Goal: Task Accomplishment & Management: Manage account settings

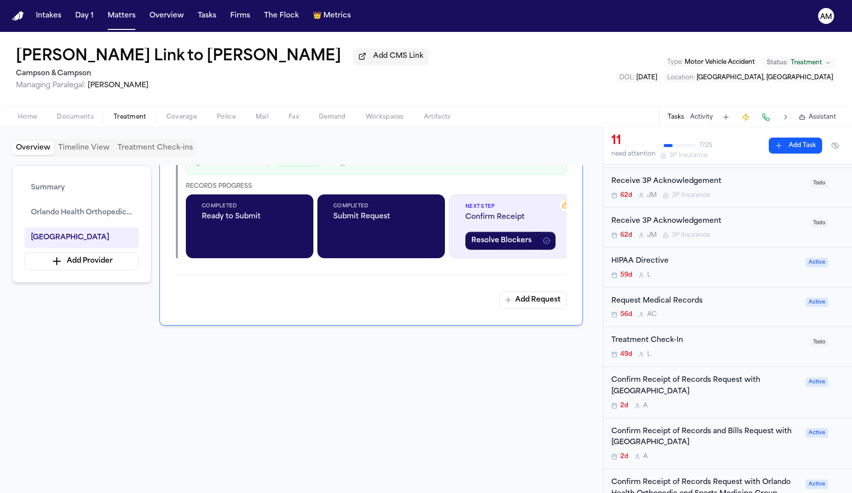
scroll to position [160, 0]
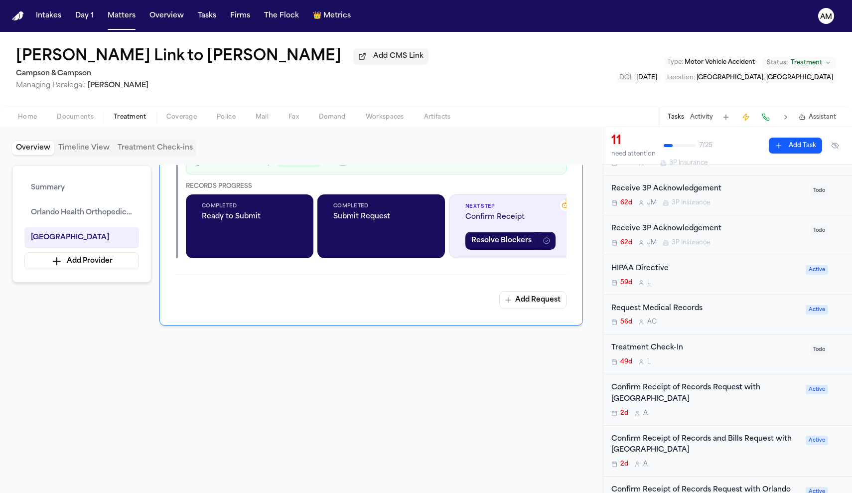
click at [711, 310] on div "Request Medical Records" at bounding box center [706, 308] width 188 height 11
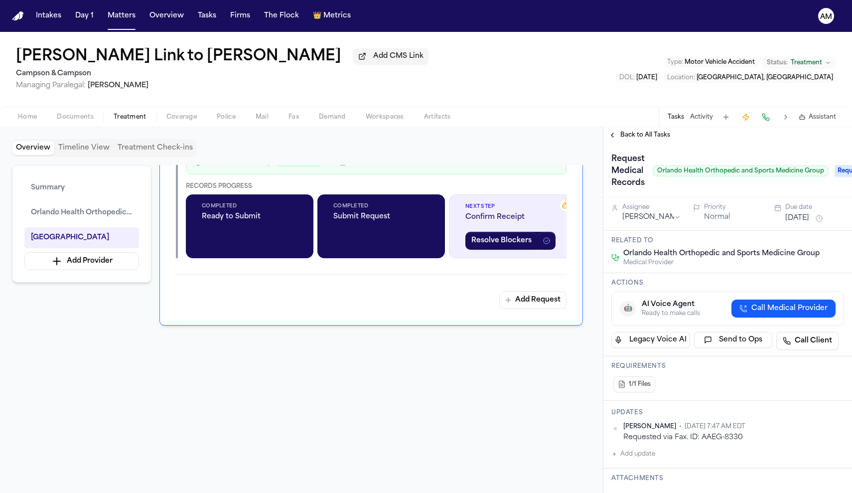
click at [613, 137] on button "Back to All Tasks" at bounding box center [640, 135] width 72 height 8
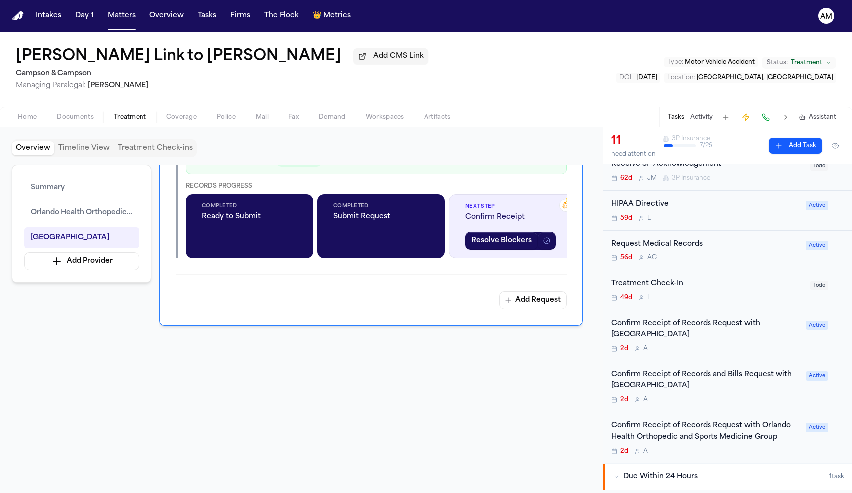
scroll to position [234, 0]
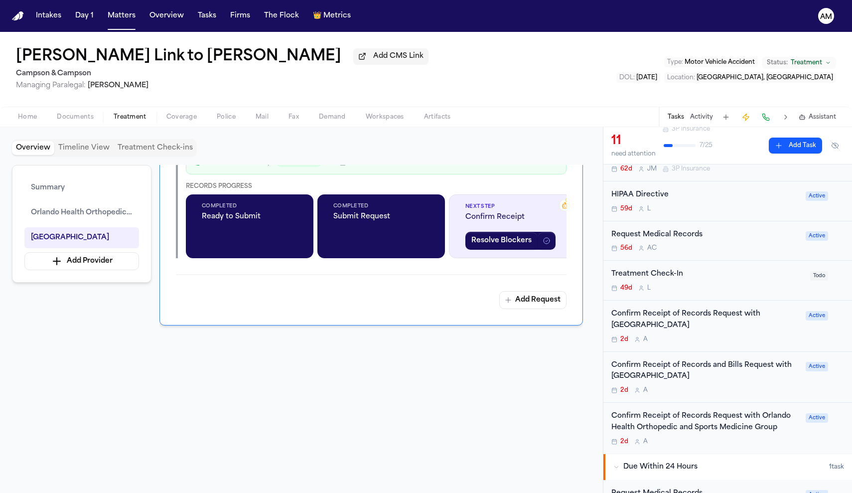
click at [718, 238] on div "Request Medical Records" at bounding box center [706, 234] width 188 height 11
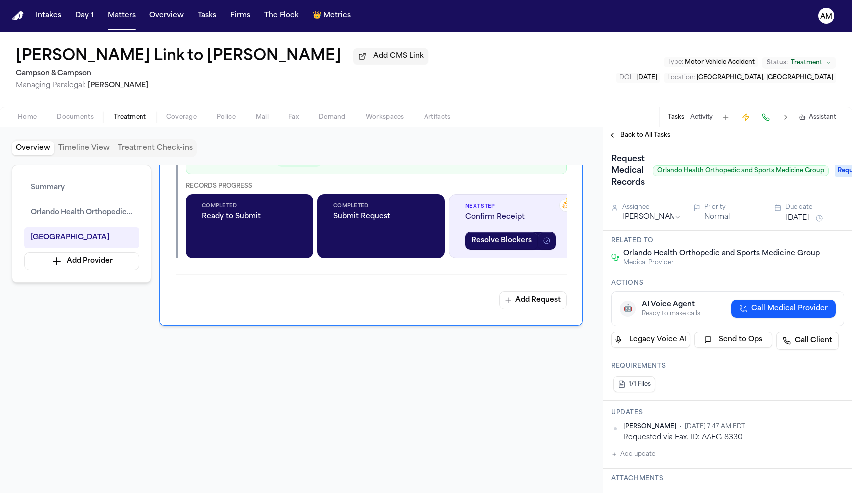
click at [619, 139] on button "Back to All Tasks" at bounding box center [640, 135] width 72 height 8
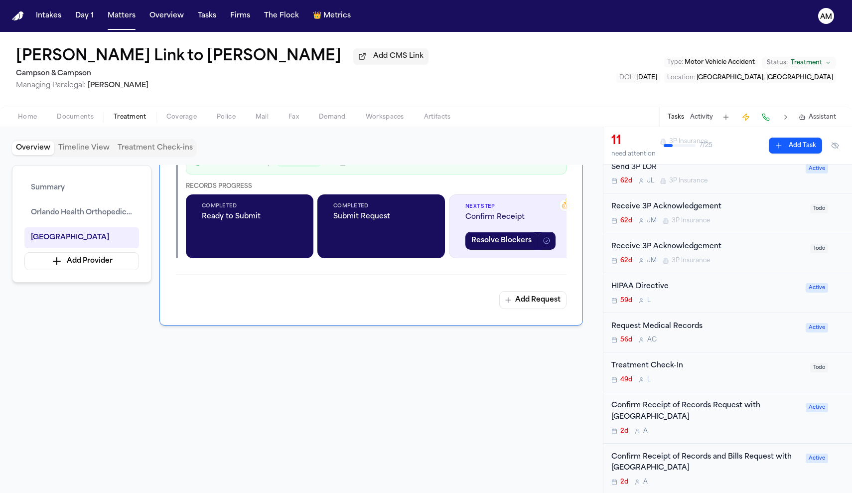
scroll to position [143, 0]
click at [722, 328] on div "Request Medical Records" at bounding box center [706, 325] width 188 height 11
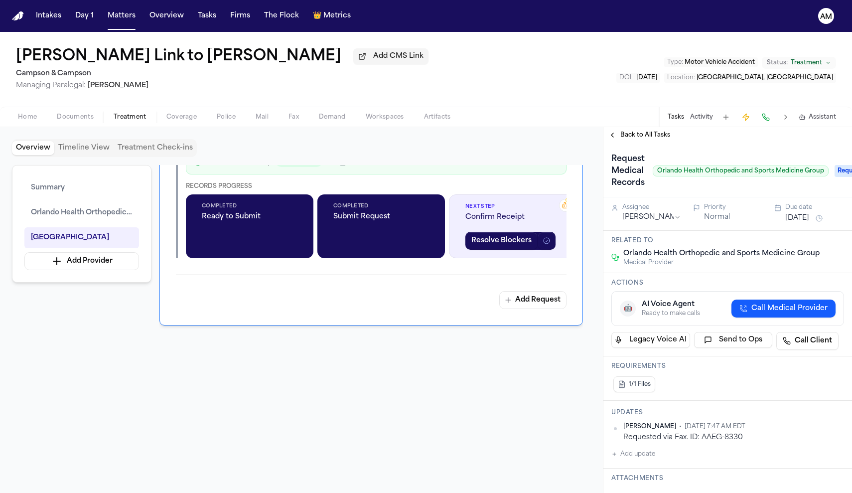
click at [615, 139] on button "Back to All Tasks" at bounding box center [640, 135] width 72 height 8
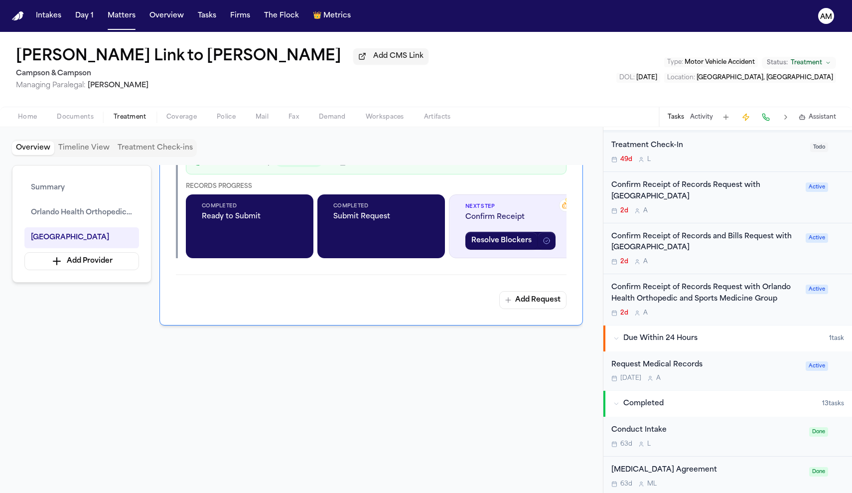
scroll to position [366, 0]
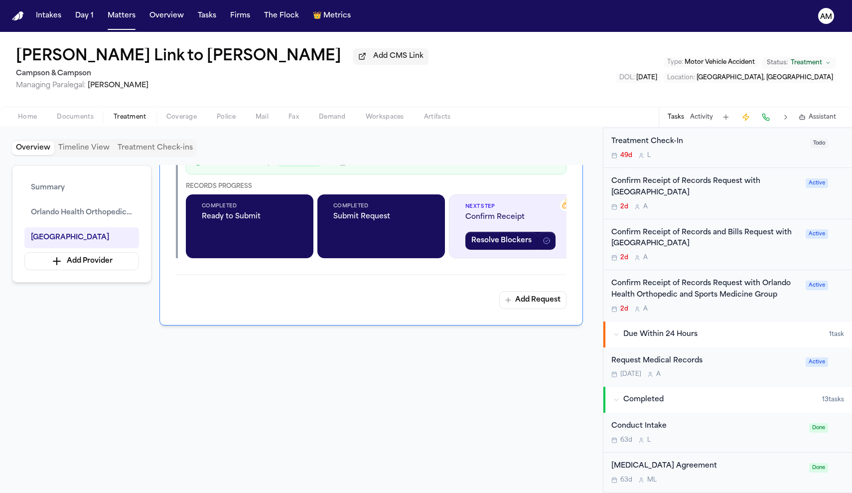
click at [705, 365] on div "Request Medical Records Tomorrow A" at bounding box center [706, 366] width 188 height 23
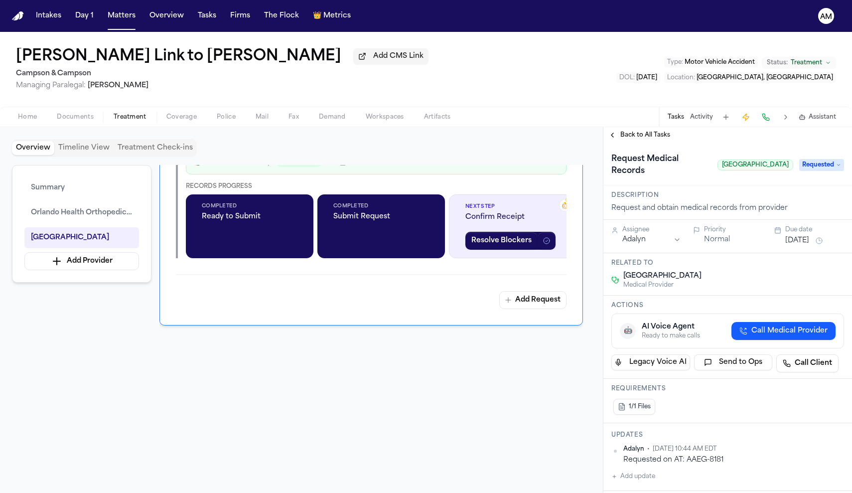
click at [621, 136] on span "Back to All Tasks" at bounding box center [645, 135] width 50 height 8
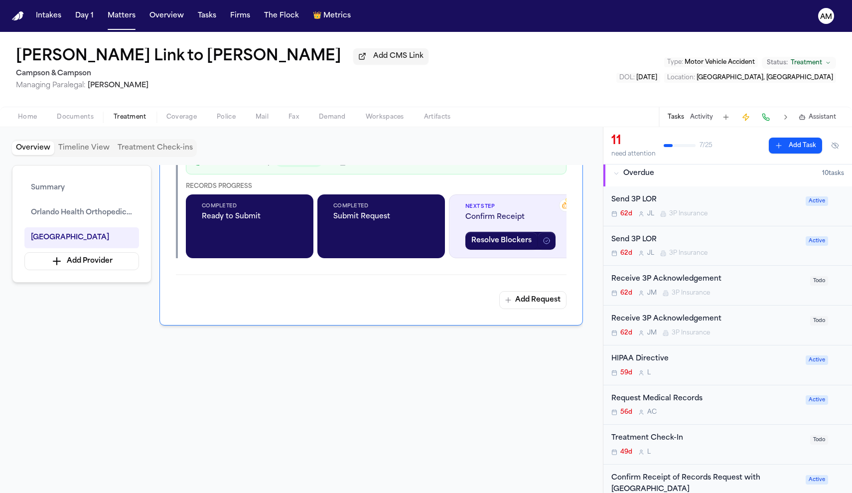
click at [721, 417] on div "Request Medical Records 56d A C Active" at bounding box center [728, 405] width 249 height 40
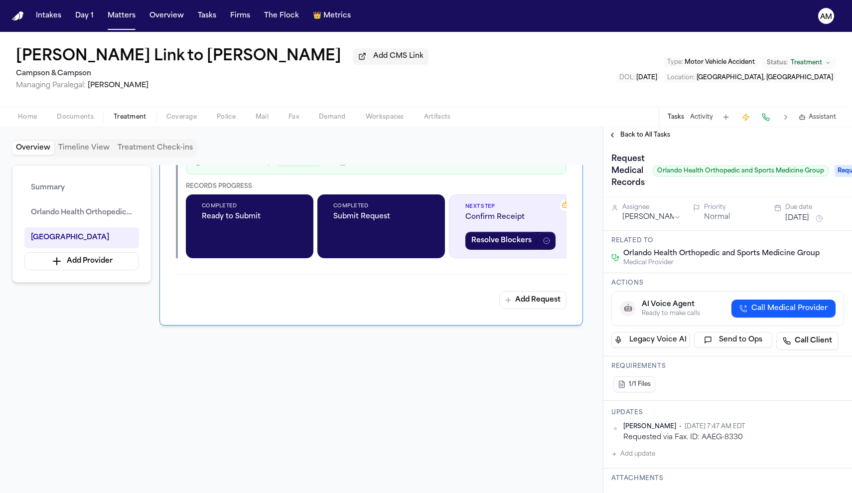
click at [618, 137] on button "Back to All Tasks" at bounding box center [640, 135] width 72 height 8
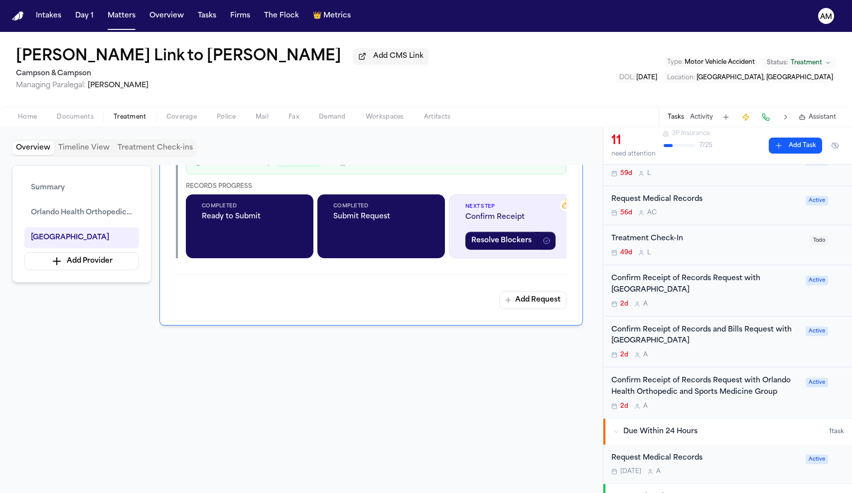
click at [796, 148] on button "Add Task" at bounding box center [795, 146] width 53 height 16
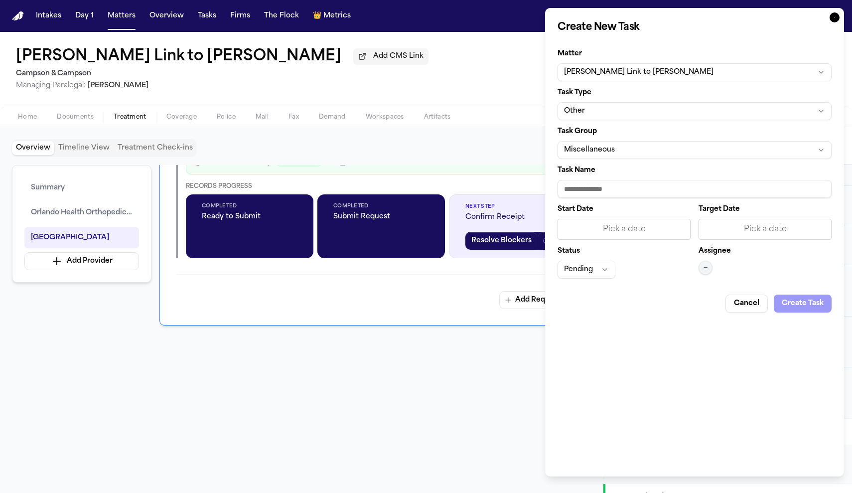
click at [663, 119] on button "Other" at bounding box center [695, 111] width 274 height 18
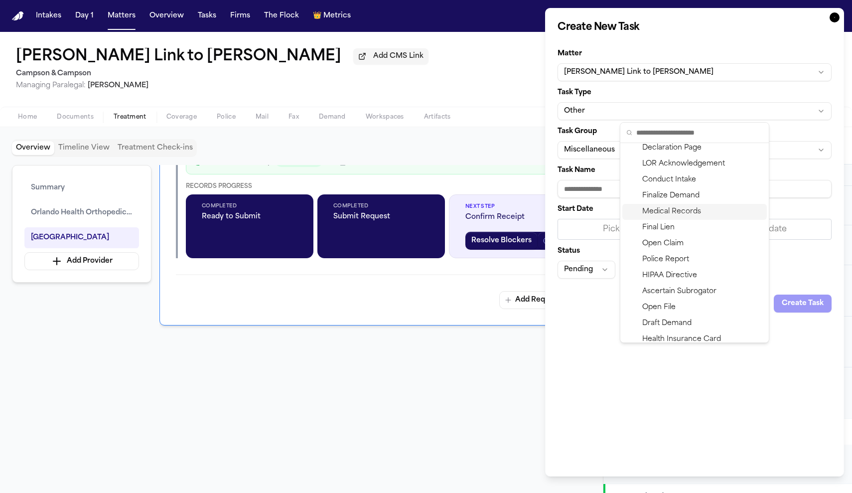
click at [687, 213] on div "Medical Records" at bounding box center [694, 212] width 145 height 16
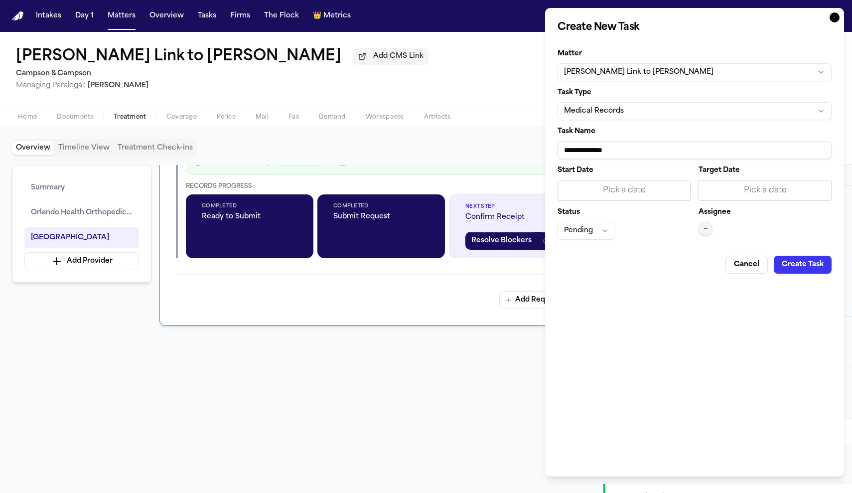
click at [564, 153] on input "**********" at bounding box center [695, 150] width 274 height 18
click at [668, 150] on input "**********" at bounding box center [695, 150] width 274 height 18
type input "**********"
click at [620, 188] on div "Pick a date" at bounding box center [624, 190] width 120 height 12
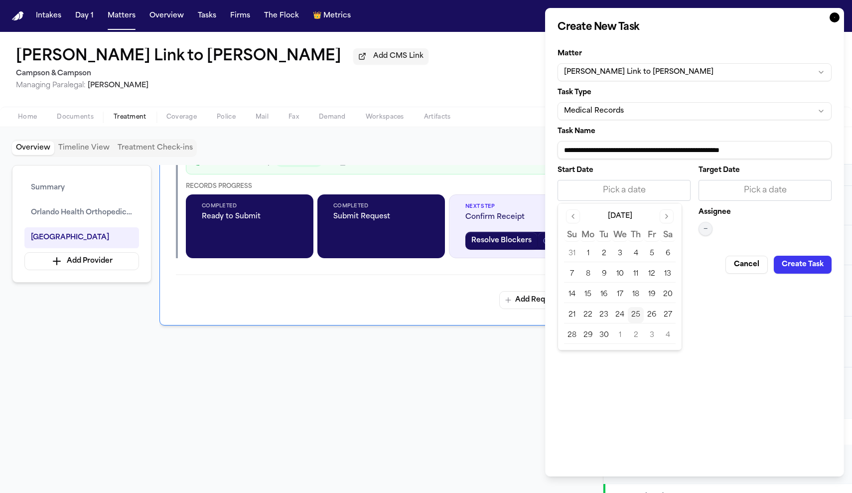
click at [604, 329] on button "30" at bounding box center [604, 335] width 16 height 16
click at [604, 227] on button "Pending" at bounding box center [587, 231] width 58 height 18
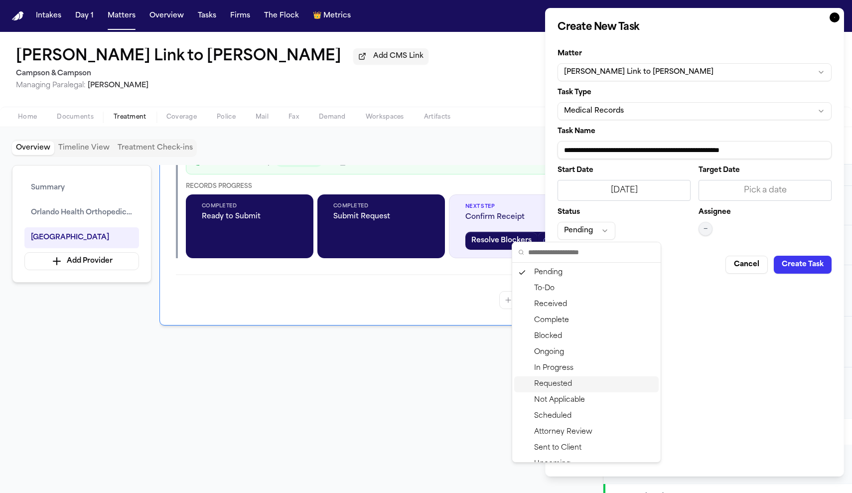
click at [574, 383] on div "Requested" at bounding box center [586, 384] width 145 height 16
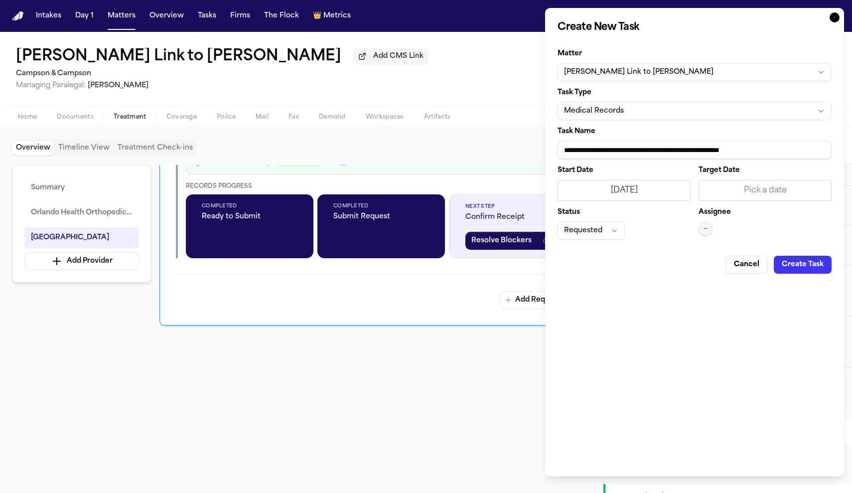
click at [707, 233] on span "—" at bounding box center [706, 229] width 4 height 8
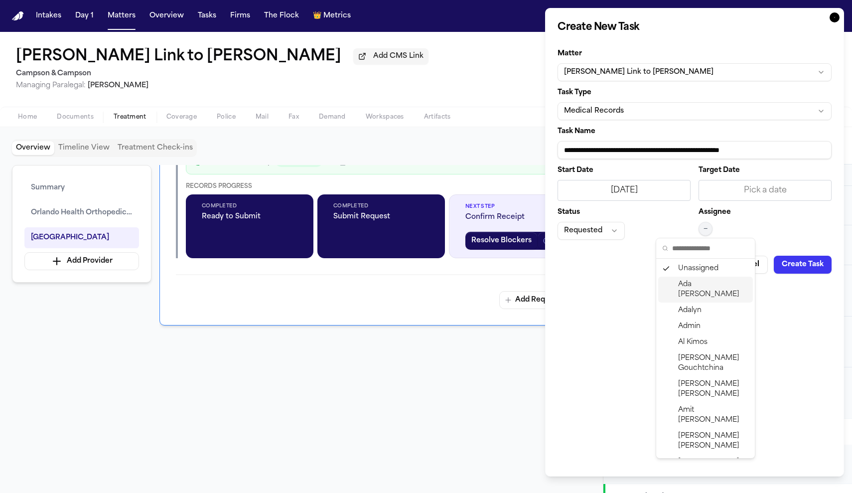
click at [702, 286] on span "Ada Martinez" at bounding box center [713, 290] width 71 height 20
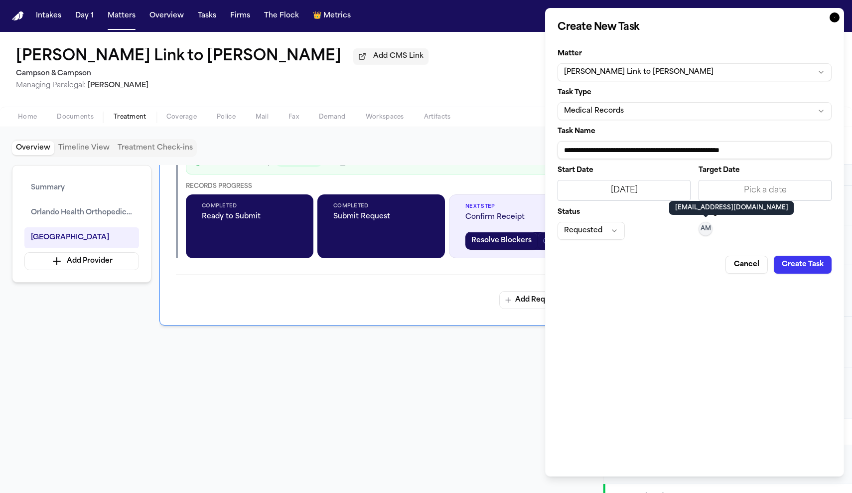
click at [811, 264] on button "Create Task" at bounding box center [803, 265] width 58 height 18
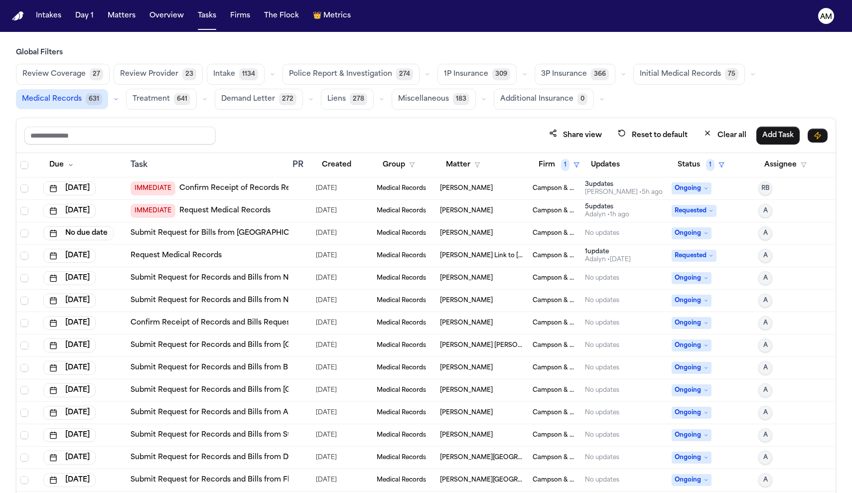
scroll to position [264, 0]
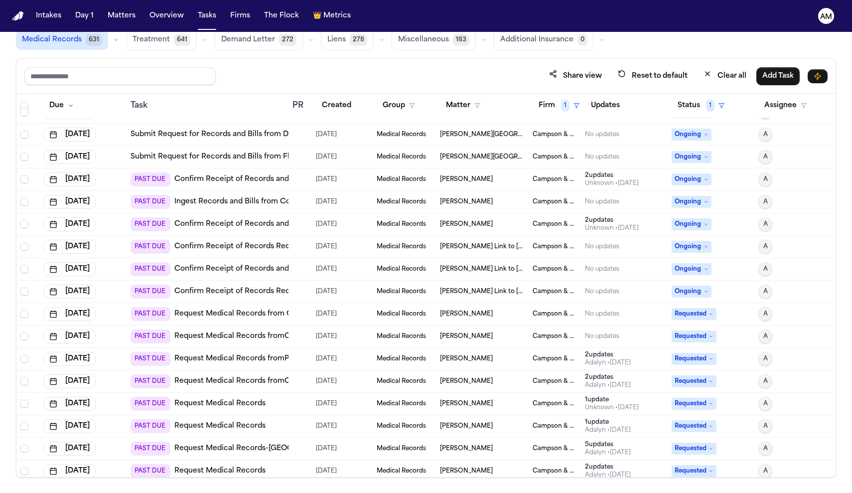
click at [702, 312] on span "Requested" at bounding box center [694, 314] width 45 height 12
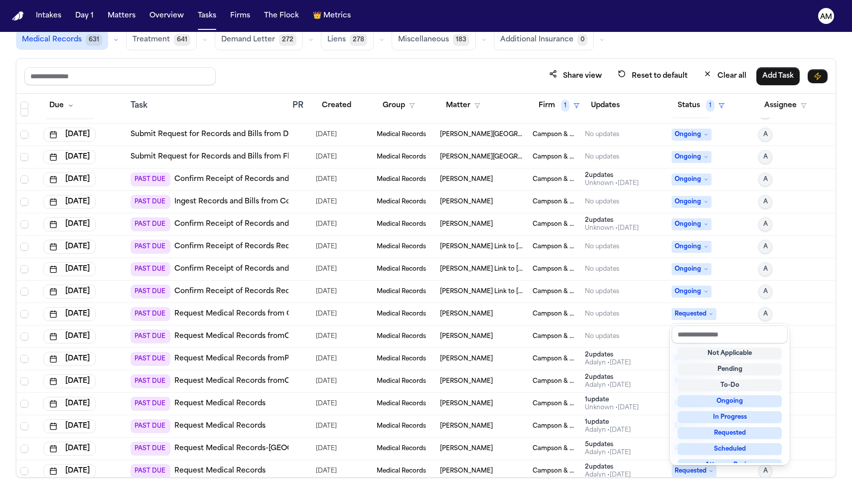
scroll to position [0, 0]
click at [805, 301] on table "Due Task PR Created Group Matter Firm 1 Updates Status 1 Assignee Sep 29, 2025 …" at bounding box center [425, 178] width 819 height 697
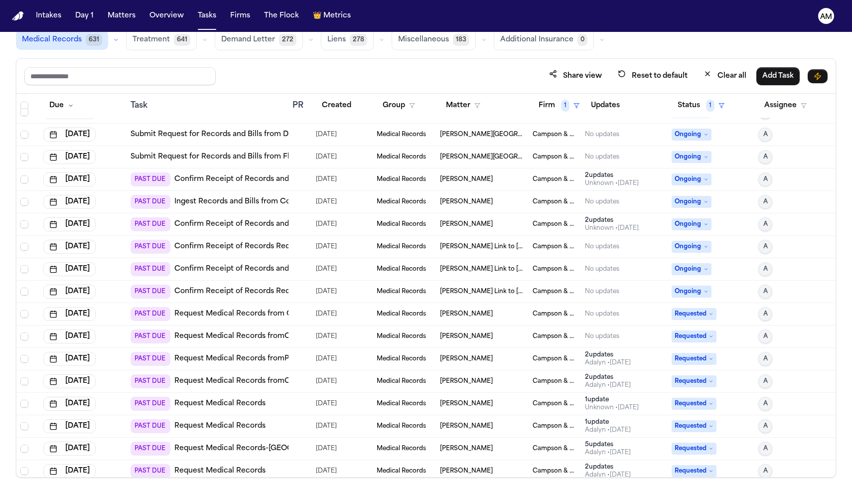
click at [707, 336] on span "Requested" at bounding box center [694, 336] width 45 height 12
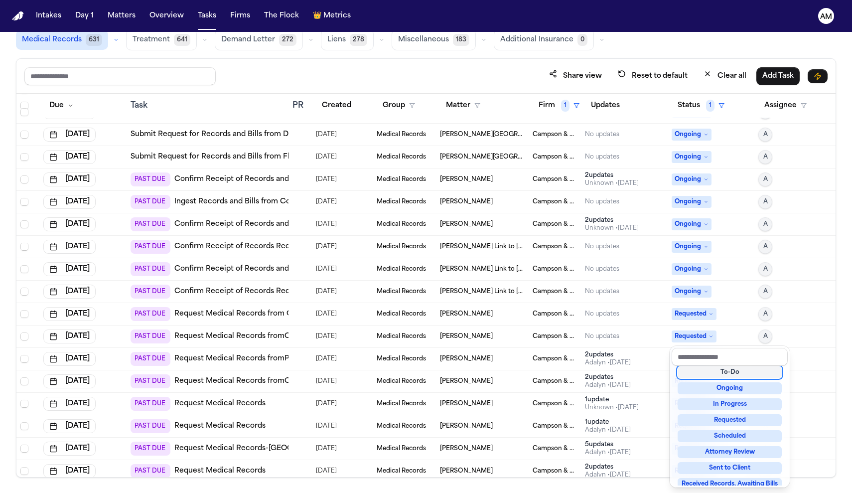
scroll to position [36, 0]
click at [718, 409] on div "In Progress" at bounding box center [730, 404] width 104 height 12
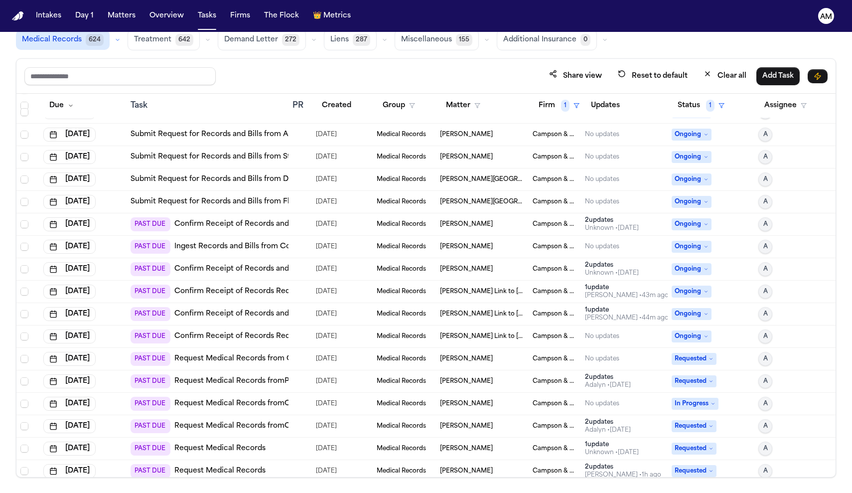
click at [157, 405] on span "PAST DUE" at bounding box center [151, 404] width 40 height 14
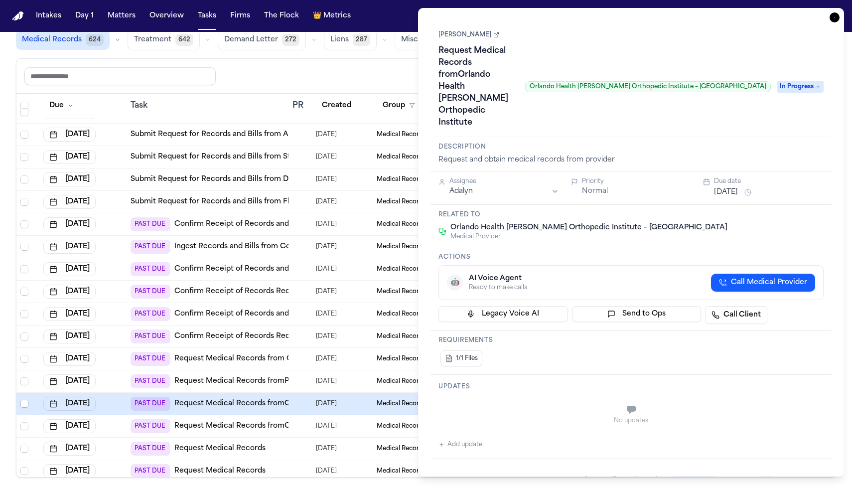
click at [726, 187] on button "[DATE]" at bounding box center [726, 192] width 24 height 10
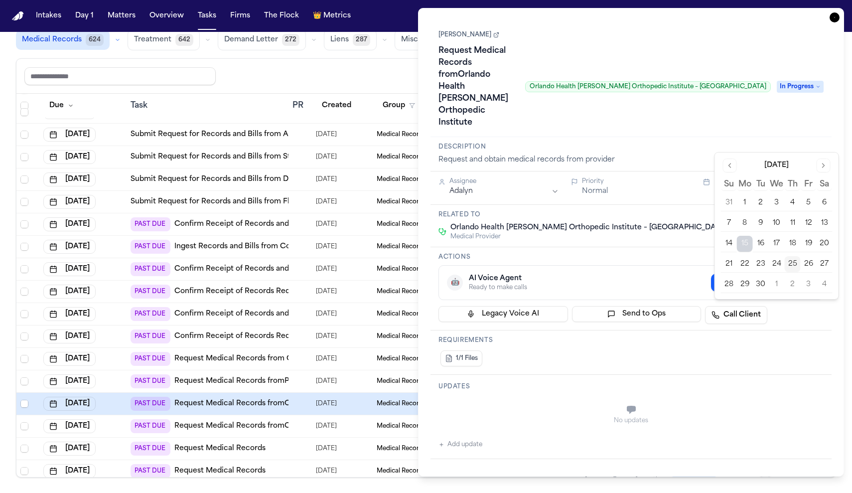
click at [749, 282] on button "29" at bounding box center [745, 285] width 16 height 16
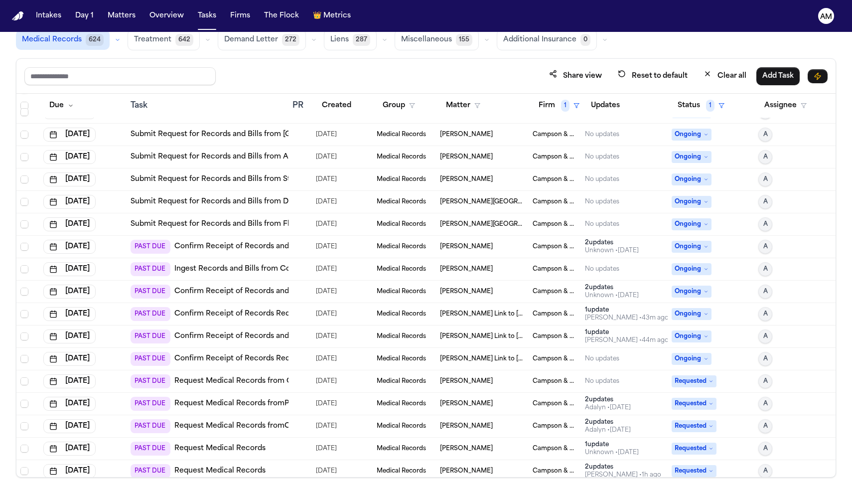
click at [395, 81] on div "Share view Reset to default Clear all Add Task" at bounding box center [425, 76] width 803 height 18
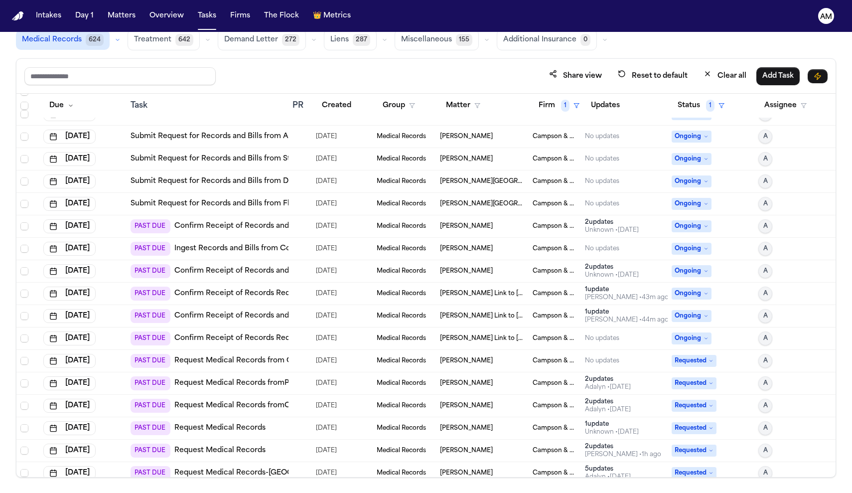
scroll to position [299, 0]
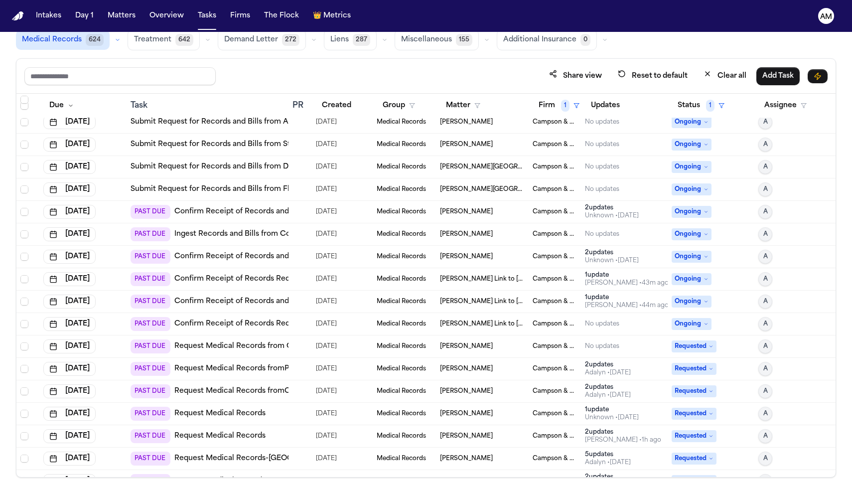
click at [256, 395] on link "Request Medical Records fromCareSpot Urgent Care – [GEOGRAPHIC_DATA]" at bounding box center [312, 391] width 276 height 10
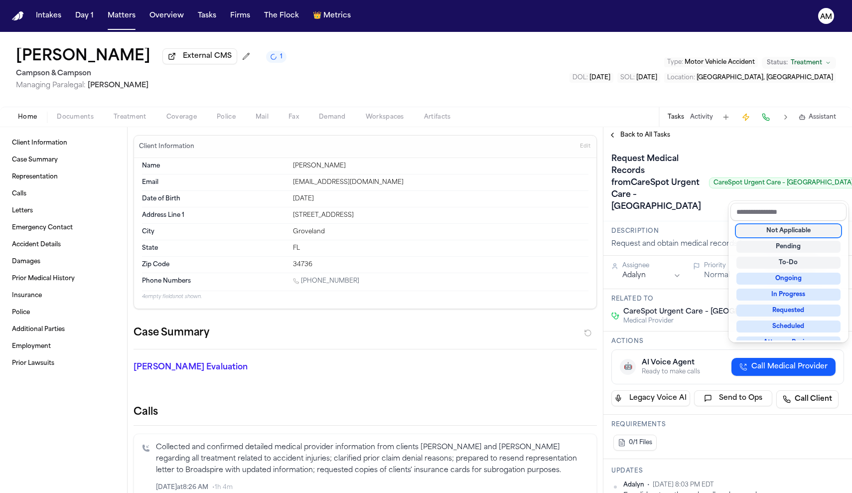
click at [795, 147] on div "Request Medical Records fromCareSpot Urgent Care – Clermont CareSpot Urgent Car…" at bounding box center [728, 182] width 249 height 78
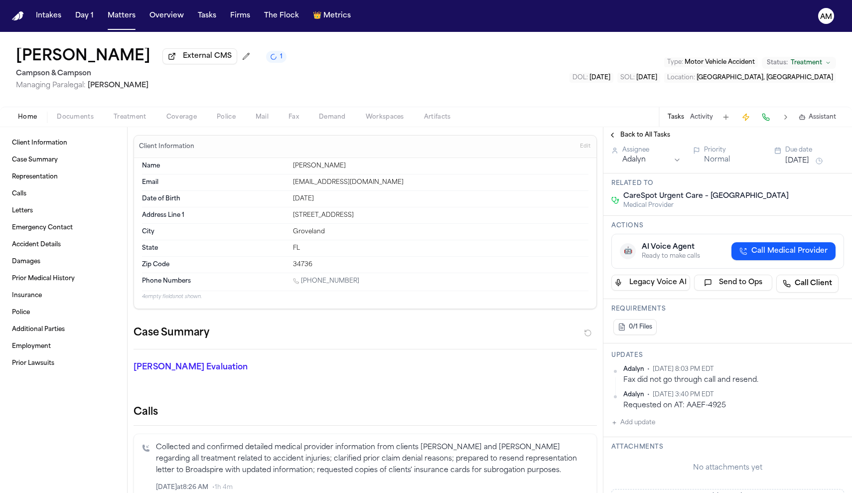
scroll to position [130, 0]
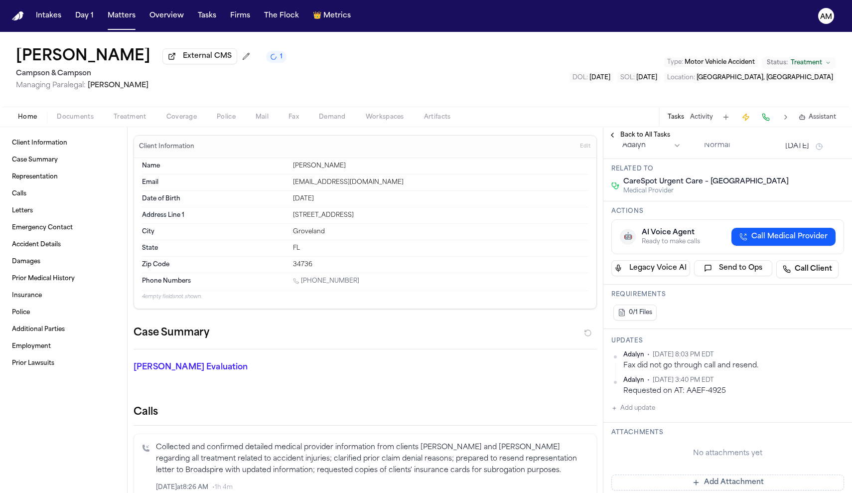
click at [649, 414] on button "Add update" at bounding box center [634, 408] width 44 height 12
click at [649, 422] on textarea "Add your update" at bounding box center [733, 416] width 213 height 20
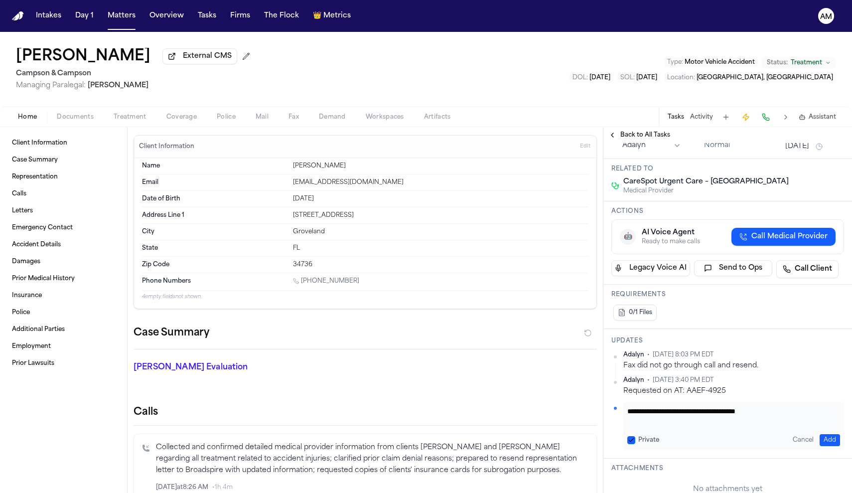
type textarea "**********"
click at [635, 444] on button "Private" at bounding box center [631, 440] width 8 height 8
click at [832, 446] on button "Add" at bounding box center [830, 440] width 20 height 12
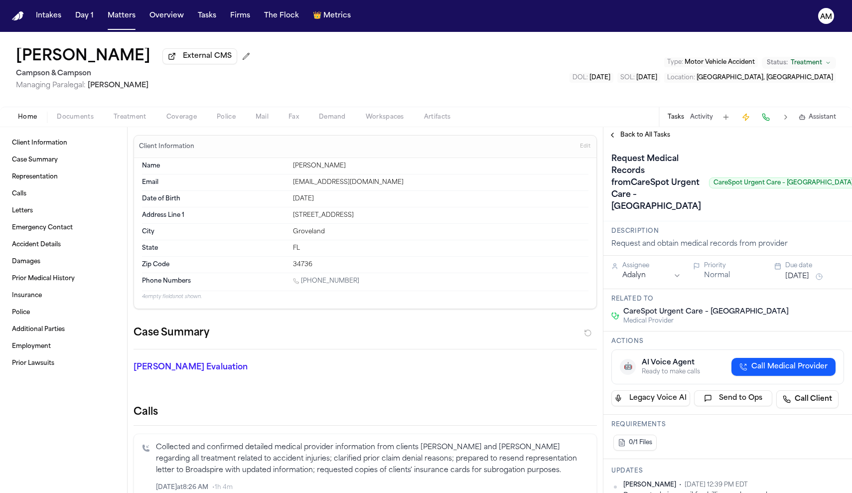
scroll to position [0, 0]
click at [797, 282] on button "[DATE]" at bounding box center [797, 277] width 24 height 10
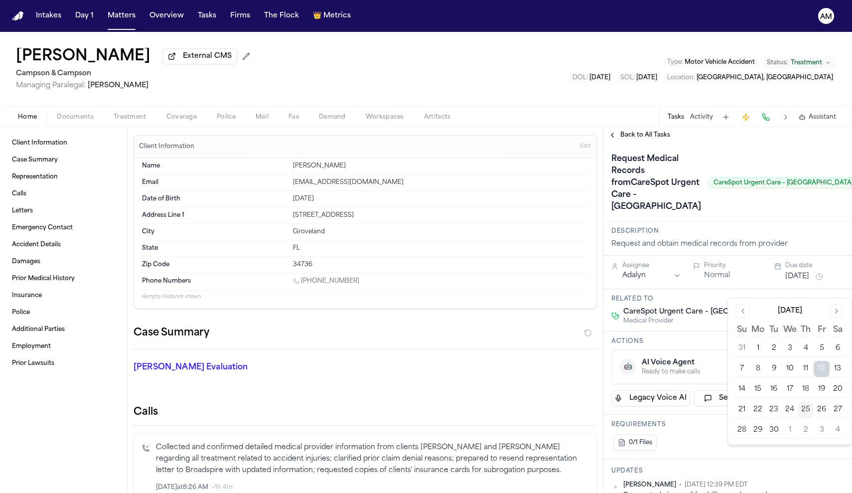
click at [773, 427] on button "30" at bounding box center [774, 430] width 16 height 16
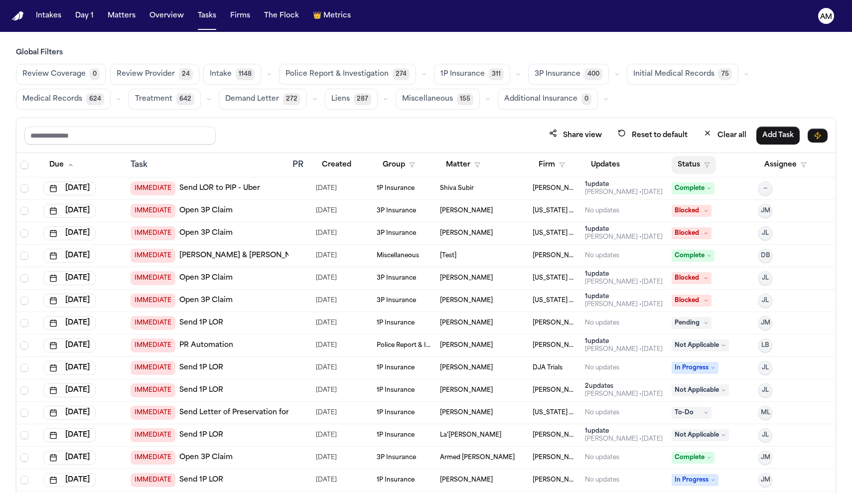
click at [699, 165] on button "Status" at bounding box center [694, 165] width 44 height 18
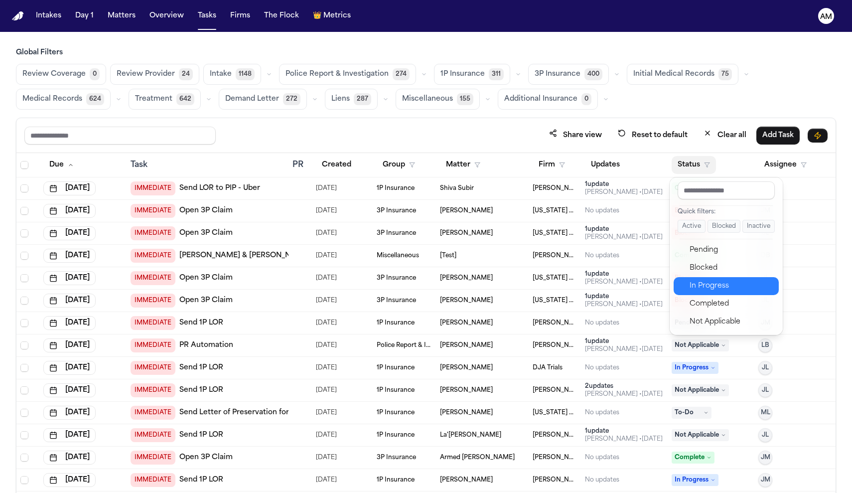
click at [715, 281] on div "In Progress" at bounding box center [731, 286] width 83 height 12
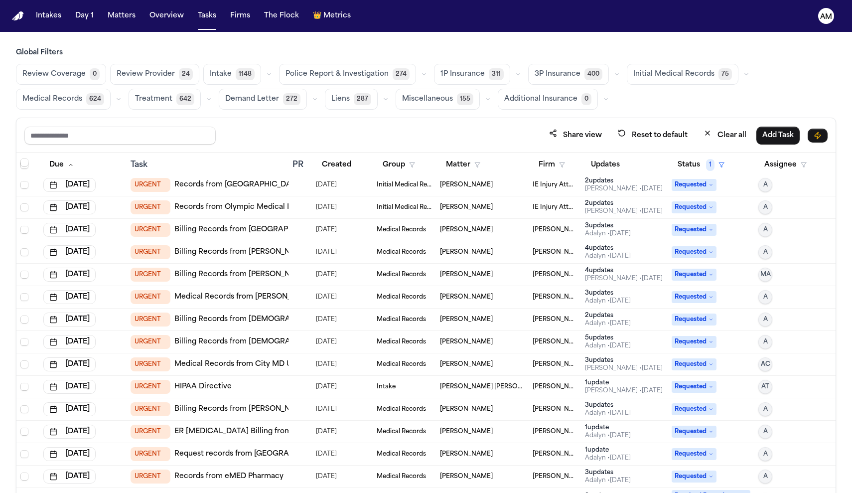
scroll to position [836, 0]
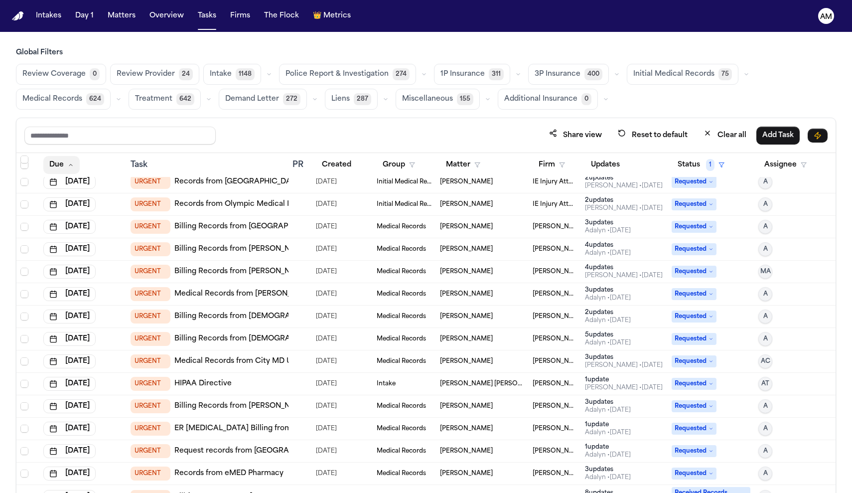
click at [66, 169] on button "Due" at bounding box center [61, 165] width 36 height 18
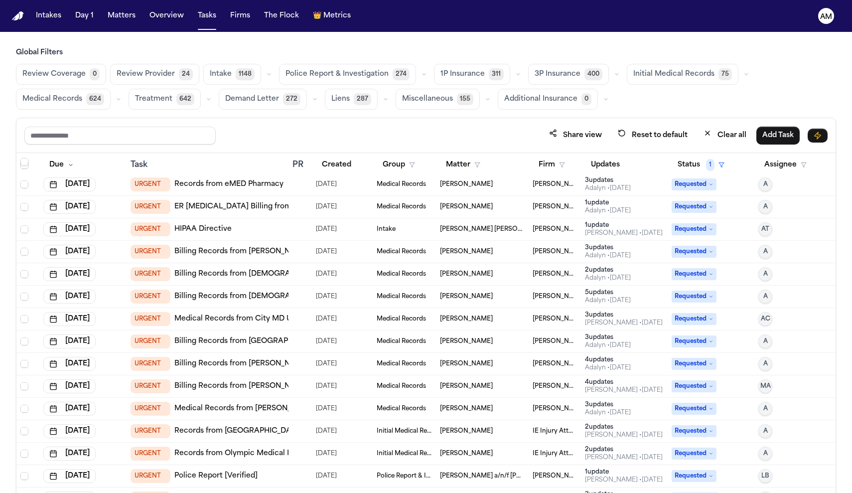
scroll to position [813, 0]
click at [565, 158] on button "Firm" at bounding box center [552, 165] width 38 height 18
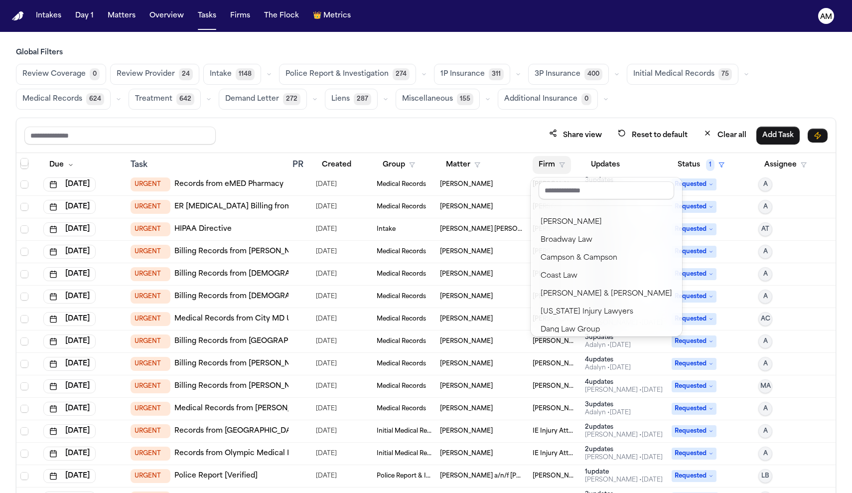
scroll to position [104, 0]
click at [583, 264] on button "Campson & Campson" at bounding box center [607, 256] width 144 height 18
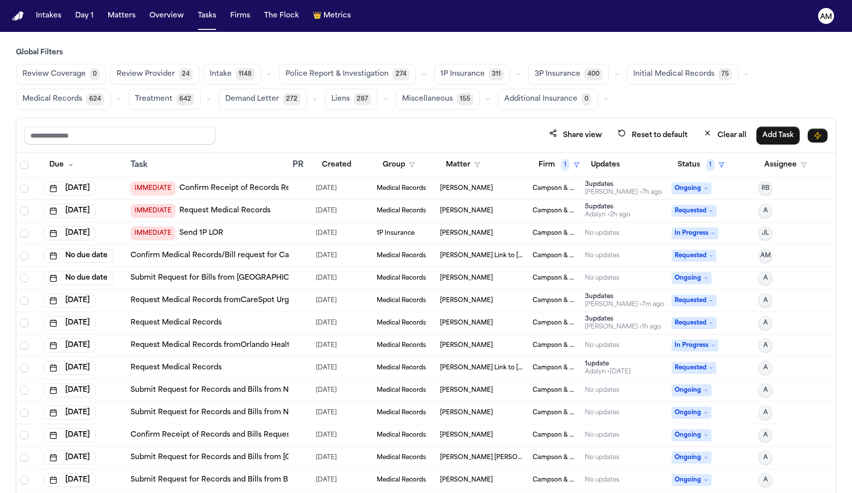
click at [67, 98] on span "Medical Records" at bounding box center [52, 99] width 60 height 10
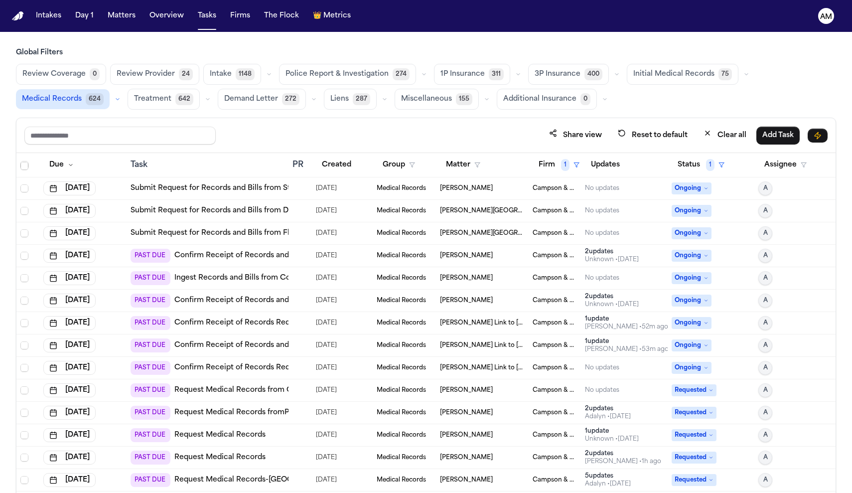
scroll to position [336, 0]
click at [280, 300] on link "Confirm Receipt of Records and Bills Request with BioReference Health, LLC" at bounding box center [311, 301] width 274 height 10
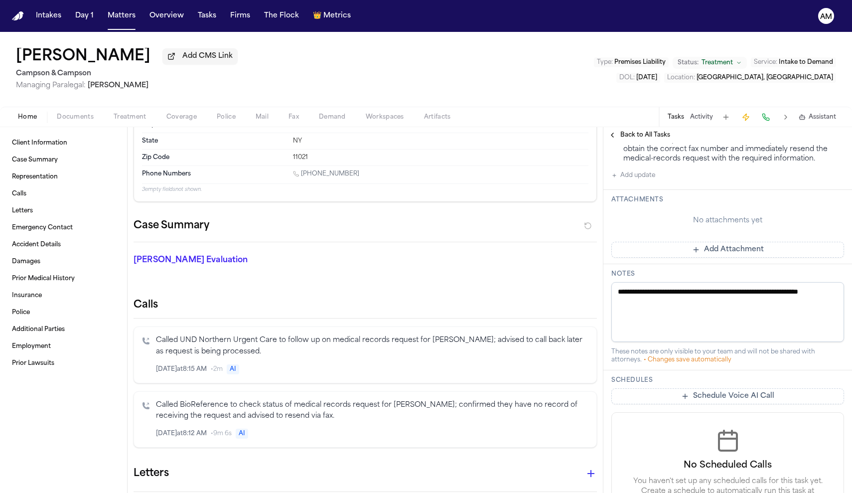
scroll to position [582, 0]
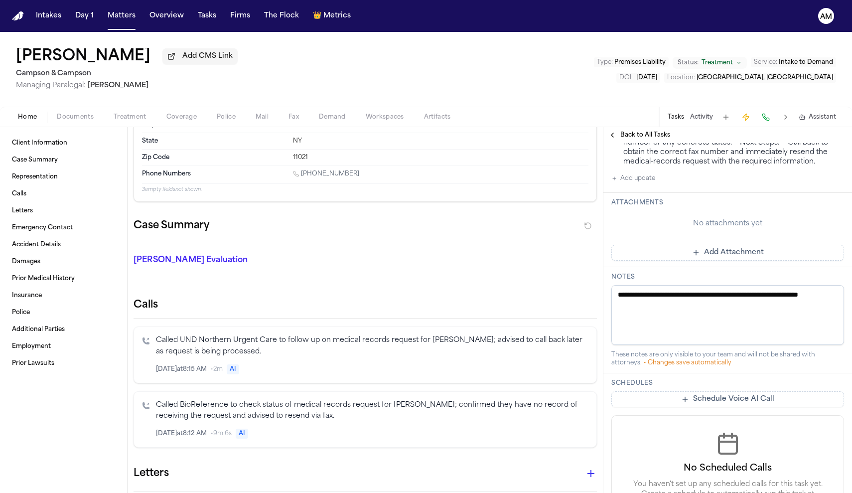
click at [648, 174] on button "Add update" at bounding box center [634, 178] width 44 height 12
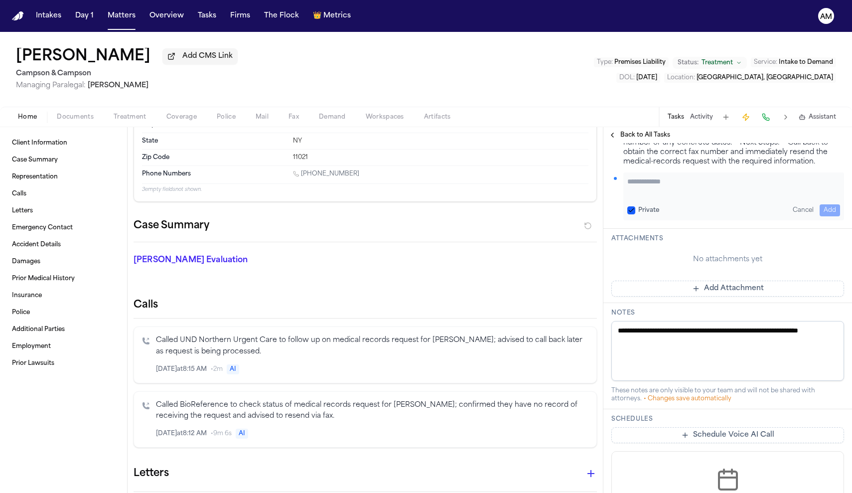
click at [648, 186] on textarea "Add your update" at bounding box center [733, 186] width 213 height 20
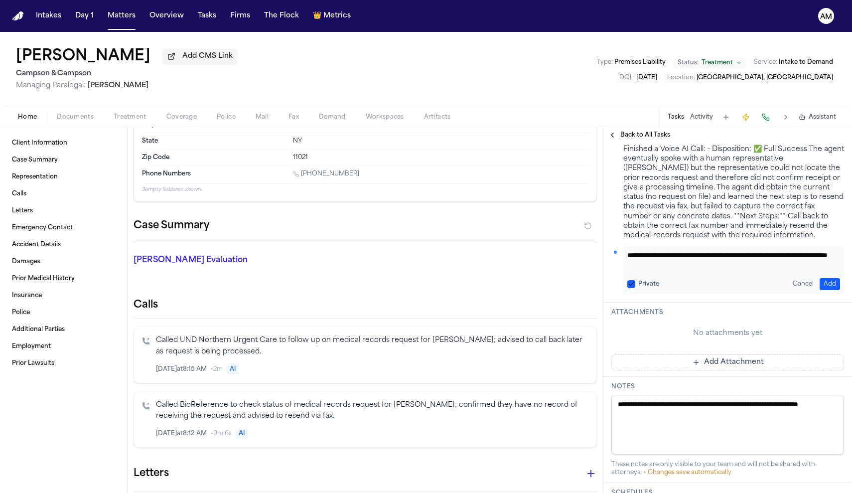
scroll to position [503, 0]
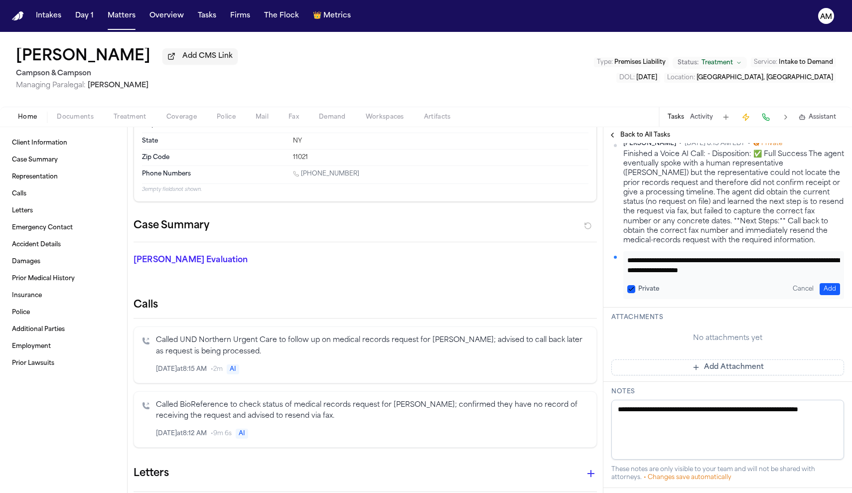
click at [741, 269] on textarea "**********" at bounding box center [733, 265] width 213 height 20
click at [798, 270] on textarea "**********" at bounding box center [733, 265] width 213 height 20
type textarea "**********"
click at [630, 286] on button "Private" at bounding box center [631, 289] width 8 height 8
click at [838, 286] on button "Add" at bounding box center [830, 289] width 20 height 12
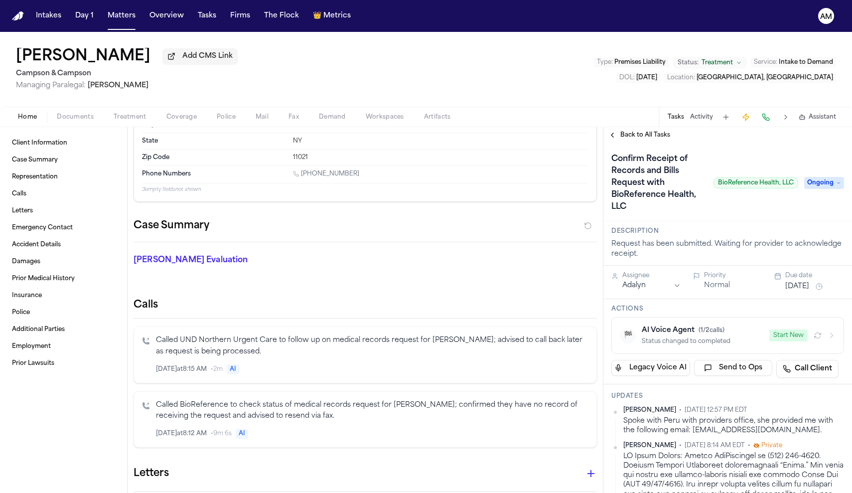
scroll to position [24, 0]
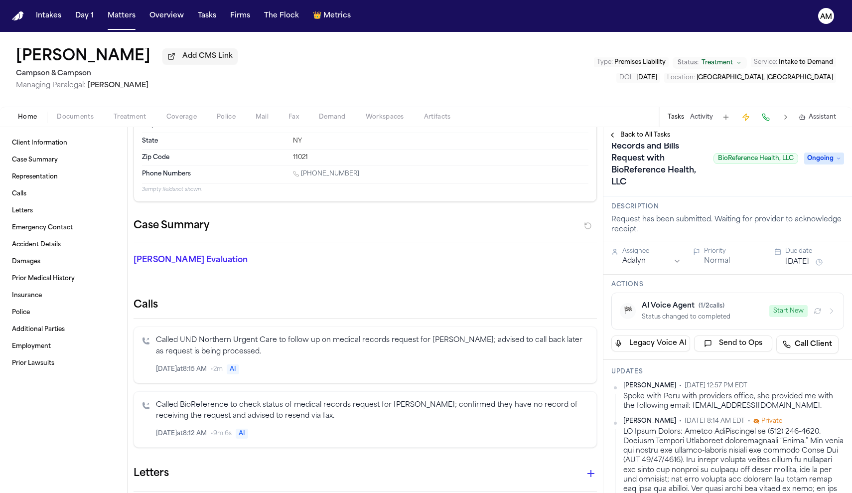
click at [840, 387] on html "Intakes Day 1 Matters Overview Tasks Firms The Flock 👑 Metrics AM Yeong Kim Add…" at bounding box center [426, 246] width 852 height 493
click at [809, 403] on div "Edit" at bounding box center [812, 403] width 59 height 14
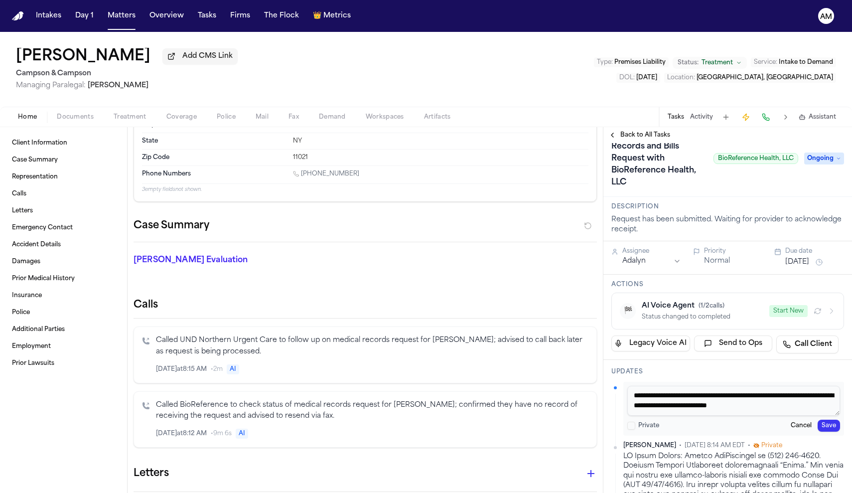
click at [818, 411] on textarea "**********" at bounding box center [733, 401] width 213 height 30
type textarea "**********"
click at [831, 430] on button "Save" at bounding box center [829, 426] width 22 height 12
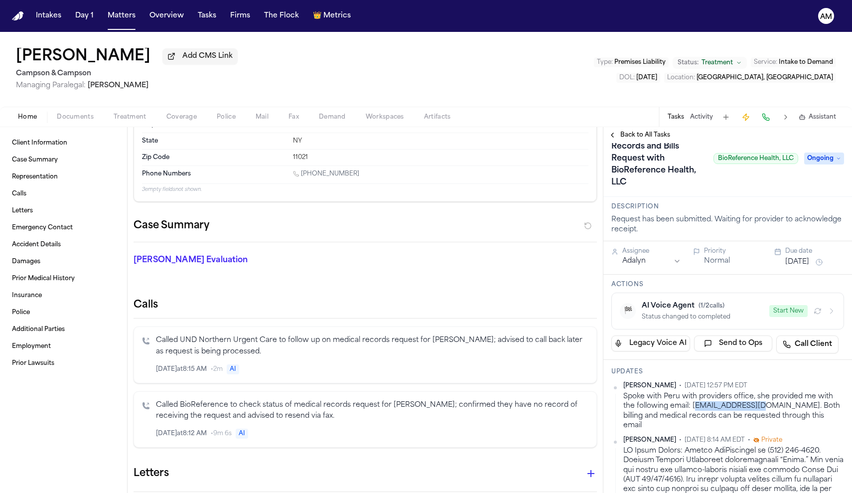
drag, startPoint x: 683, startPoint y: 408, endPoint x: 739, endPoint y: 408, distance: 56.3
drag, startPoint x: 680, startPoint y: 411, endPoint x: 775, endPoint y: 408, distance: 94.7
copy div "billingcs@bioreference.com"
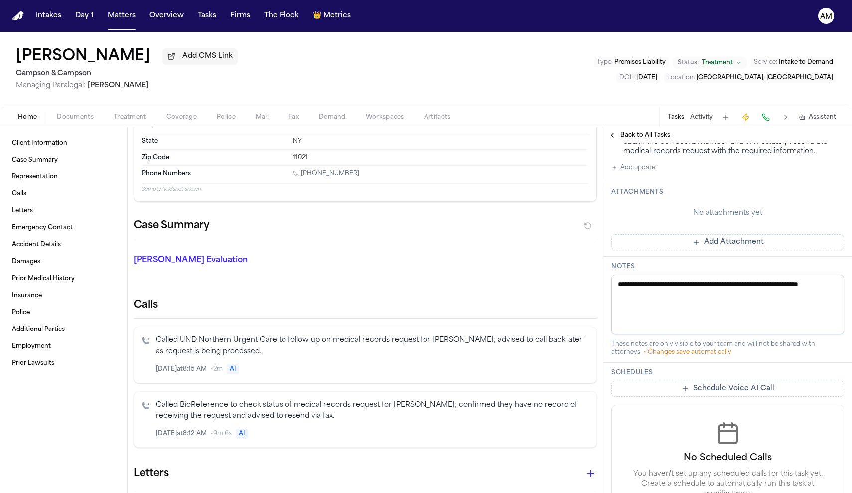
scroll to position [635, 0]
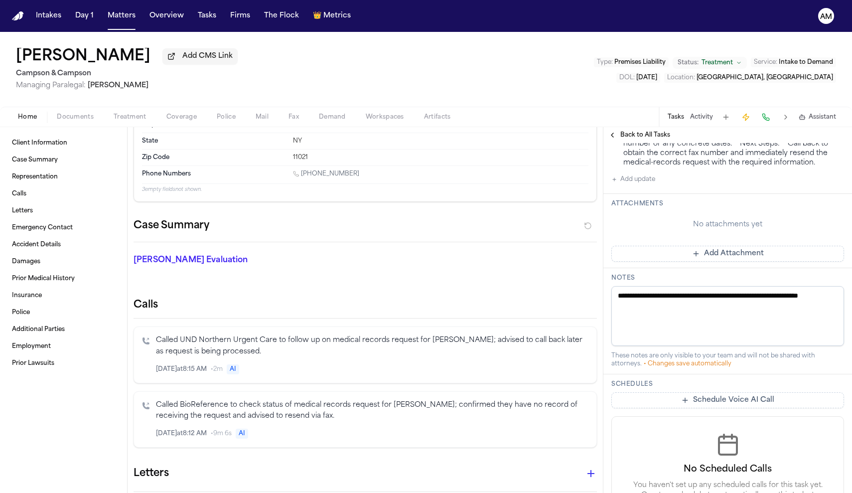
click at [649, 173] on button "Add update" at bounding box center [634, 179] width 44 height 12
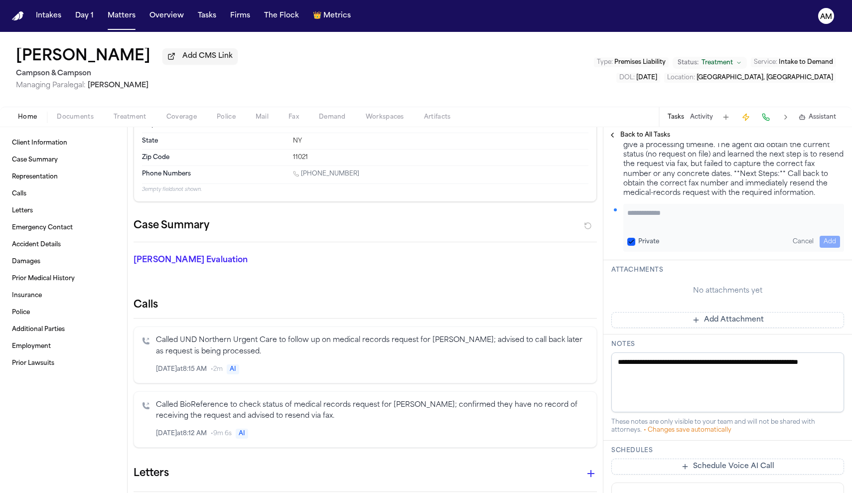
scroll to position [597, 0]
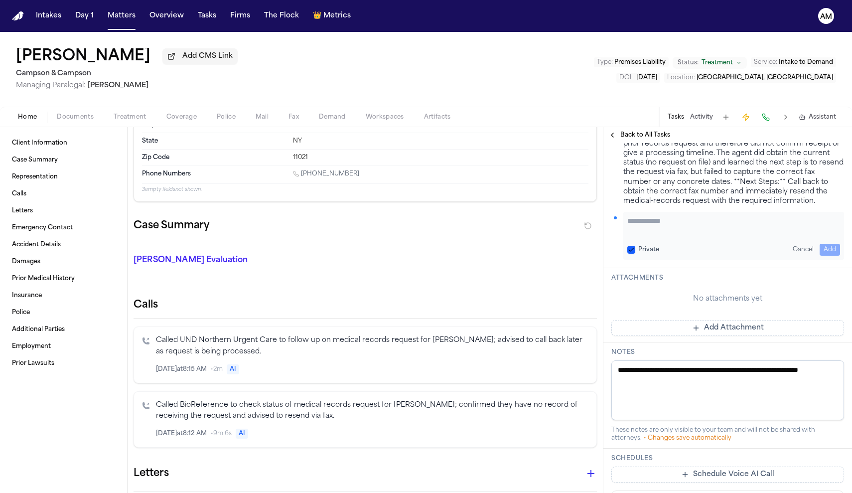
click at [652, 216] on textarea "Add your update" at bounding box center [733, 226] width 213 height 20
paste textarea "******"
click at [795, 216] on textarea "**********" at bounding box center [733, 226] width 213 height 20
paste textarea "*********"
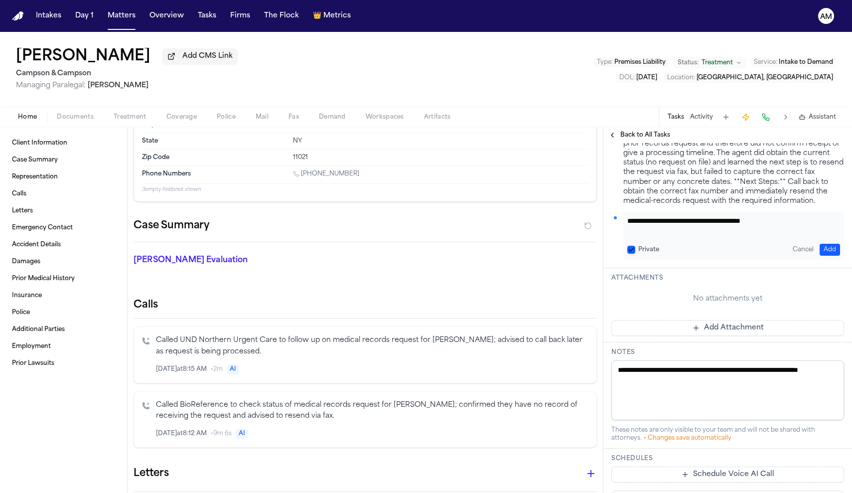
type textarea "**********"
click at [650, 246] on label "Private" at bounding box center [648, 250] width 21 height 8
click at [635, 246] on button "Private" at bounding box center [631, 250] width 8 height 8
click at [834, 244] on button "Add" at bounding box center [830, 250] width 20 height 12
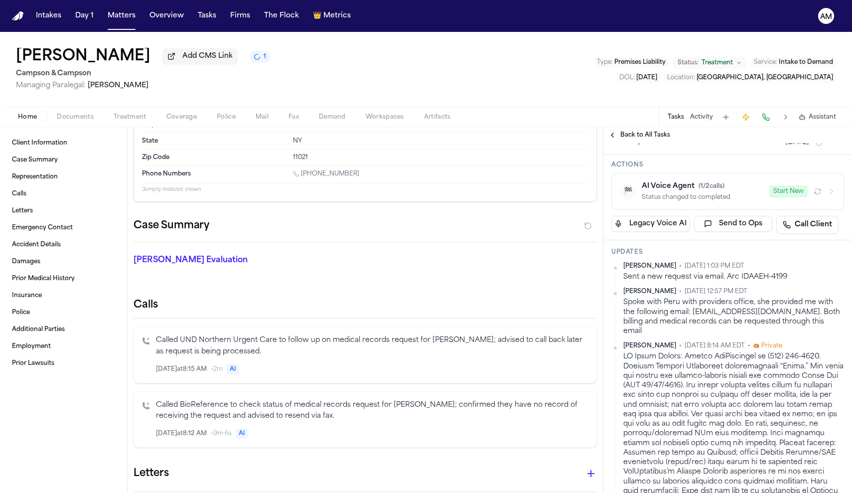
scroll to position [71, 0]
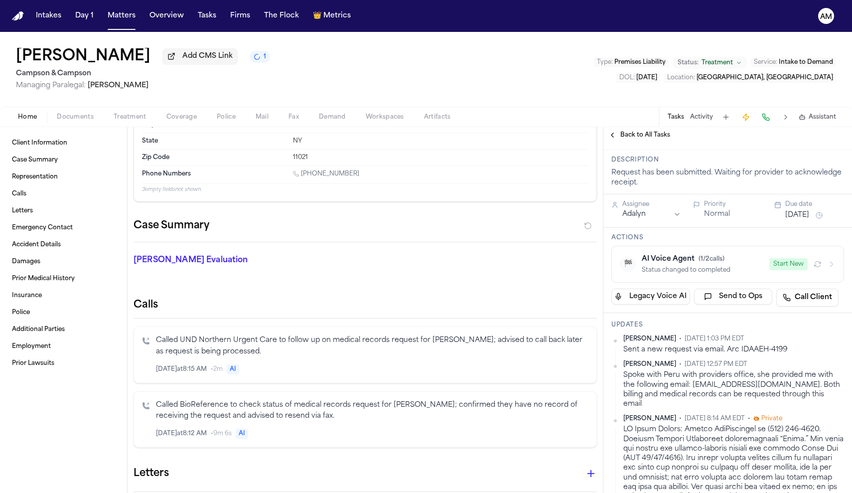
click at [808, 218] on button "Sep 24, 2025" at bounding box center [797, 215] width 24 height 10
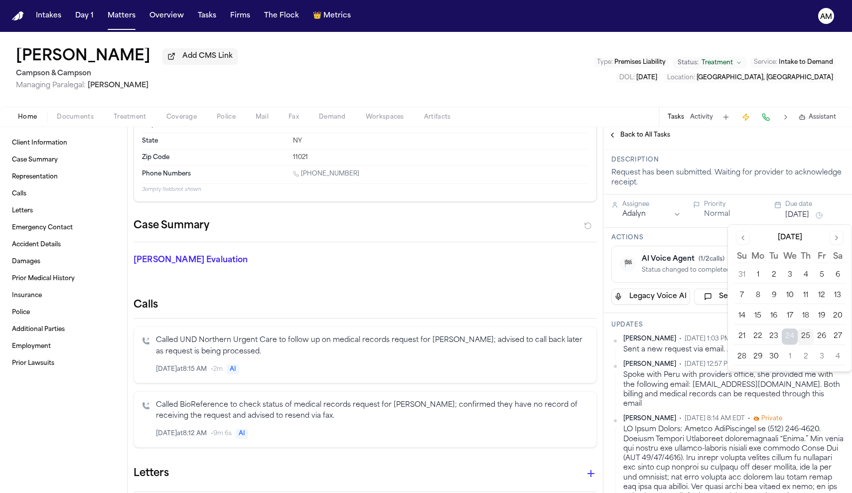
click at [773, 359] on button "30" at bounding box center [774, 357] width 16 height 16
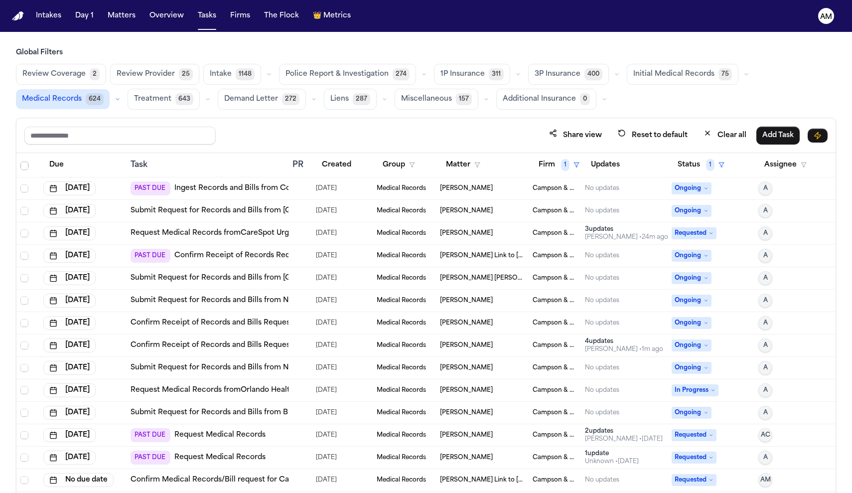
scroll to position [336, 0]
click at [260, 251] on link "Confirm Receipt of Records Request with [GEOGRAPHIC_DATA]" at bounding box center [288, 256] width 229 height 10
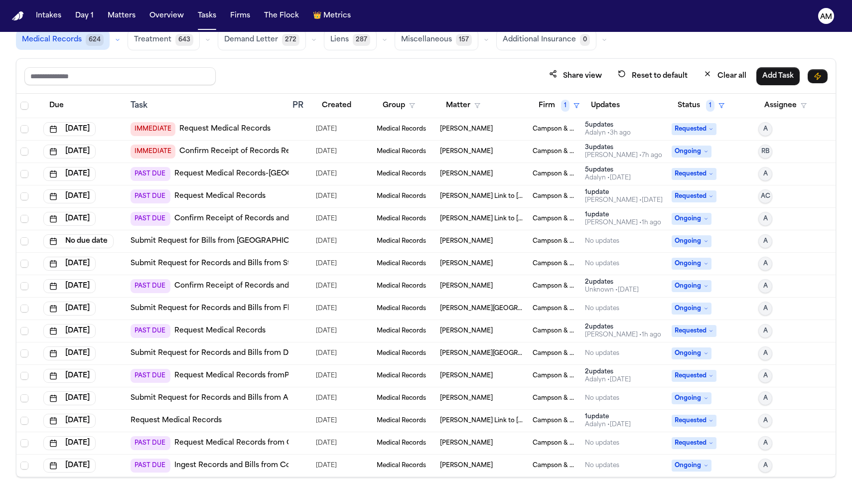
scroll to position [0, 0]
click at [61, 108] on button "Due" at bounding box center [56, 106] width 26 height 18
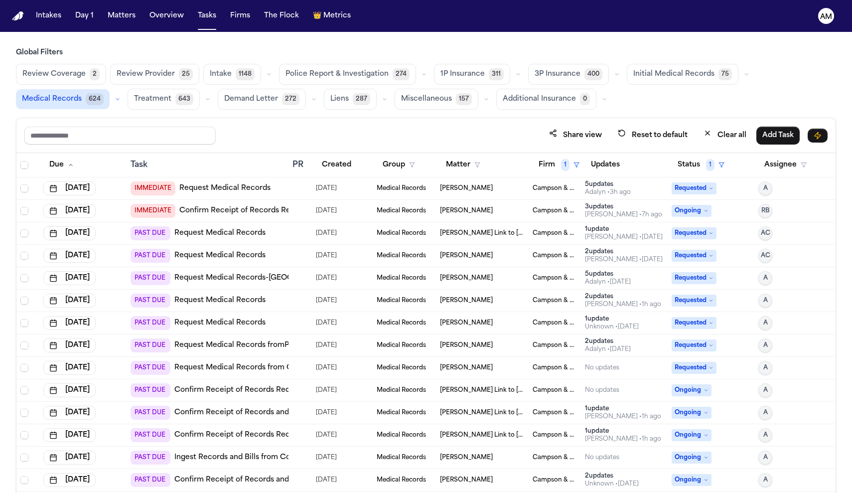
click at [218, 278] on link "Request Medical Records-Hackensack Medical Center" at bounding box center [260, 278] width 172 height 10
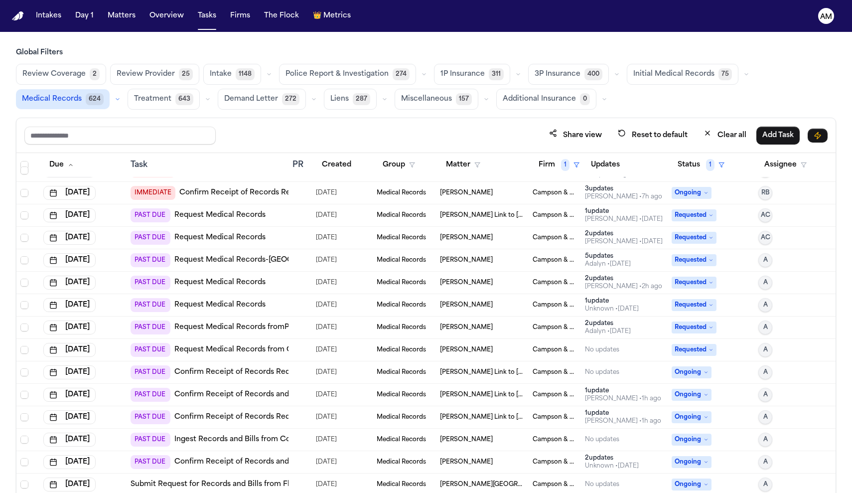
scroll to position [25, 0]
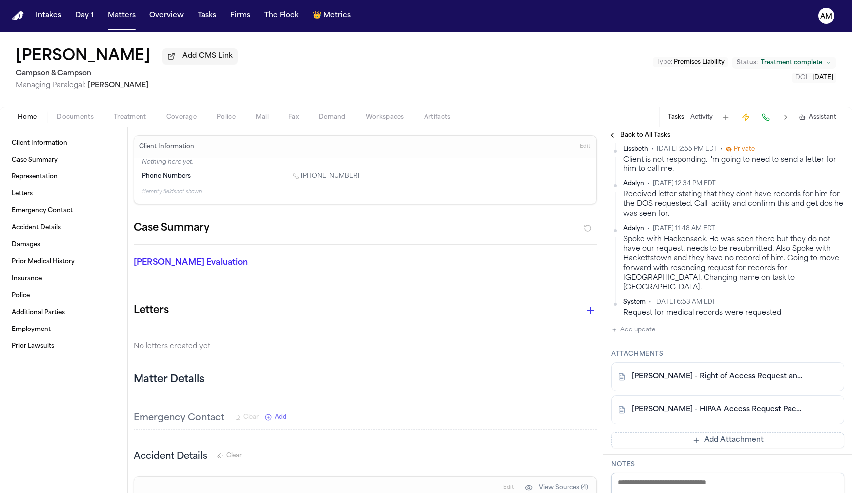
scroll to position [318, 0]
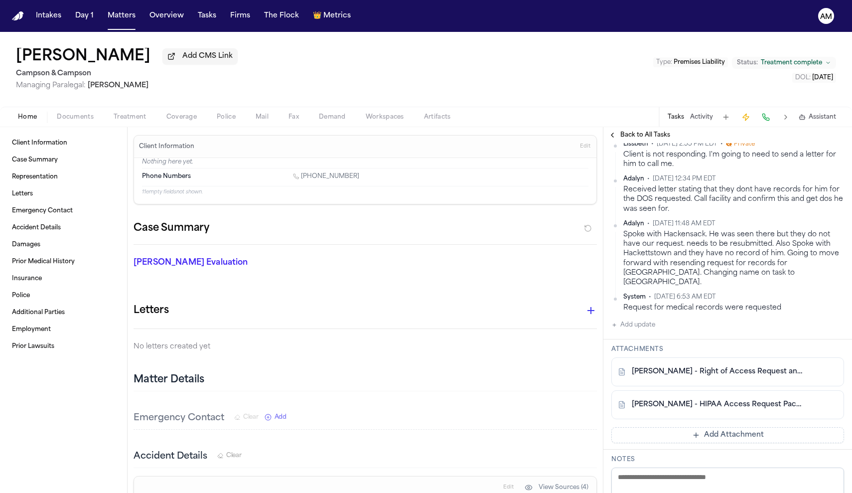
click at [635, 331] on button "Add update" at bounding box center [634, 325] width 44 height 12
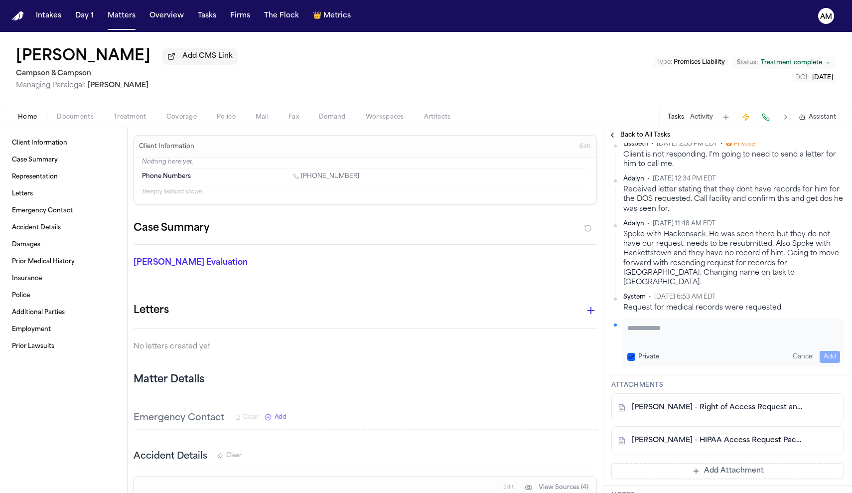
click at [635, 343] on textarea "Add your update" at bounding box center [733, 333] width 213 height 20
type textarea "**********"
click at [48, 197] on link "Letters" at bounding box center [63, 194] width 111 height 16
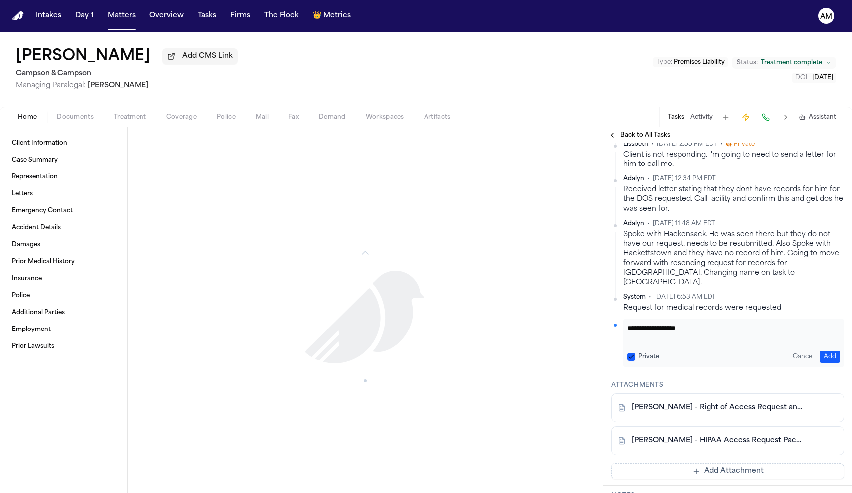
scroll to position [964, 0]
click at [102, 113] on button "Documents" at bounding box center [75, 117] width 57 height 12
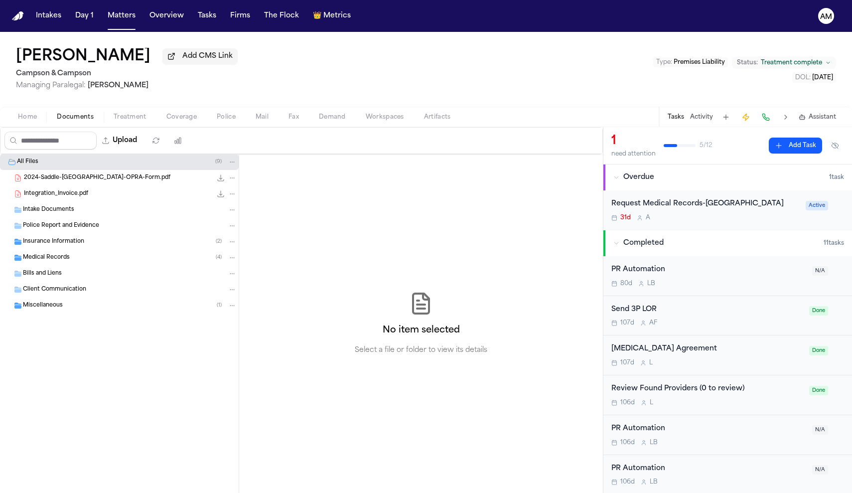
click at [136, 117] on span "Treatment" at bounding box center [130, 117] width 33 height 8
click at [96, 115] on button "Documents" at bounding box center [75, 117] width 57 height 12
click at [54, 262] on span "Medical Records" at bounding box center [46, 258] width 47 height 8
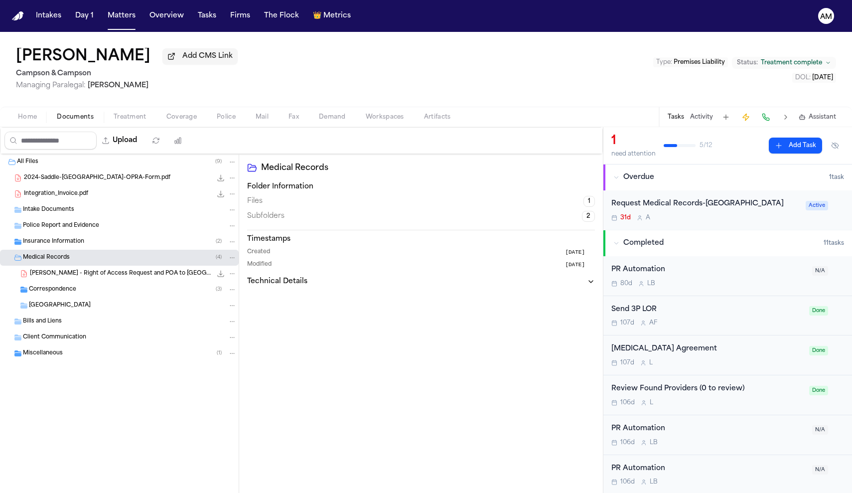
click at [59, 277] on span "[PERSON_NAME] - Right of Access Request and POA to [GEOGRAPHIC_DATA] - [DATE]" at bounding box center [121, 274] width 182 height 8
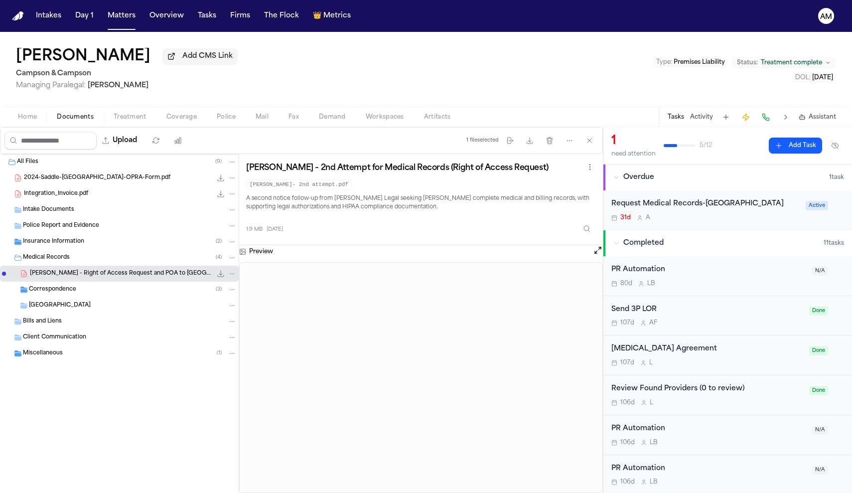
click at [78, 289] on div "Correspondence ( 3 )" at bounding box center [133, 289] width 208 height 9
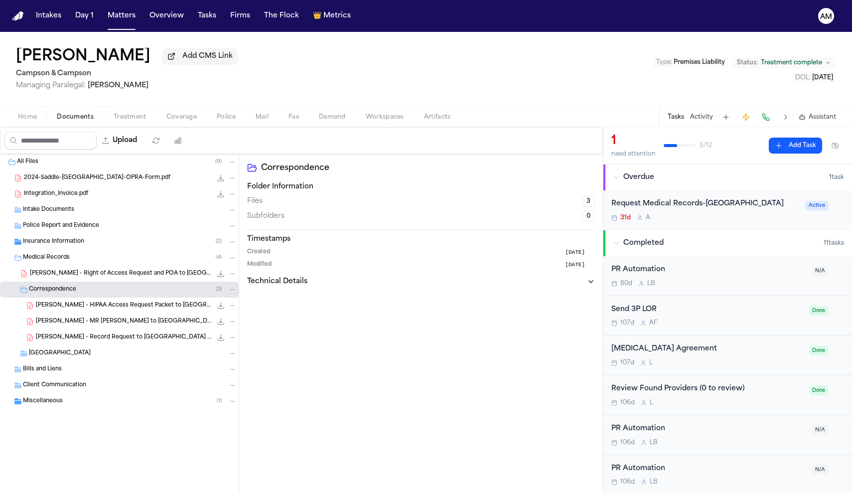
click at [91, 355] on span "[GEOGRAPHIC_DATA]" at bounding box center [60, 353] width 62 height 8
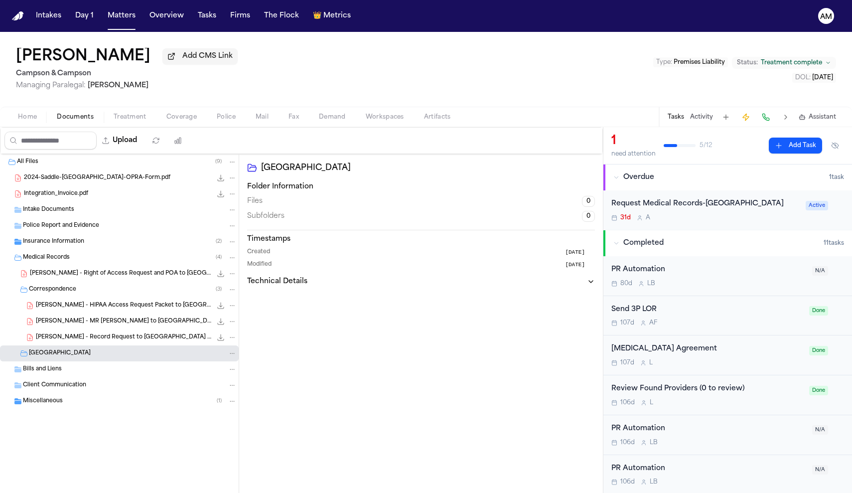
click at [91, 355] on span "[GEOGRAPHIC_DATA]" at bounding box center [60, 353] width 62 height 8
click at [119, 307] on span "[PERSON_NAME] - HIPAA Access Request Packet to [GEOGRAPHIC_DATA] - [DATE]" at bounding box center [124, 306] width 176 height 8
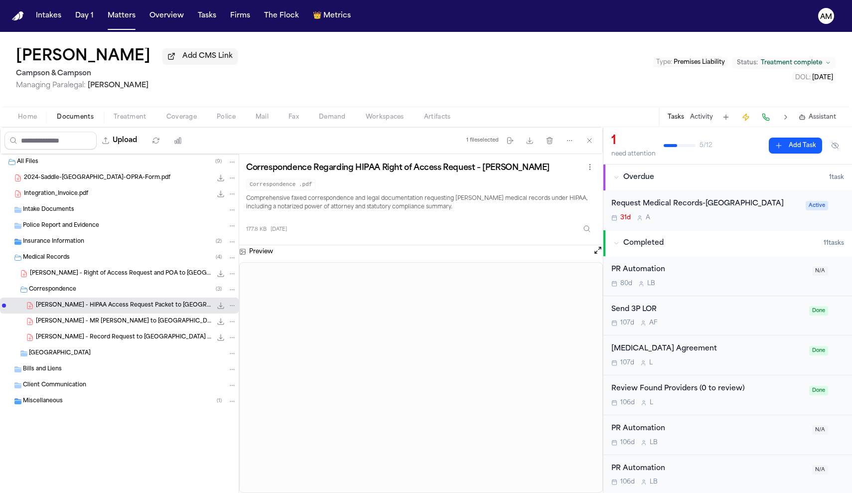
click at [127, 326] on span "[PERSON_NAME] - MR [PERSON_NAME] to [GEOGRAPHIC_DATA] - [DATE]" at bounding box center [124, 321] width 176 height 8
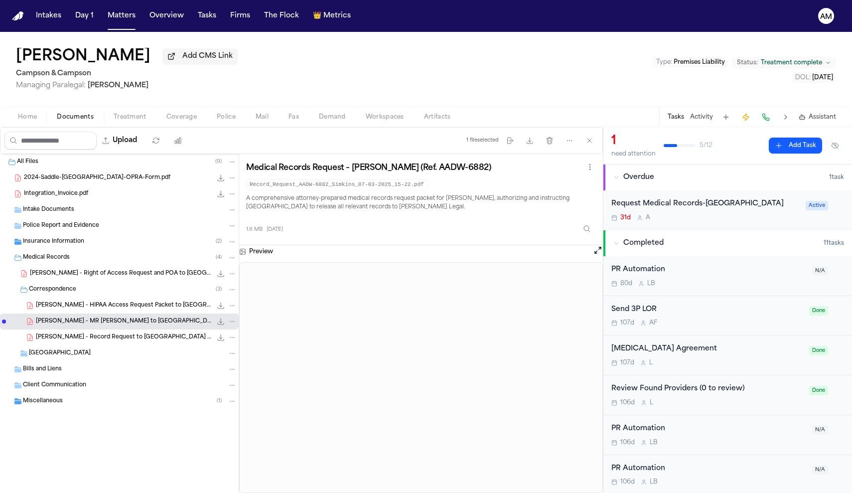
click at [173, 341] on span "[PERSON_NAME] - Record Request to [GEOGRAPHIC_DATA] - [DATE]" at bounding box center [124, 337] width 176 height 8
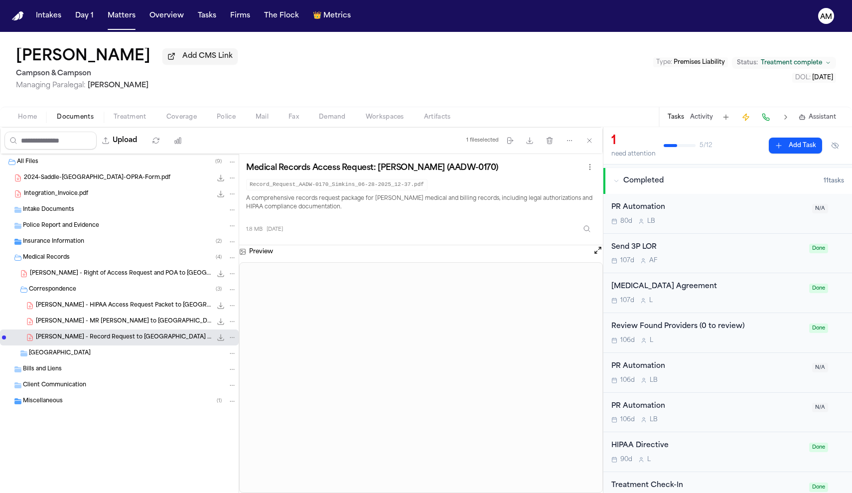
scroll to position [68, 0]
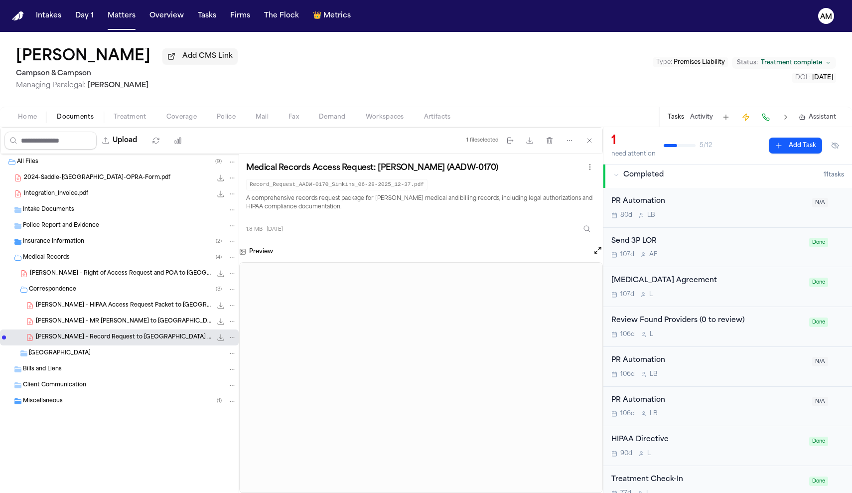
click at [687, 127] on div "Tasks Activity Assistant" at bounding box center [751, 116] width 185 height 19
click at [681, 121] on button "Tasks" at bounding box center [676, 117] width 16 height 8
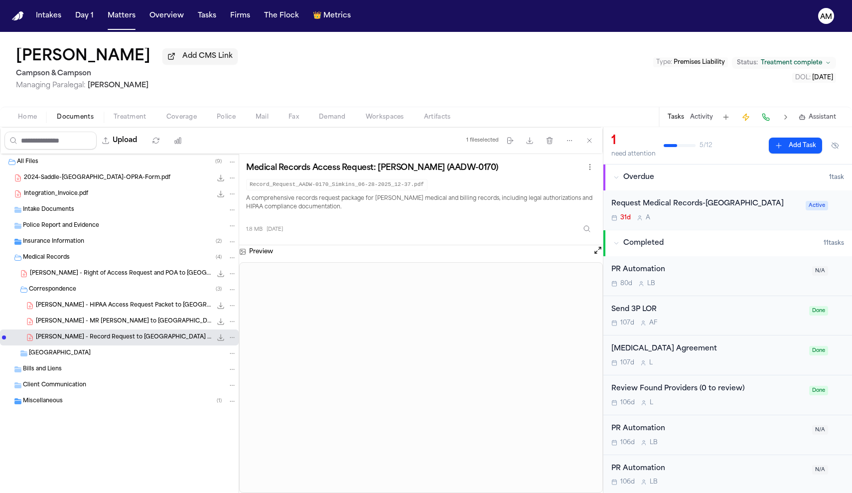
scroll to position [0, 0]
click at [704, 222] on div "Request Medical Records-[GEOGRAPHIC_DATA] 31d A" at bounding box center [706, 209] width 188 height 23
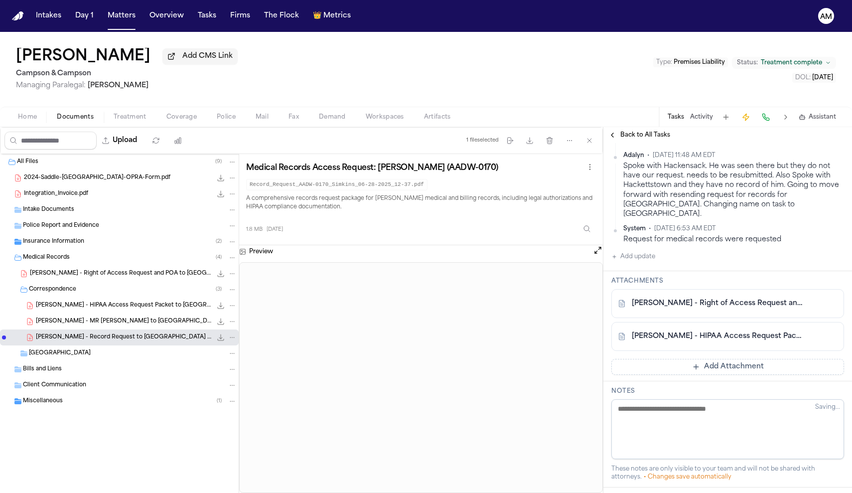
scroll to position [426, 0]
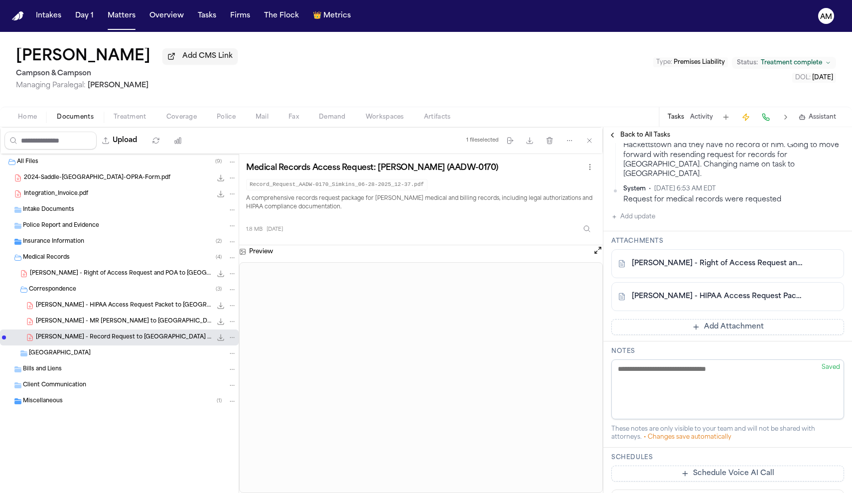
click at [648, 223] on button "Add update" at bounding box center [634, 217] width 44 height 12
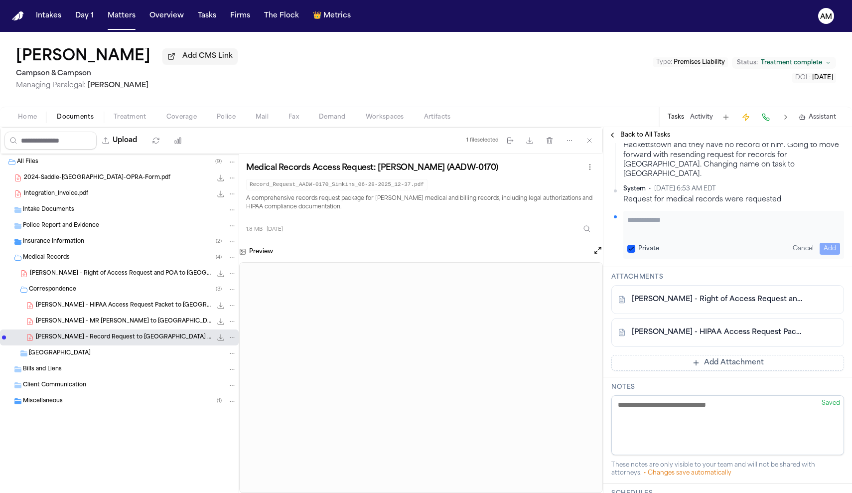
click at [648, 235] on textarea "Add your update" at bounding box center [733, 225] width 213 height 20
type textarea "*"
type textarea "**********"
click at [828, 255] on button "Add" at bounding box center [830, 249] width 20 height 12
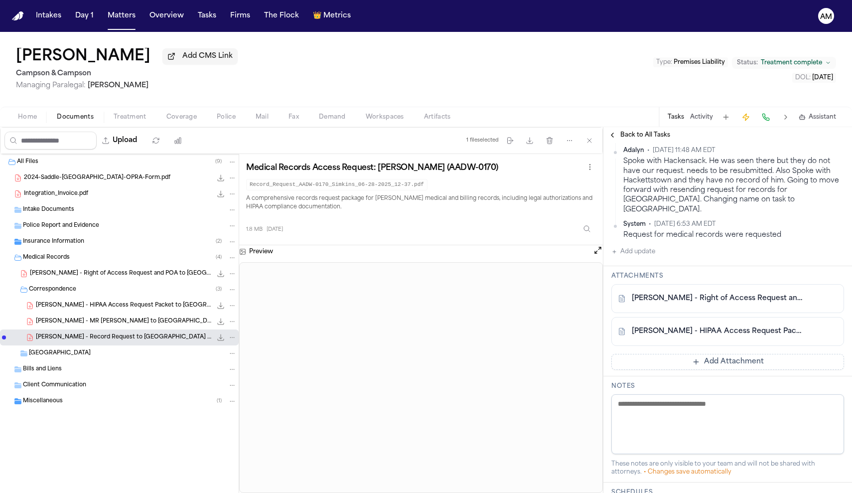
click at [133, 118] on span "Treatment" at bounding box center [130, 117] width 33 height 8
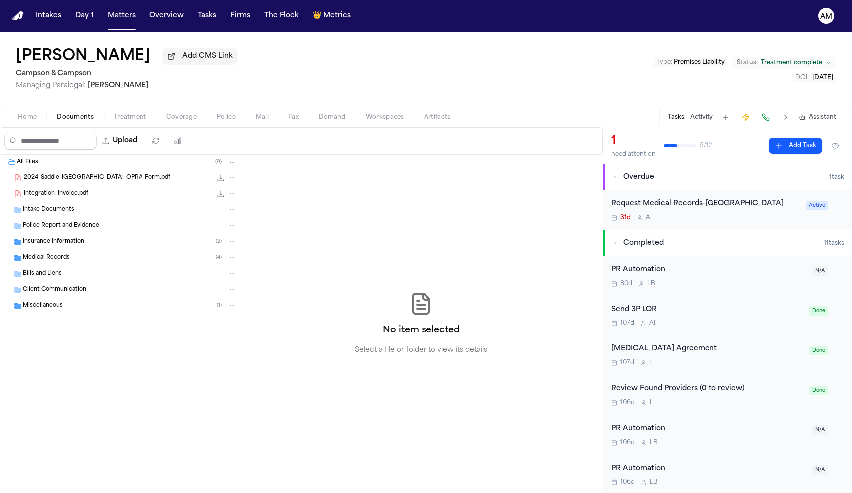
click at [81, 121] on span "Documents" at bounding box center [75, 117] width 37 height 8
click at [187, 121] on span "Coverage" at bounding box center [181, 117] width 30 height 8
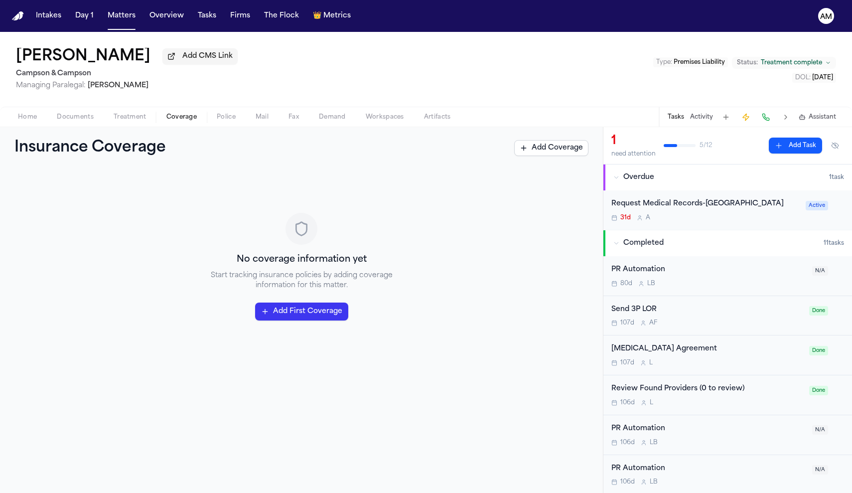
click at [87, 120] on span "Documents" at bounding box center [75, 117] width 37 height 8
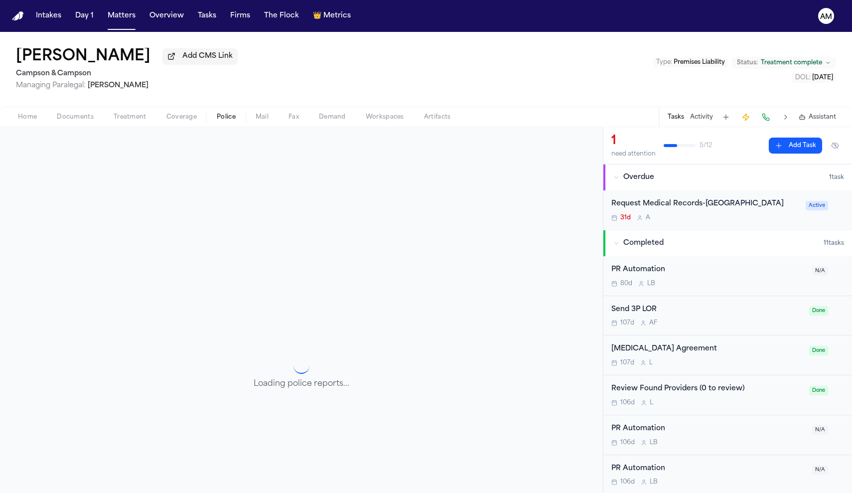
click at [231, 117] on span "Police" at bounding box center [226, 117] width 19 height 8
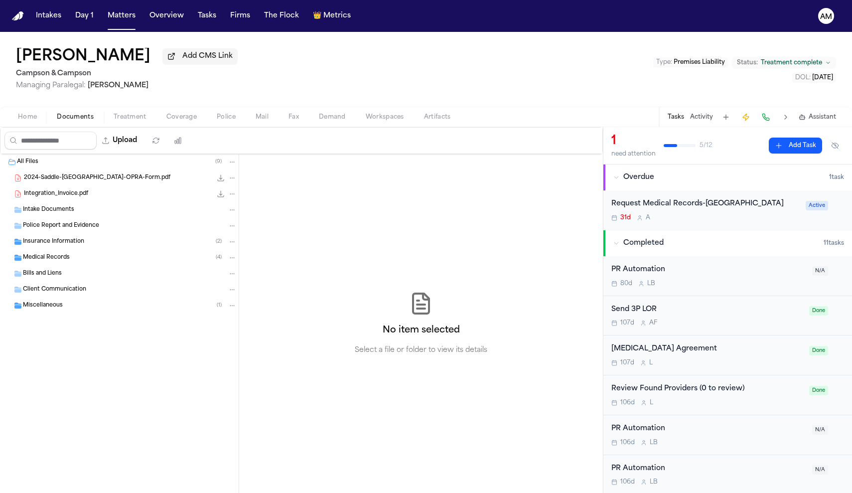
click at [89, 123] on span "button" at bounding box center [75, 122] width 49 height 1
click at [660, 210] on div "Request Medical Records-[GEOGRAPHIC_DATA]" at bounding box center [706, 203] width 188 height 11
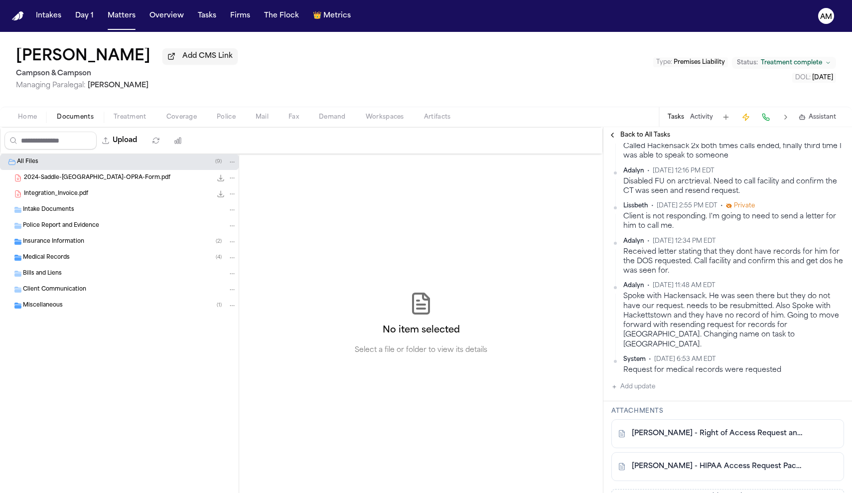
scroll to position [279, 0]
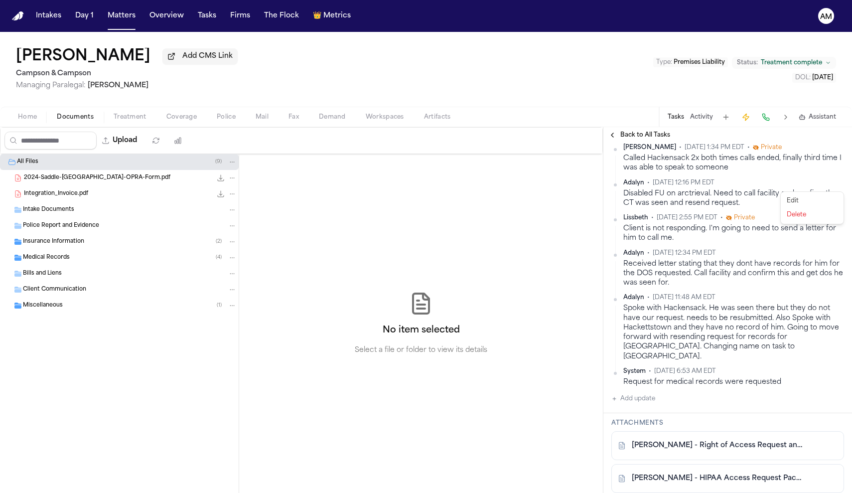
click at [839, 185] on html "Intakes Day 1 Matters Overview Tasks Firms The Flock 👑 Metrics AM [PERSON_NAME]…" at bounding box center [426, 246] width 852 height 493
click at [807, 199] on div "Edit" at bounding box center [812, 201] width 59 height 14
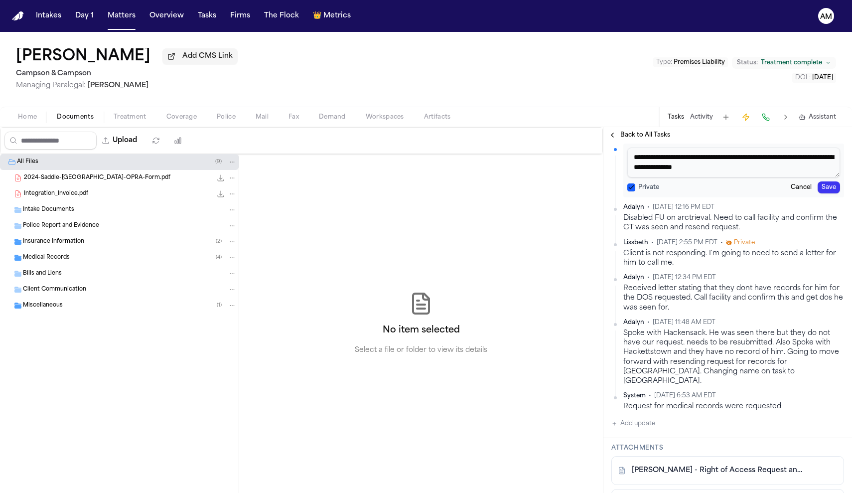
click at [655, 191] on label "Private" at bounding box center [648, 187] width 21 height 8
click at [635, 191] on button "Private" at bounding box center [631, 187] width 8 height 8
drag, startPoint x: 780, startPoint y: 209, endPoint x: 658, endPoint y: 207, distance: 121.6
click at [658, 177] on textarea "**********" at bounding box center [733, 163] width 213 height 30
type textarea "**********"
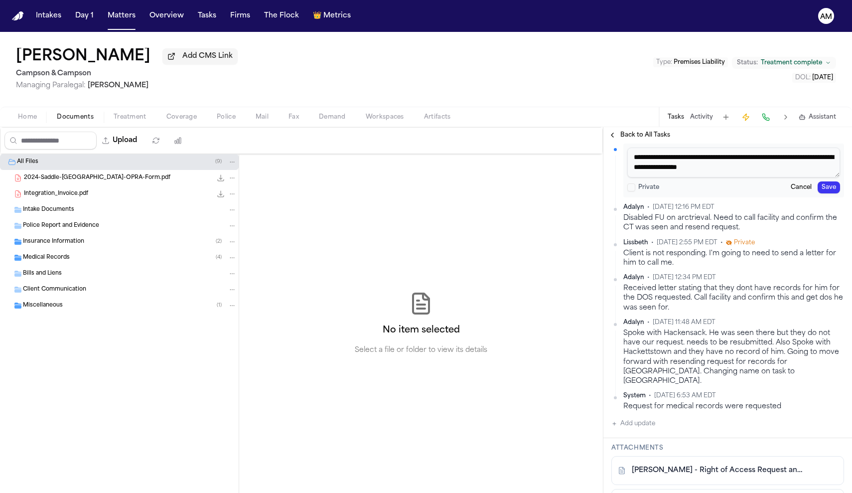
click at [836, 193] on button "Save" at bounding box center [829, 187] width 22 height 12
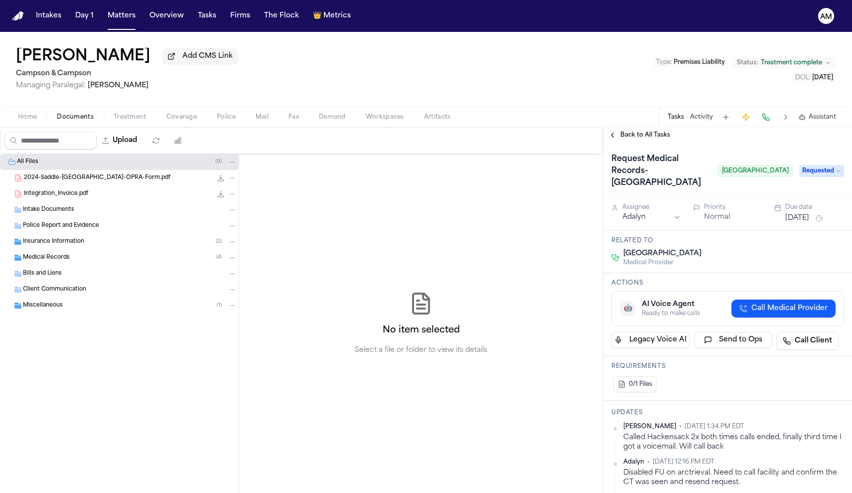
scroll to position [0, 0]
click at [797, 223] on button "[DATE]" at bounding box center [797, 218] width 24 height 10
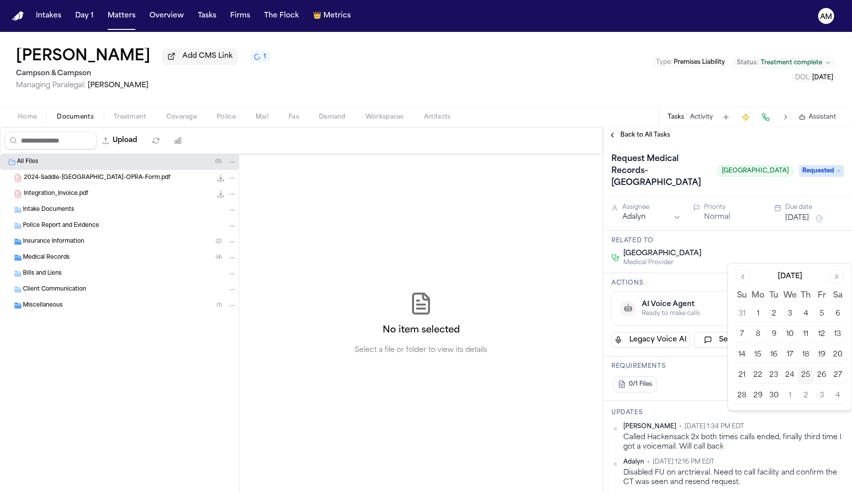
click at [825, 373] on button "26" at bounding box center [822, 375] width 16 height 16
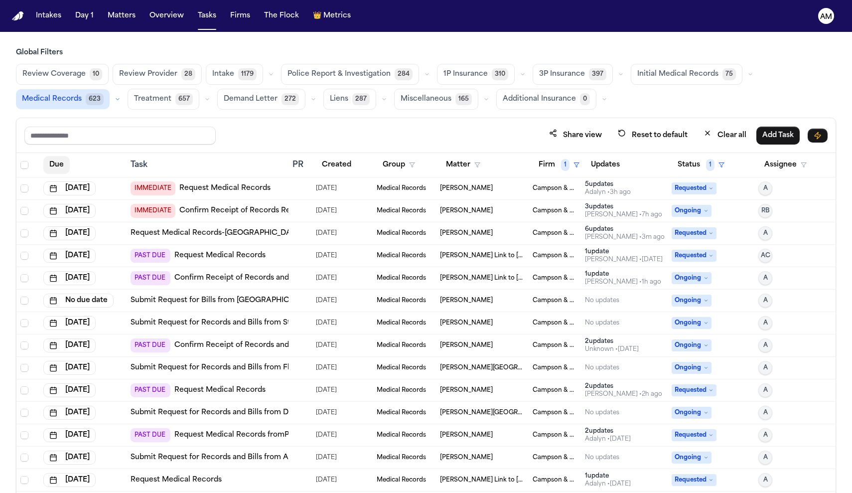
click at [57, 163] on button "Due" at bounding box center [56, 165] width 26 height 18
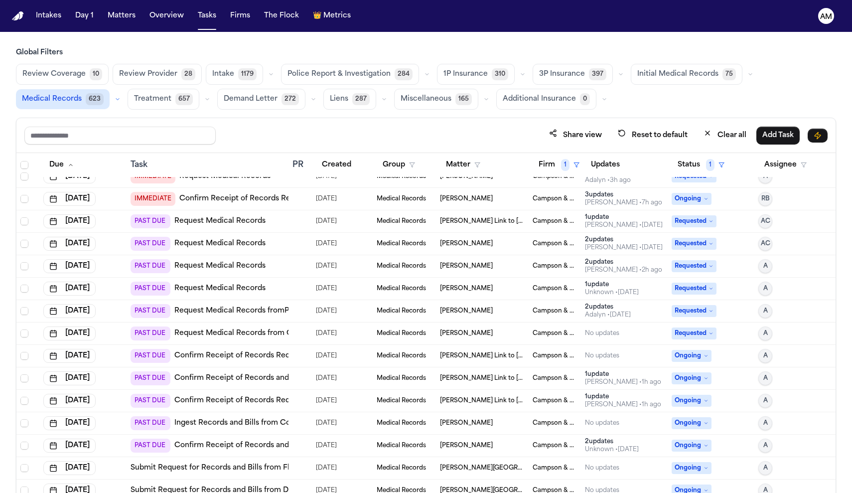
scroll to position [15, 0]
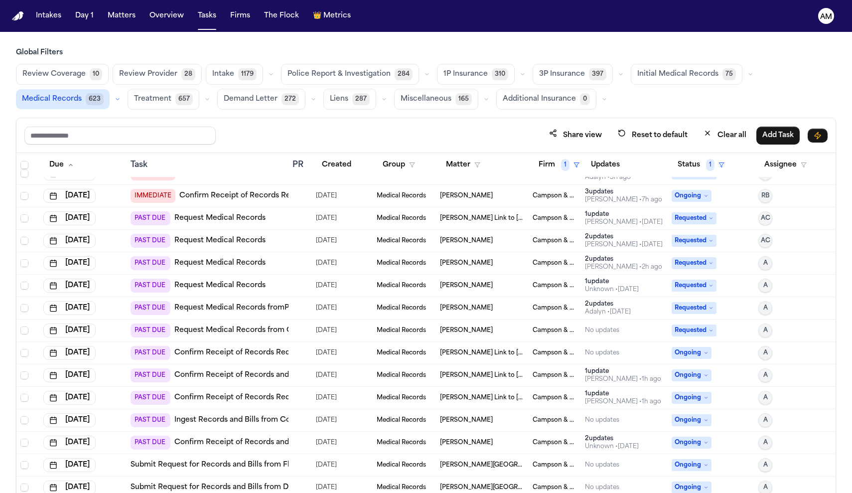
click at [262, 306] on link "Request Medical Records fromPulse MD Urgent Care" at bounding box center [268, 308] width 189 height 10
click at [288, 307] on link "Request Medical Records fromPulse MD Urgent Care" at bounding box center [268, 308] width 189 height 10
click at [264, 331] on link "Request Medical Records from Orlando Health Physician Associates – [GEOGRAPHIC_…" at bounding box center [337, 330] width 327 height 10
click at [249, 355] on link "Confirm Receipt of Records Request with [GEOGRAPHIC_DATA]" at bounding box center [288, 353] width 229 height 10
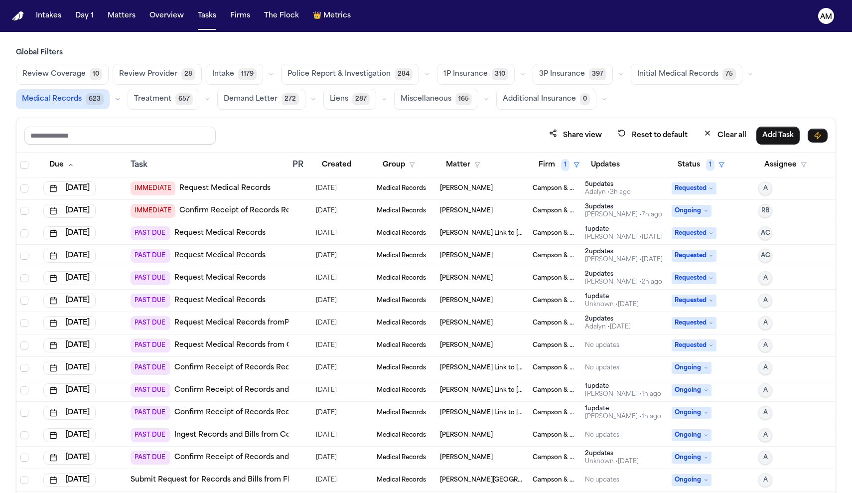
scroll to position [0, 0]
click at [280, 235] on div "PAST DUE Request Medical Records" at bounding box center [208, 233] width 154 height 14
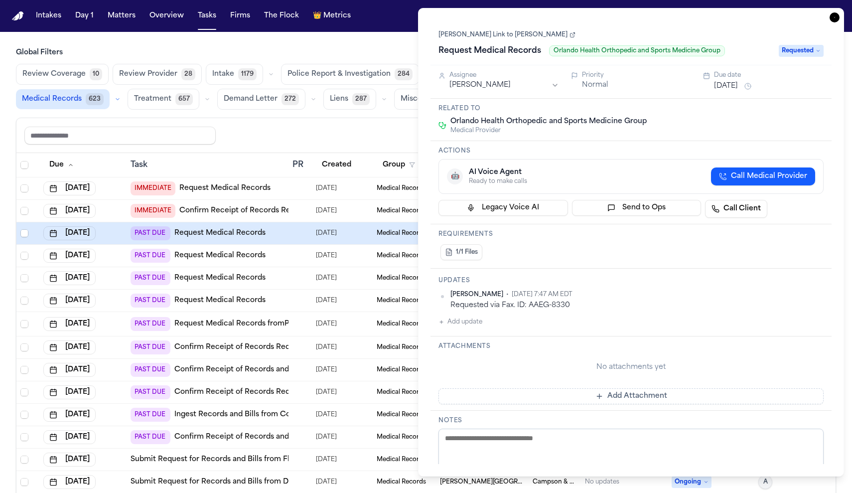
click at [851, 2] on nav "Intakes Day 1 Matters Overview Tasks Firms The Flock 👑 Metrics AM" at bounding box center [426, 16] width 852 height 32
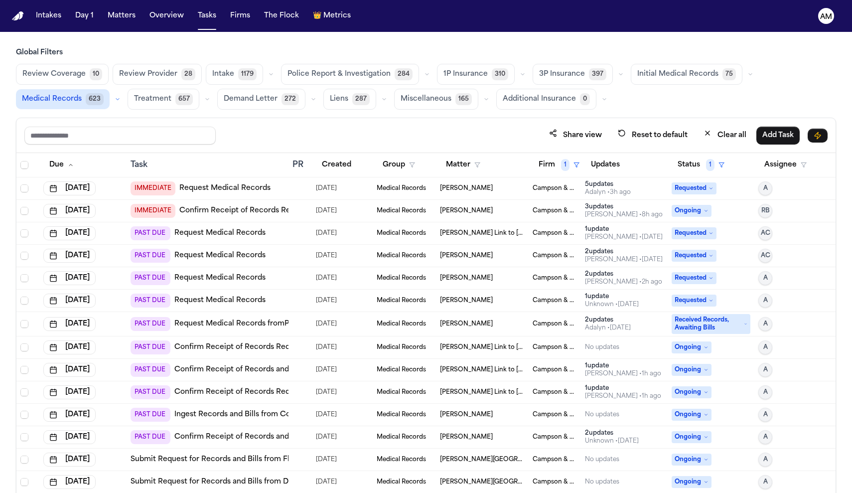
click at [272, 351] on link "Confirm Receipt of Records Request with [GEOGRAPHIC_DATA]" at bounding box center [288, 347] width 229 height 10
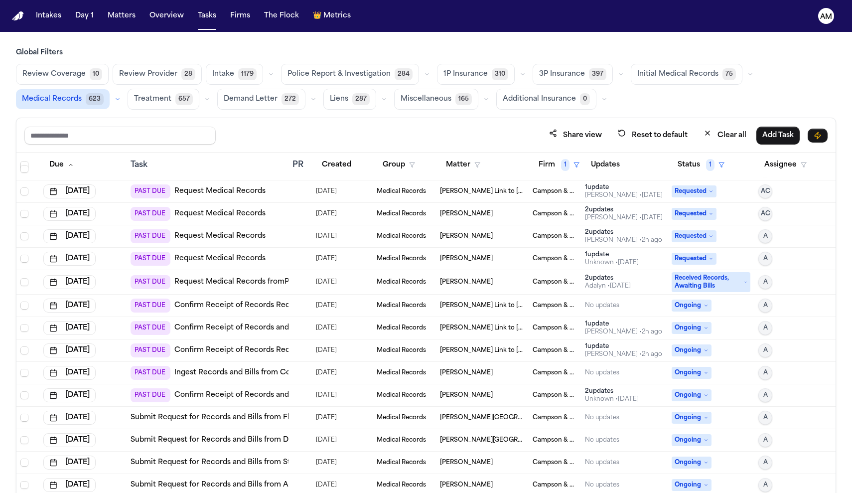
scroll to position [43, 0]
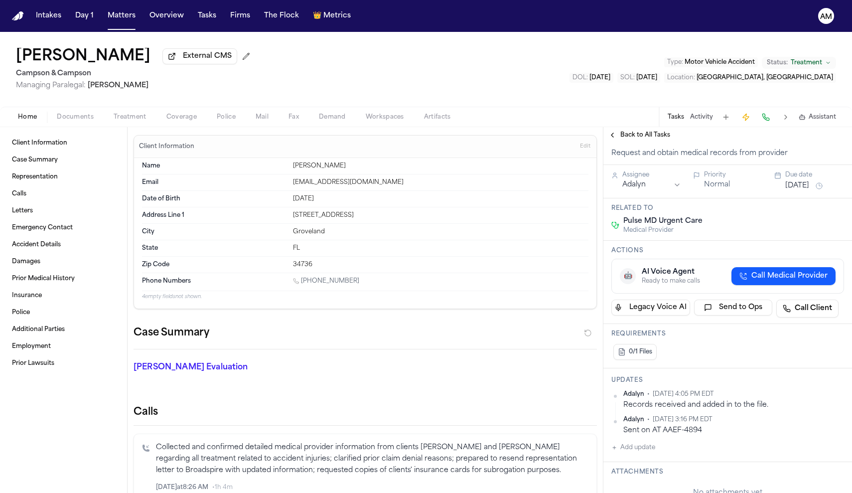
scroll to position [74, 0]
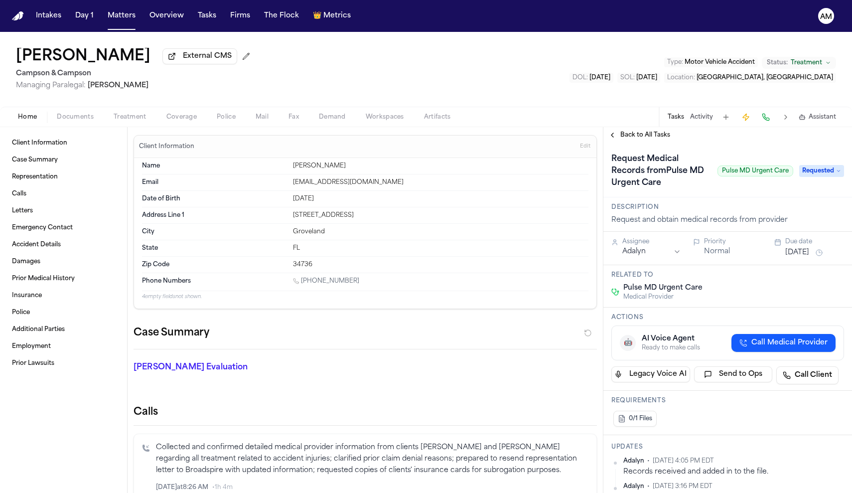
click at [810, 169] on span "Requested" at bounding box center [821, 171] width 45 height 12
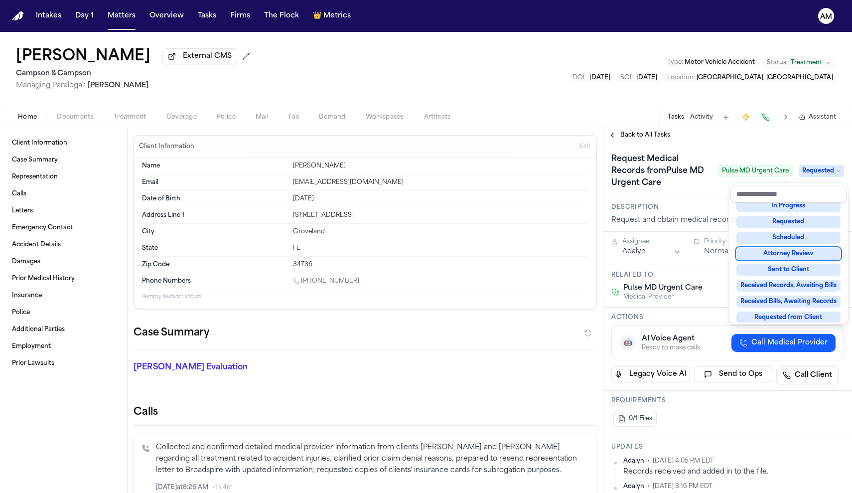
scroll to position [72, 0]
click at [794, 286] on div "Received Records, Awaiting Bills" at bounding box center [789, 284] width 104 height 12
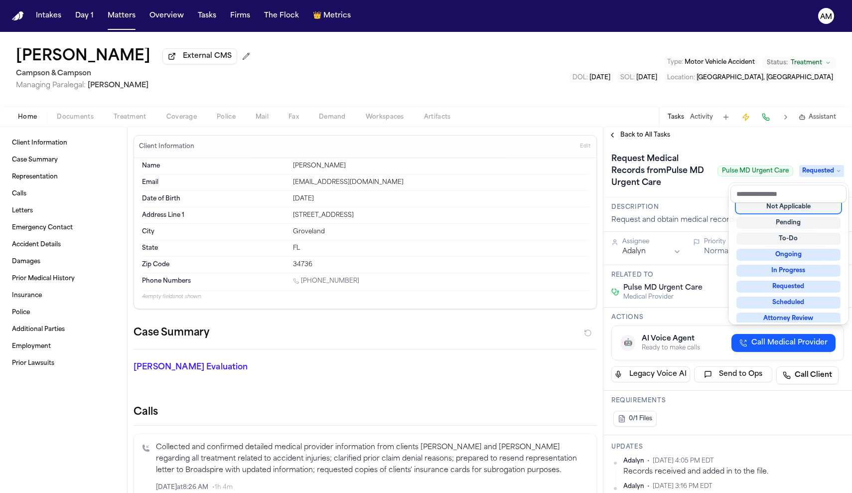
scroll to position [4, 0]
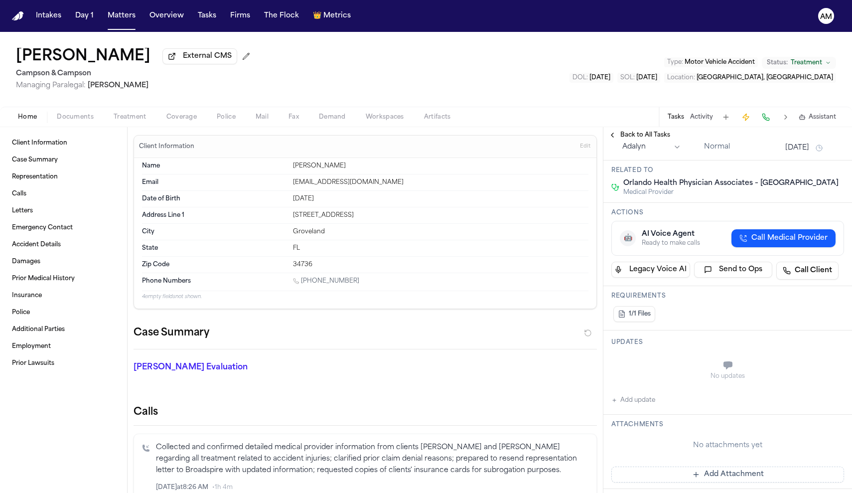
scroll to position [142, 0]
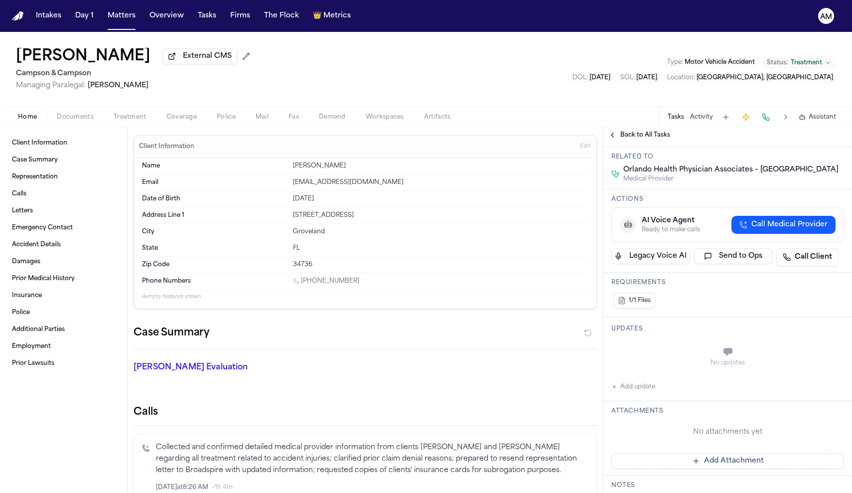
click at [646, 393] on button "Add update" at bounding box center [634, 387] width 44 height 12
click at [644, 381] on label "Private" at bounding box center [648, 377] width 21 height 8
click at [635, 381] on button "Private" at bounding box center [631, 377] width 8 height 8
click at [649, 363] on textarea "Add your update" at bounding box center [733, 353] width 213 height 20
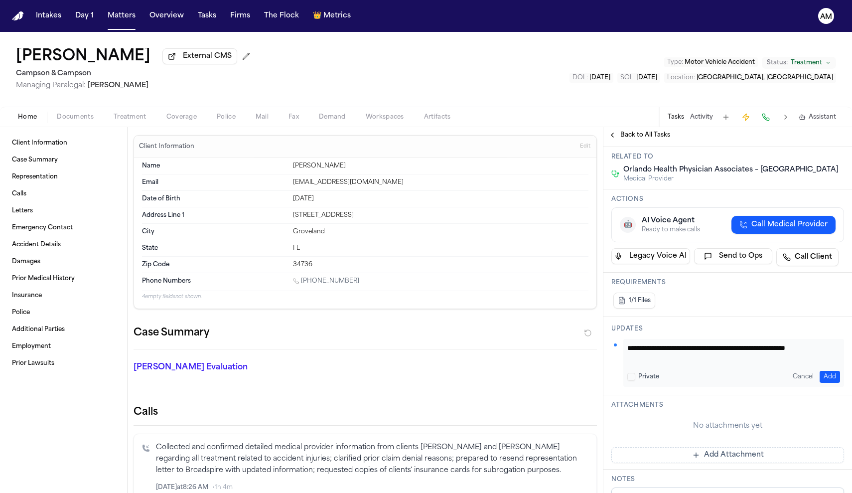
scroll to position [138, 0]
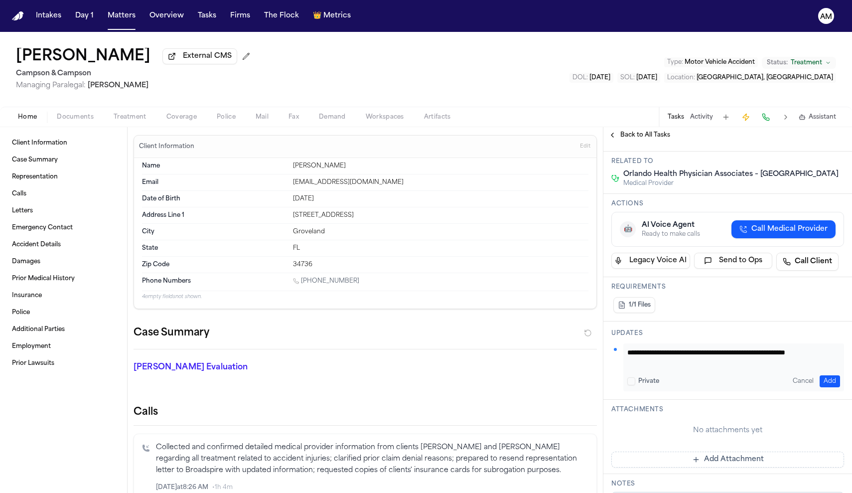
type textarea "**********"
click at [814, 132] on div "Due date" at bounding box center [814, 128] width 59 height 8
click at [809, 144] on button "[DATE]" at bounding box center [797, 139] width 24 height 10
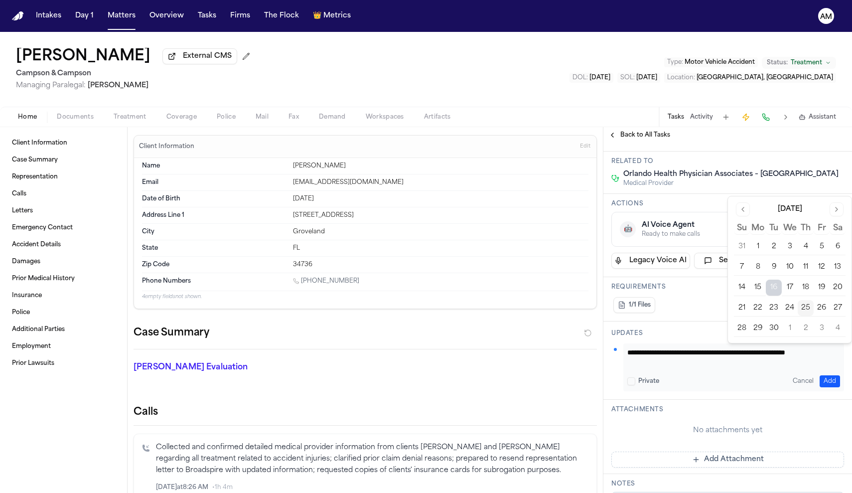
click at [763, 328] on button "29" at bounding box center [758, 328] width 16 height 16
click at [761, 329] on button "29" at bounding box center [758, 328] width 16 height 16
click at [829, 387] on button "Add" at bounding box center [830, 381] width 20 height 12
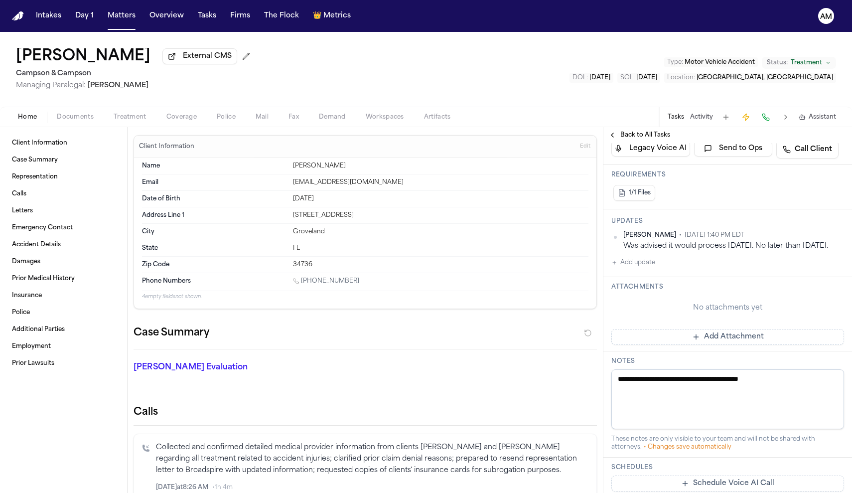
scroll to position [251, 0]
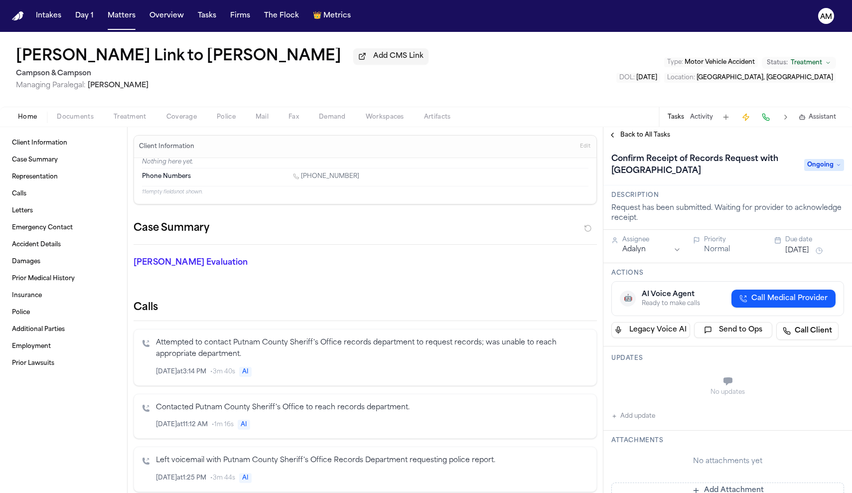
click at [130, 111] on div "Home Documents Treatment Coverage Police Mail Fax Demand Workspaces Artifacts T…" at bounding box center [426, 117] width 852 height 20
click at [128, 121] on span "Treatment" at bounding box center [130, 117] width 33 height 8
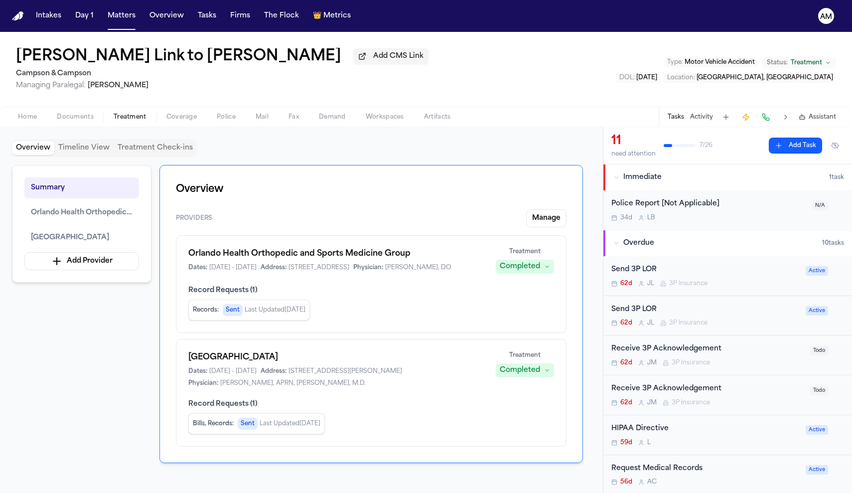
click at [682, 116] on button "Tasks" at bounding box center [676, 117] width 16 height 8
click at [682, 119] on button "Tasks" at bounding box center [676, 117] width 16 height 8
click at [681, 119] on button "Tasks" at bounding box center [676, 117] width 16 height 8
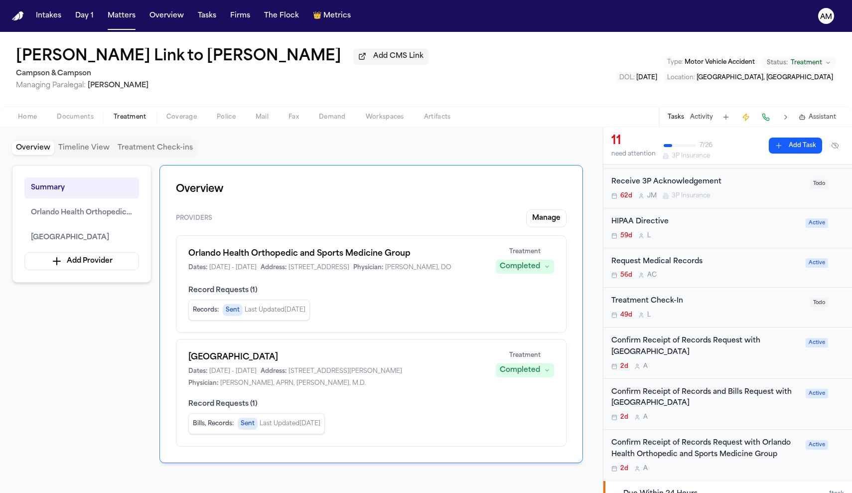
scroll to position [207, 0]
click at [337, 258] on h1 "Orlando Health Orthopedic and Sports Medicine Group" at bounding box center [336, 254] width 296 height 12
click at [470, 291] on div "Orlando Health Orthopedic and Sports Medicine Group Dates: 1/21/2025 - 1/21/202…" at bounding box center [371, 284] width 391 height 98
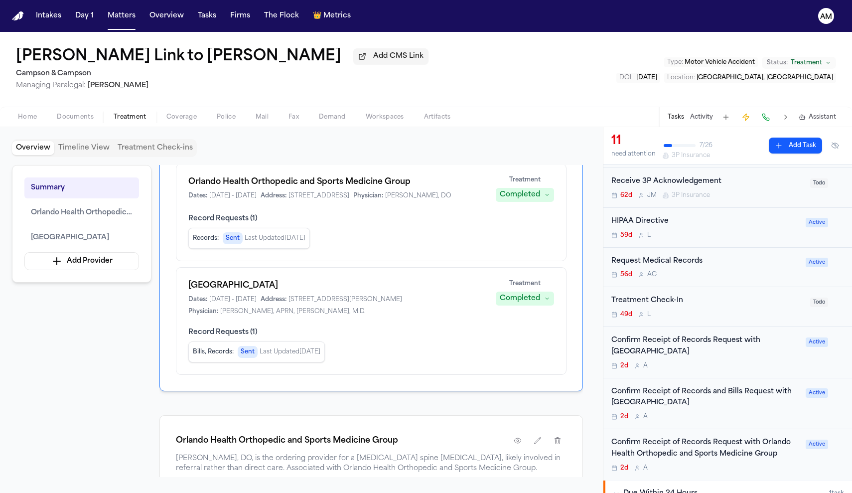
click at [308, 304] on span "17000 Porter Rd, Winter Garden, FL 34787-8915" at bounding box center [346, 300] width 114 height 8
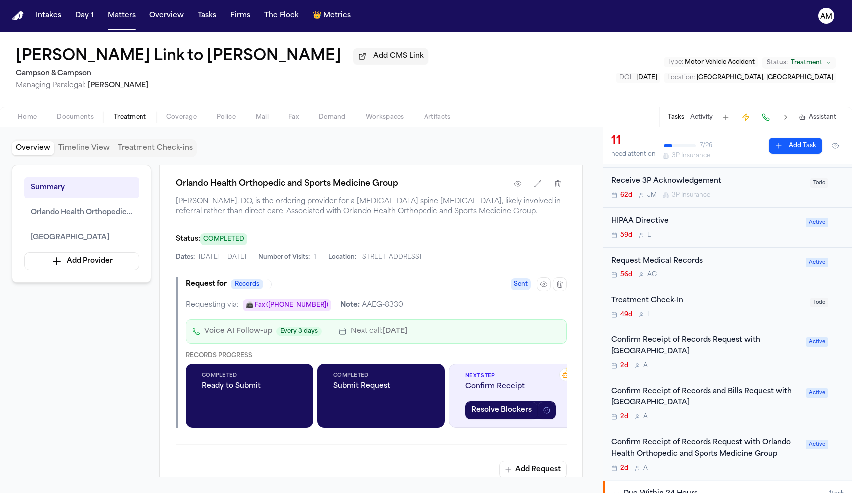
scroll to position [324, 0]
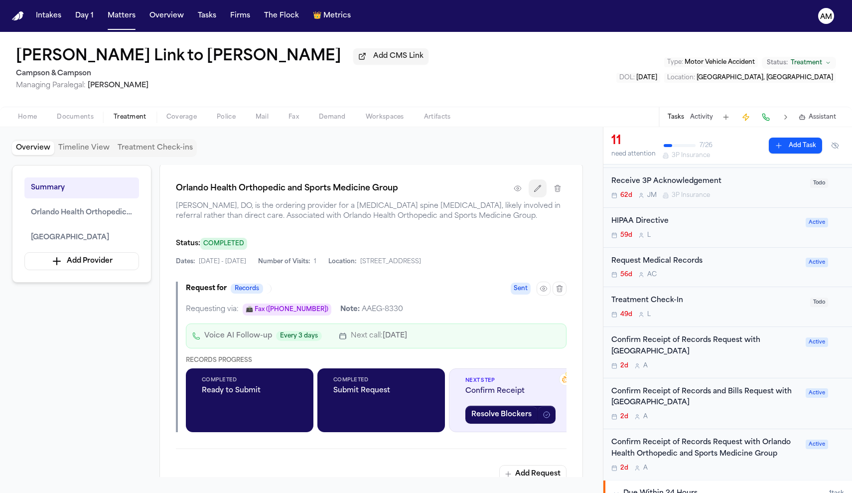
click at [541, 192] on icon "button" at bounding box center [538, 188] width 8 height 8
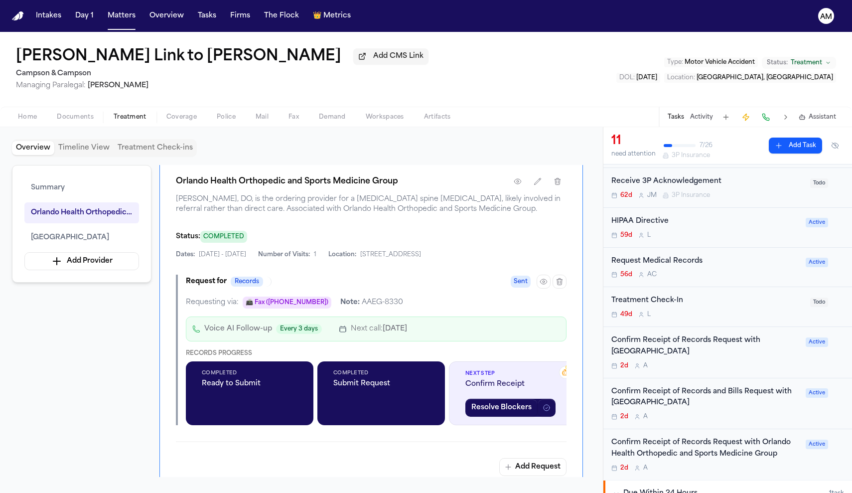
scroll to position [302, 0]
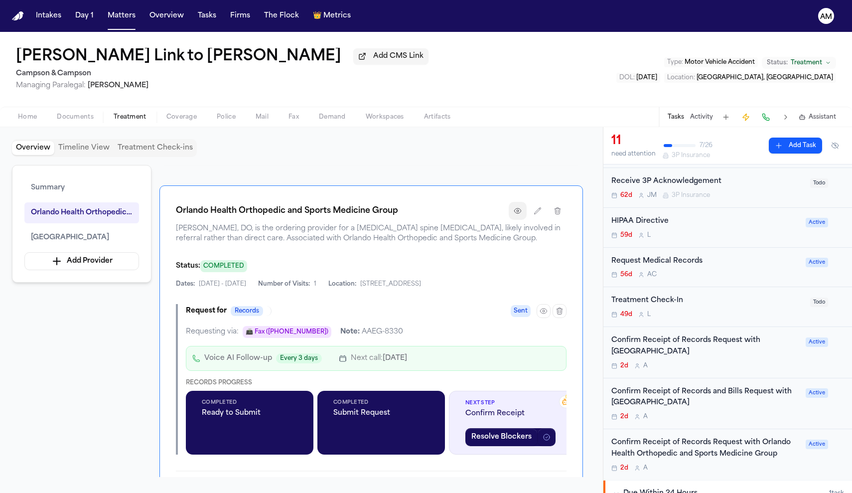
click at [520, 215] on icon "button" at bounding box center [518, 211] width 8 height 8
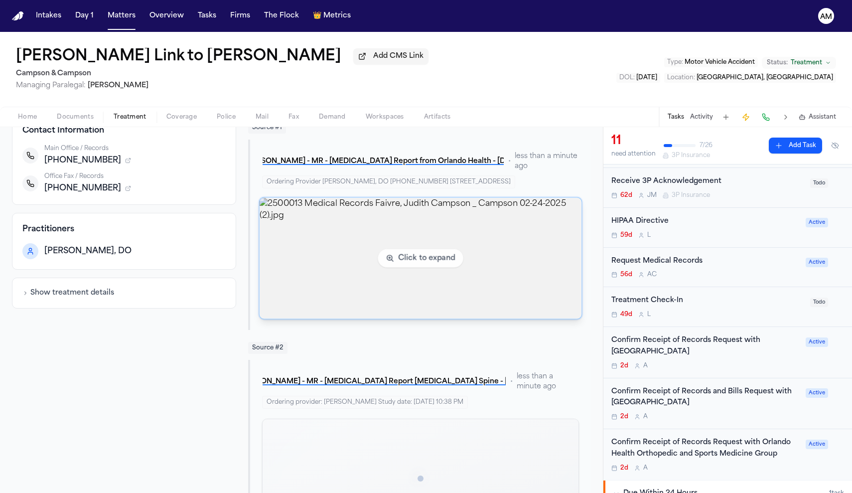
scroll to position [167, 0]
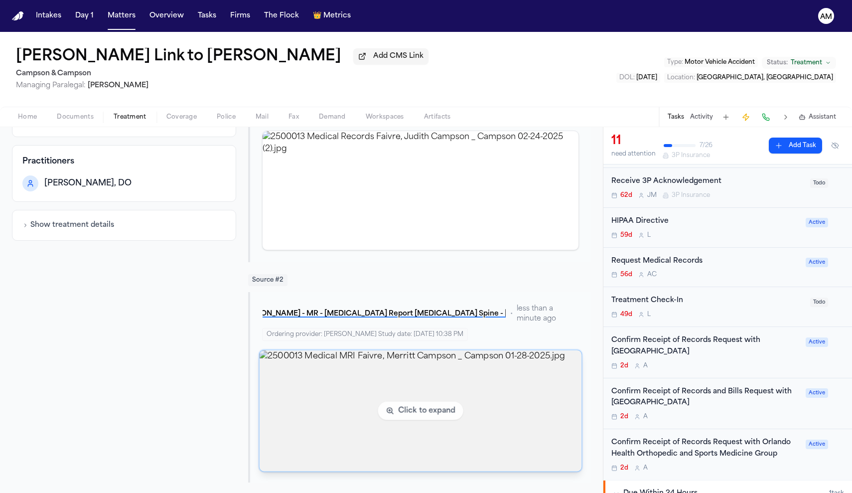
click at [458, 410] on img "View image 2500013 Medical MRI Faivre, Merritt Campson _ Campson 01-28-2025.jpg" at bounding box center [421, 410] width 322 height 121
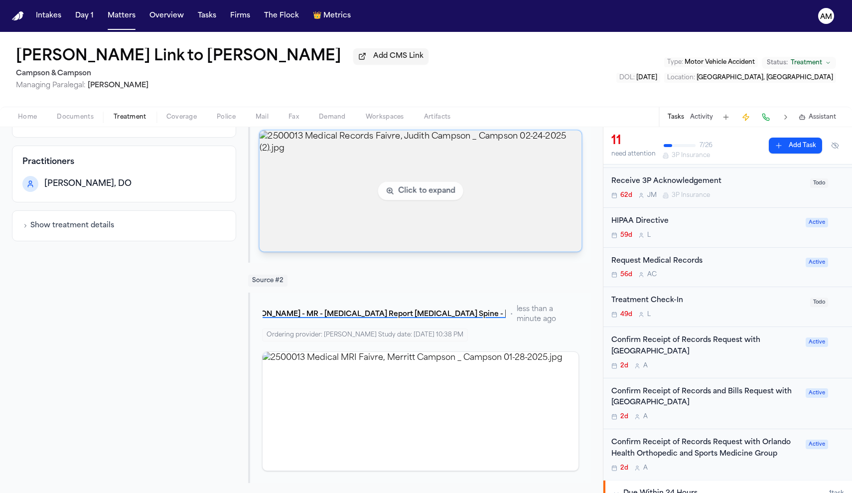
click at [546, 234] on img "View image 2500013 Medical Records Faivre, Judith Campson _ Campson 02-24-2025 …" at bounding box center [421, 191] width 322 height 121
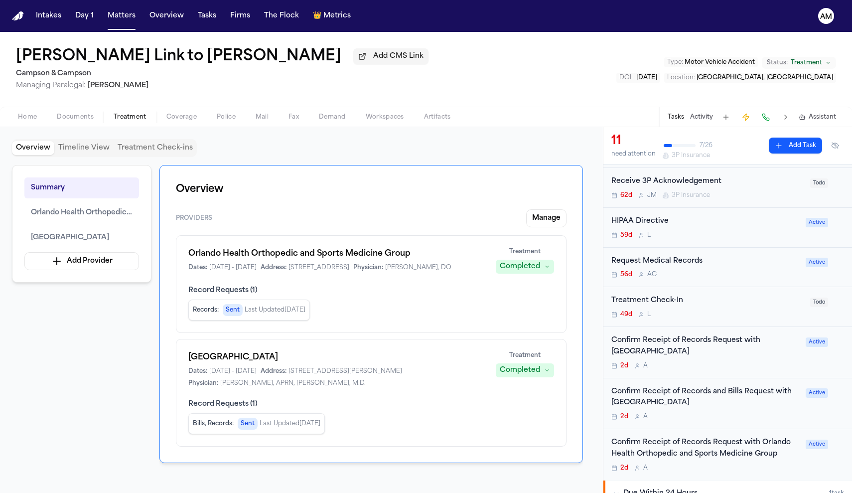
click at [195, 118] on span "Coverage" at bounding box center [181, 117] width 30 height 8
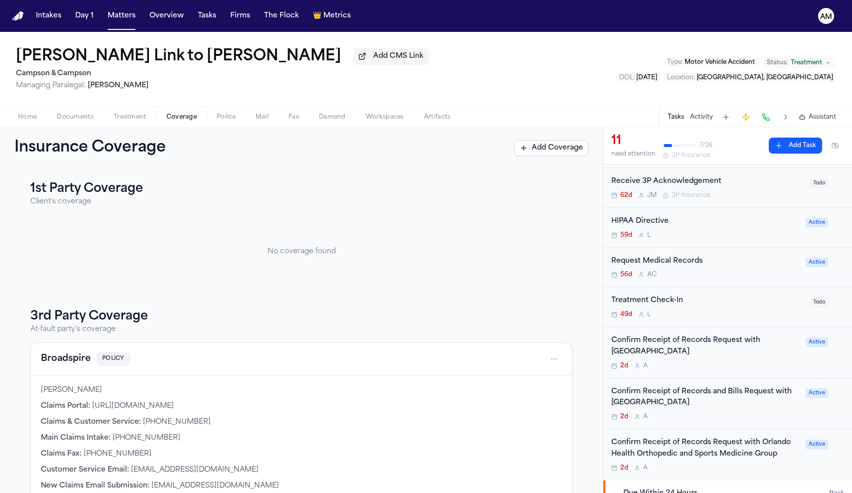
click at [137, 110] on div "Home Documents Treatment Coverage Police Mail Fax Demand Workspaces Artifacts T…" at bounding box center [426, 117] width 852 height 20
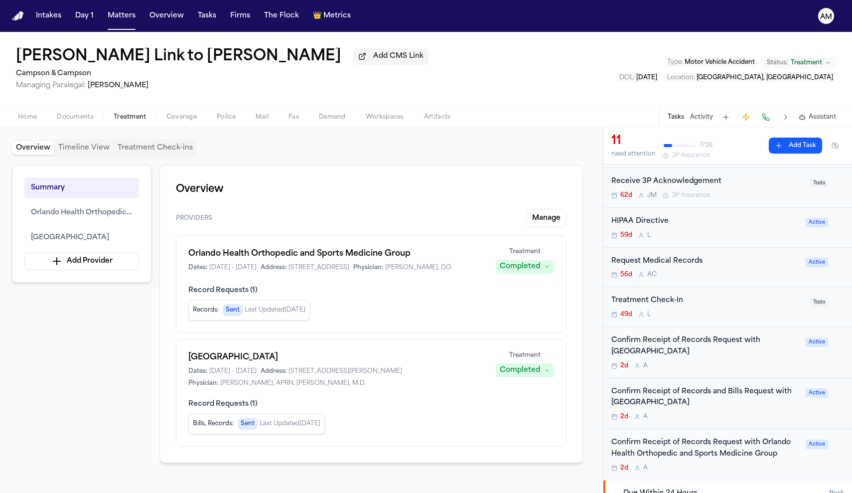
click at [138, 118] on span "Treatment" at bounding box center [130, 117] width 33 height 8
click at [106, 238] on span "Orlando Health Horizon West Hospital" at bounding box center [70, 238] width 78 height 12
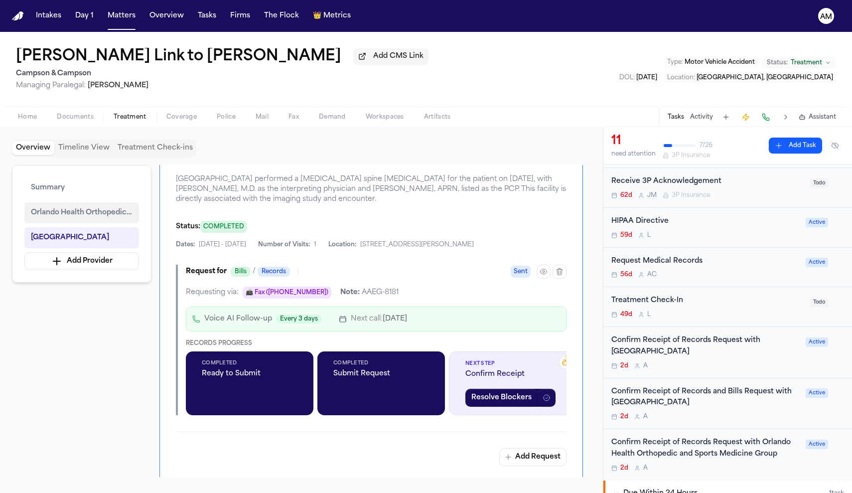
click at [105, 219] on span "Orlando Health Orthopedic and Sports Medicine Group" at bounding box center [82, 213] width 102 height 12
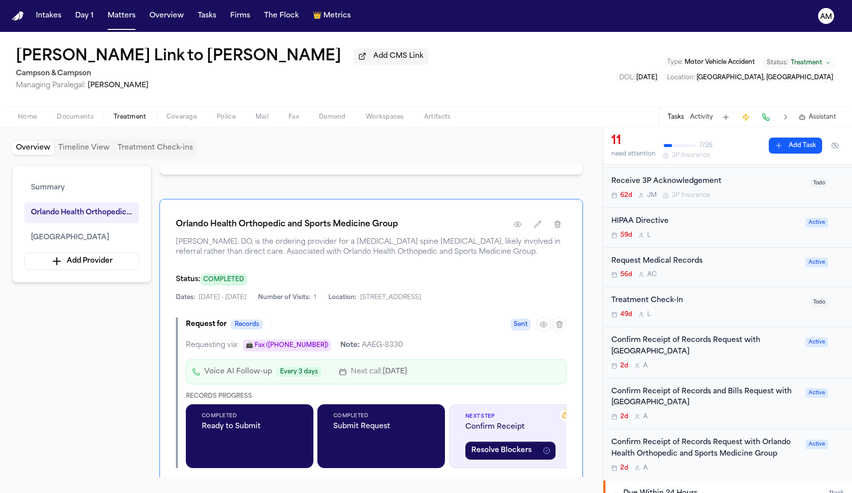
scroll to position [288, 0]
click at [520, 229] on icon "button" at bounding box center [518, 225] width 8 height 8
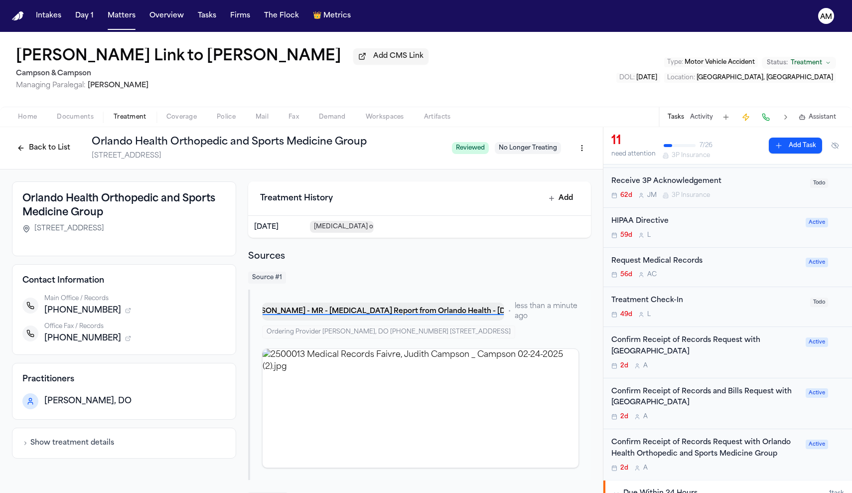
click at [413, 309] on button "J. Faivre - MR - MRI Report from Orlando Health - 2.20.25" at bounding box center [383, 312] width 242 height 18
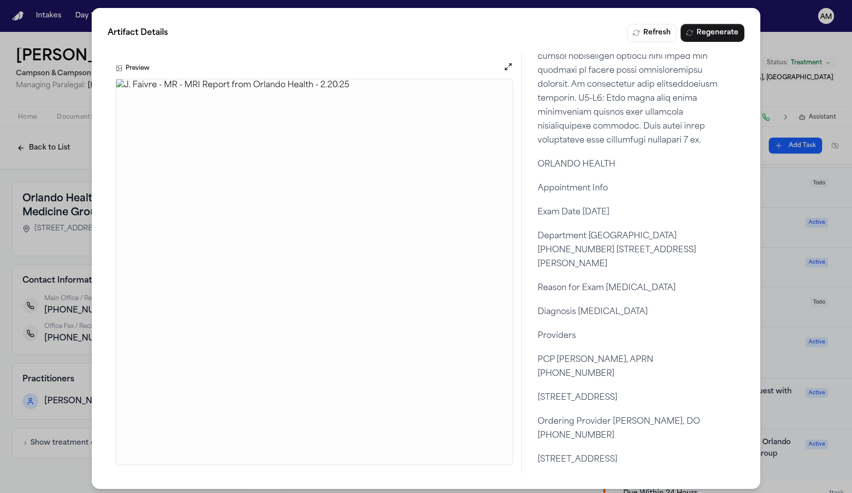
scroll to position [1017, 0]
click at [790, 100] on div "Artifact Details Refresh Regenerate Preview Overview Providers 3 References 8 F…" at bounding box center [426, 248] width 852 height 497
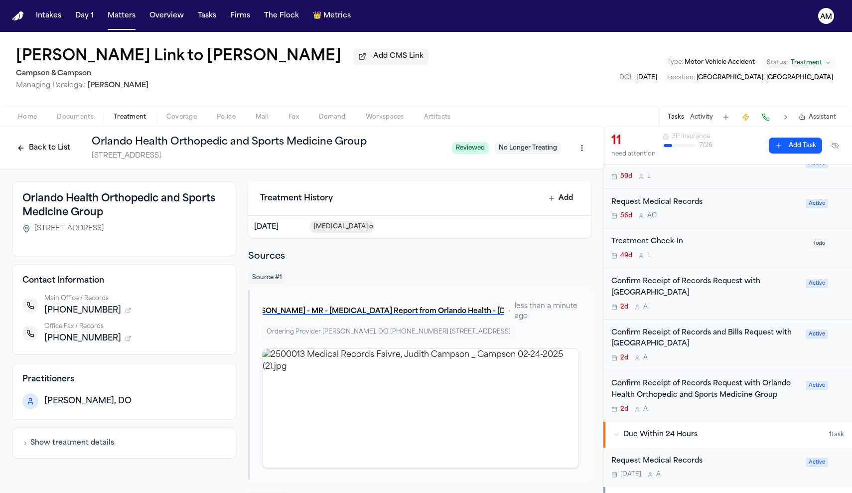
scroll to position [272, 0]
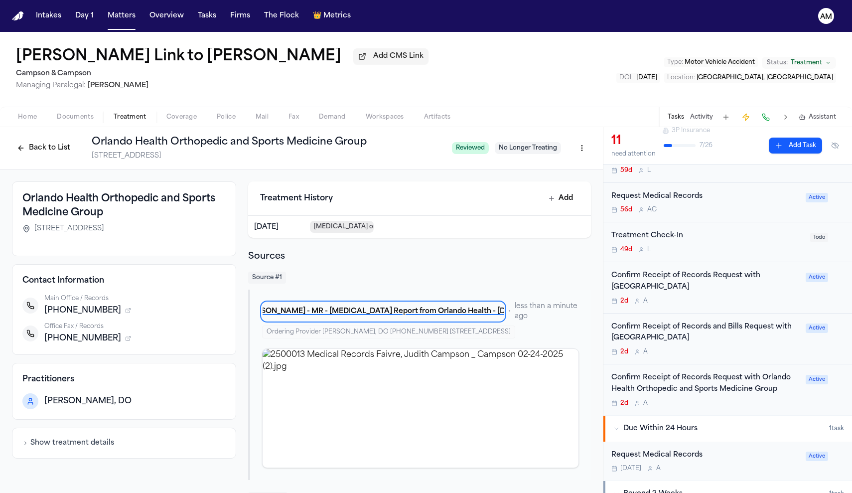
click at [42, 149] on button "Back to List" at bounding box center [43, 148] width 63 height 16
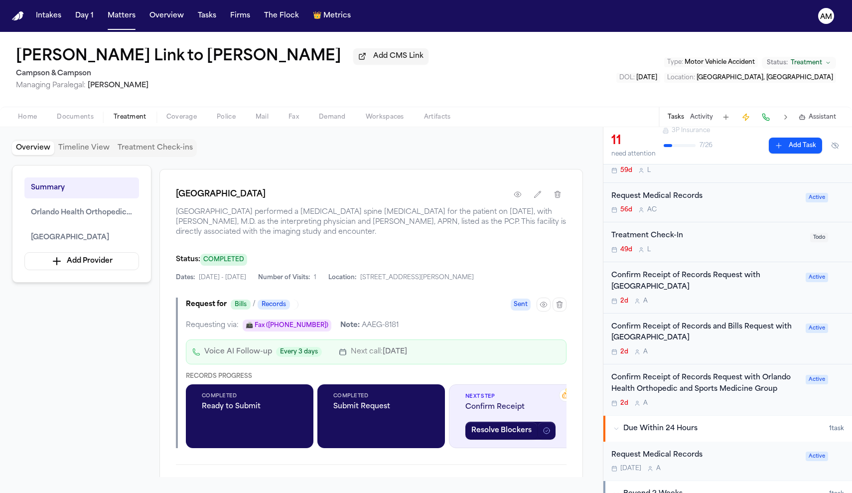
scroll to position [675, 0]
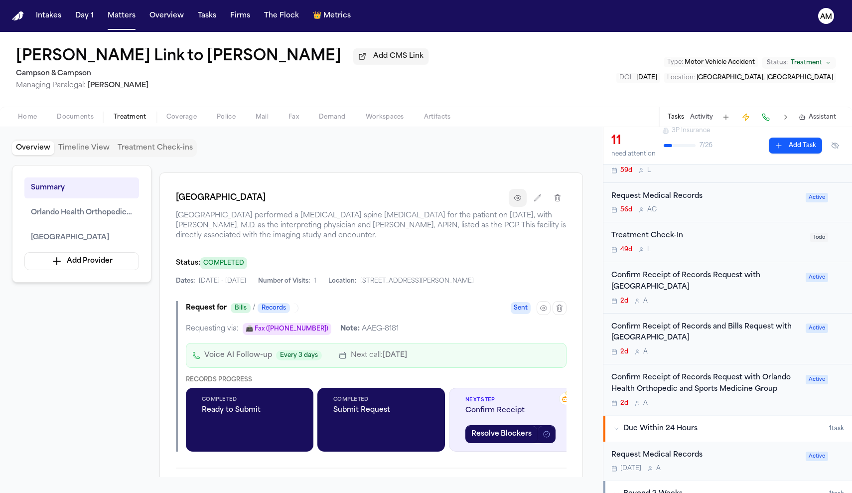
click at [518, 207] on button "button" at bounding box center [518, 198] width 18 height 18
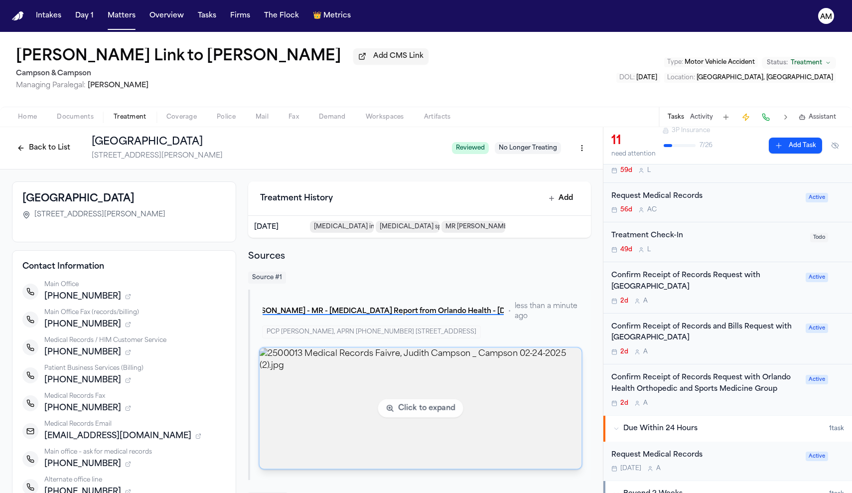
click at [428, 365] on img "View image 2500013 Medical Records Faivre, Judith Campson _ Campson 02-24-2025 …" at bounding box center [421, 408] width 322 height 121
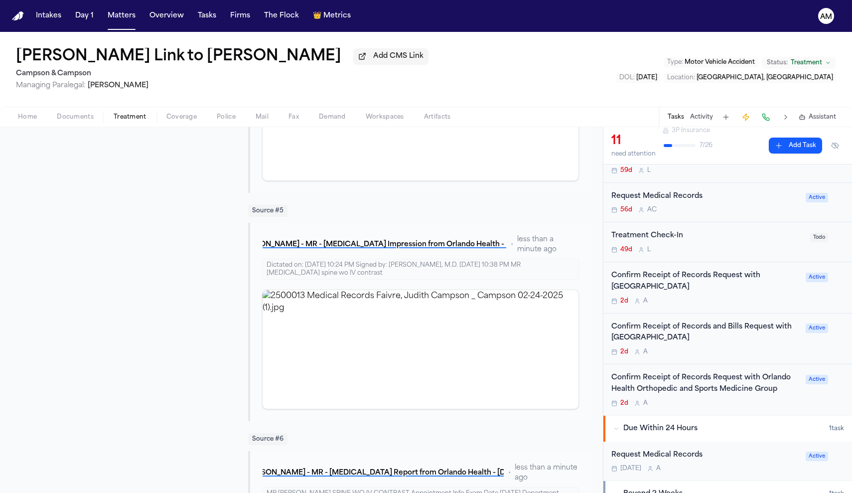
scroll to position [961, 0]
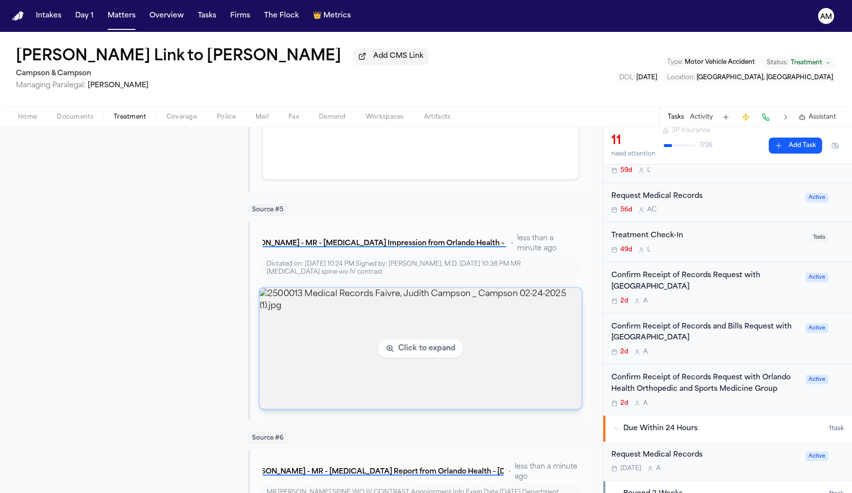
click at [405, 317] on img "View image 2500013 Medical Records Faivre, Judith Campson _ Campson 02-24-2025 …" at bounding box center [421, 348] width 322 height 121
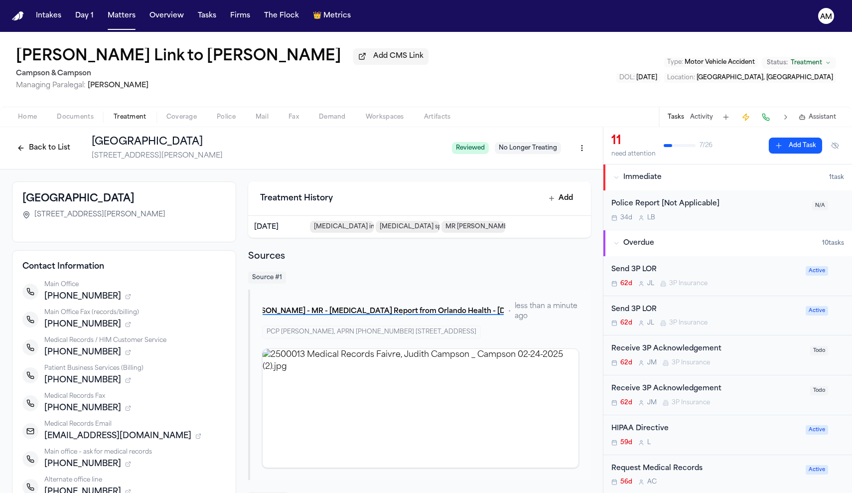
scroll to position [0, 0]
click at [679, 125] on div "Tasks Activity Assistant" at bounding box center [751, 116] width 185 height 19
click at [678, 121] on button "Tasks" at bounding box center [676, 117] width 16 height 8
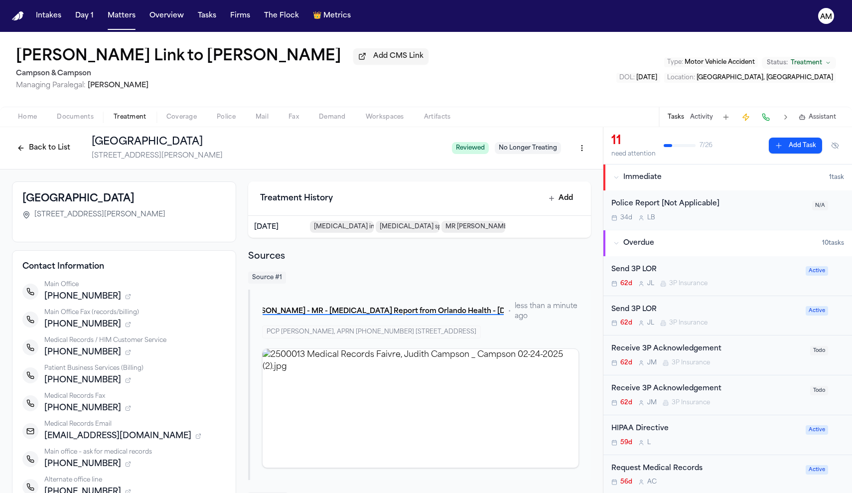
click at [676, 121] on button "Tasks" at bounding box center [676, 117] width 16 height 8
click at [675, 119] on button "Tasks" at bounding box center [676, 117] width 16 height 8
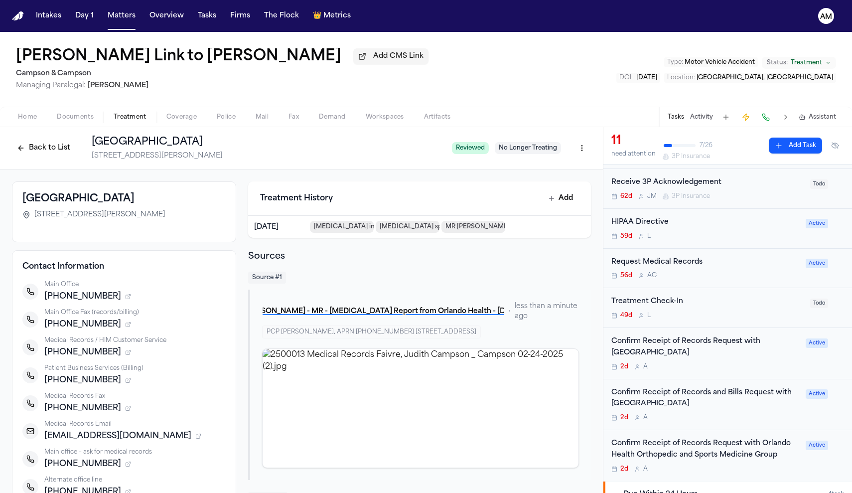
scroll to position [208, 0]
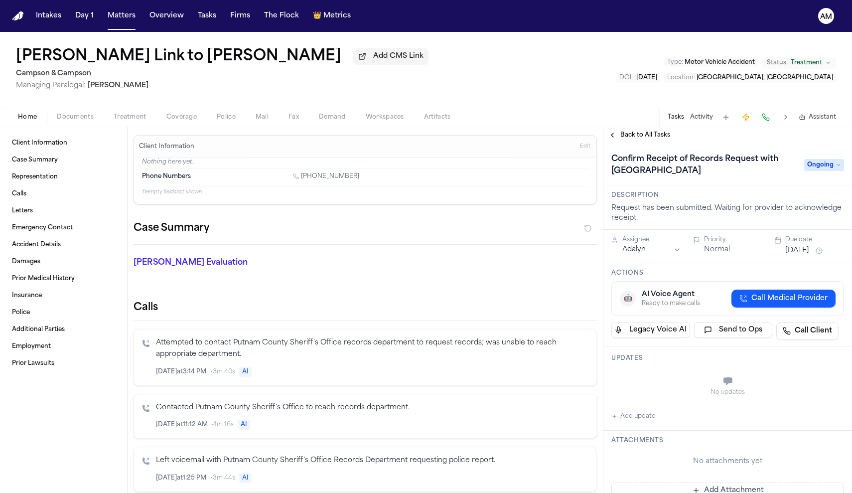
click at [817, 169] on span "Ongoing" at bounding box center [824, 165] width 40 height 12
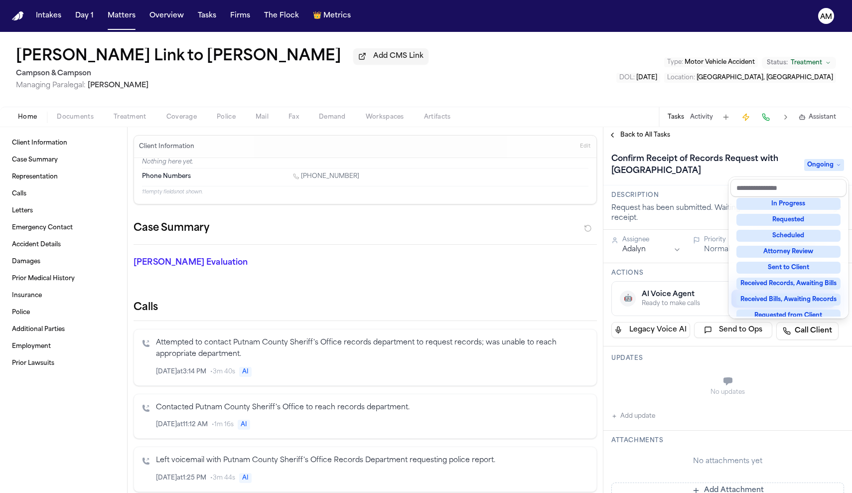
scroll to position [75, 0]
click at [808, 277] on div "Received Records, Awaiting Bills" at bounding box center [789, 276] width 104 height 12
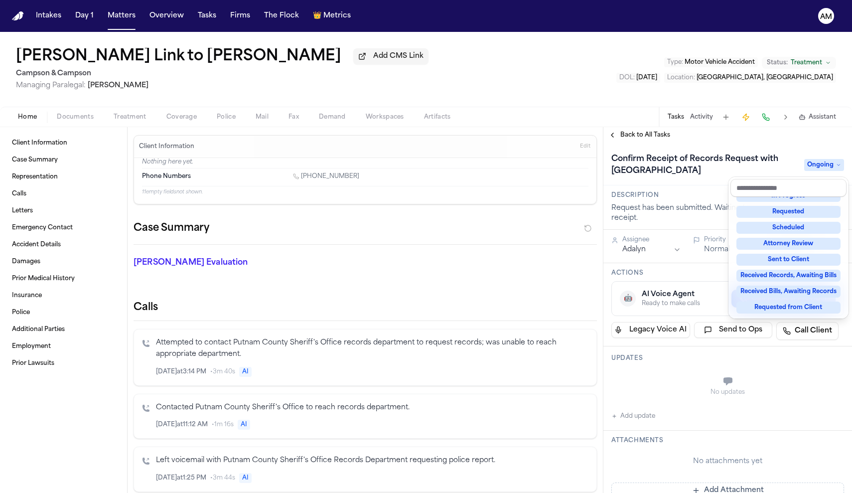
scroll to position [4, 0]
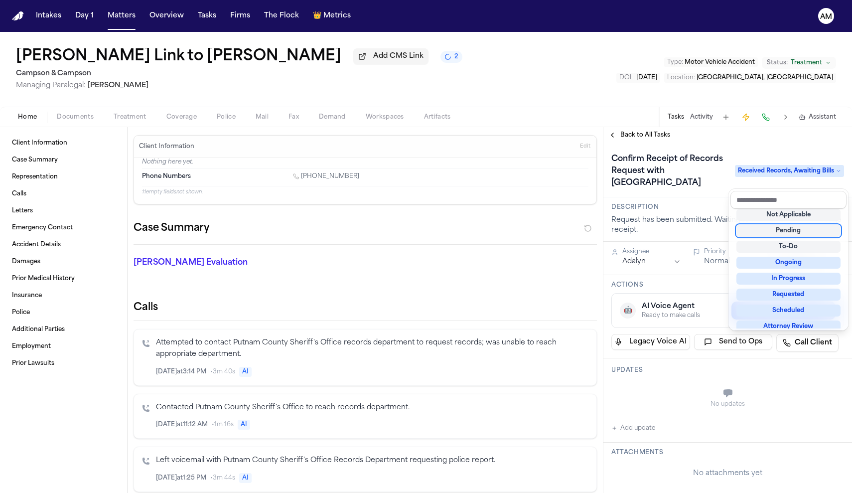
click at [612, 136] on div "**********" at bounding box center [728, 310] width 249 height 366
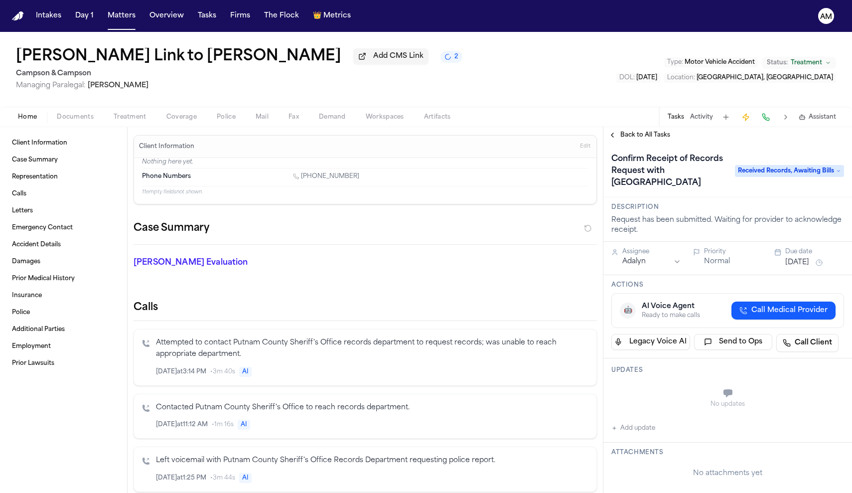
click at [612, 136] on button "Back to All Tasks" at bounding box center [640, 135] width 72 height 8
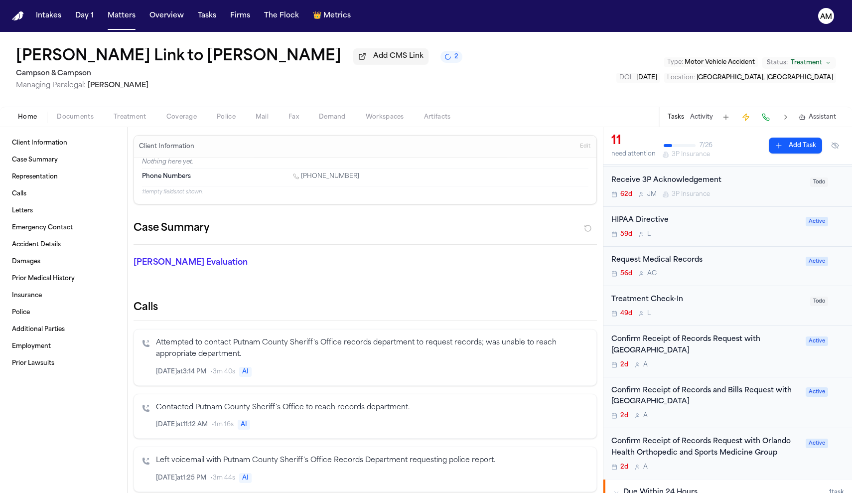
scroll to position [225, 0]
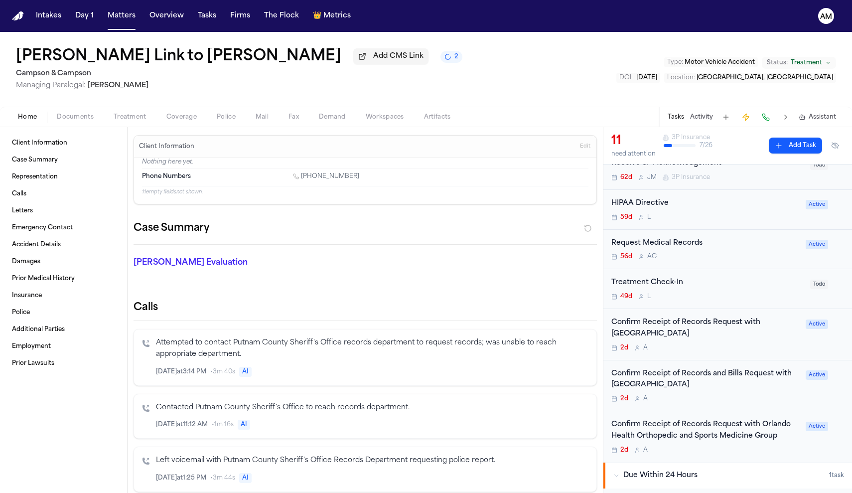
click at [719, 381] on div "Confirm Receipt of Records and Bills Request with [GEOGRAPHIC_DATA]" at bounding box center [706, 379] width 188 height 23
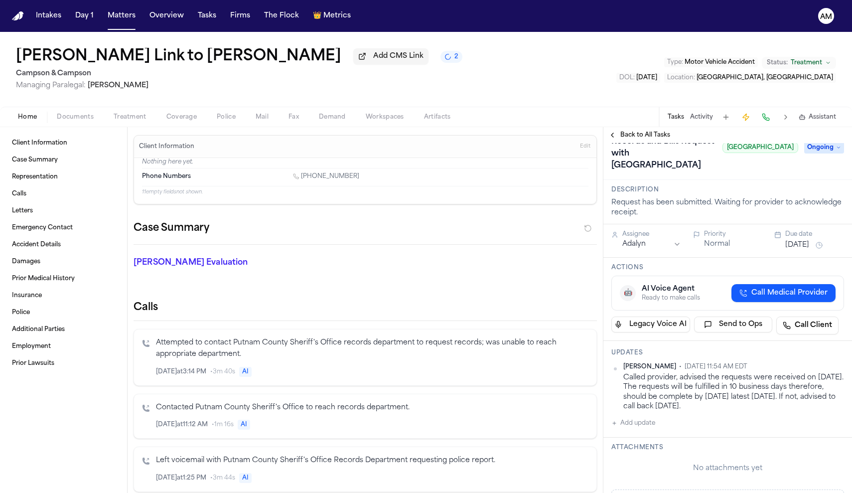
scroll to position [35, 0]
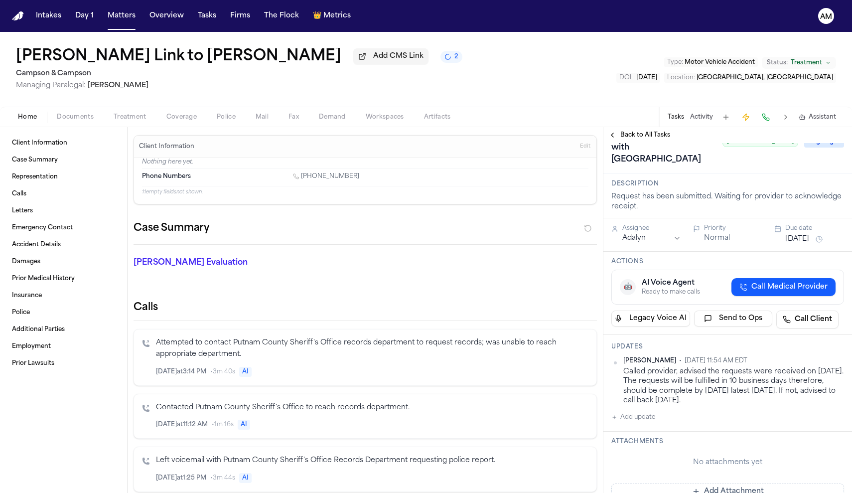
click at [628, 139] on span "Back to All Tasks" at bounding box center [645, 135] width 50 height 8
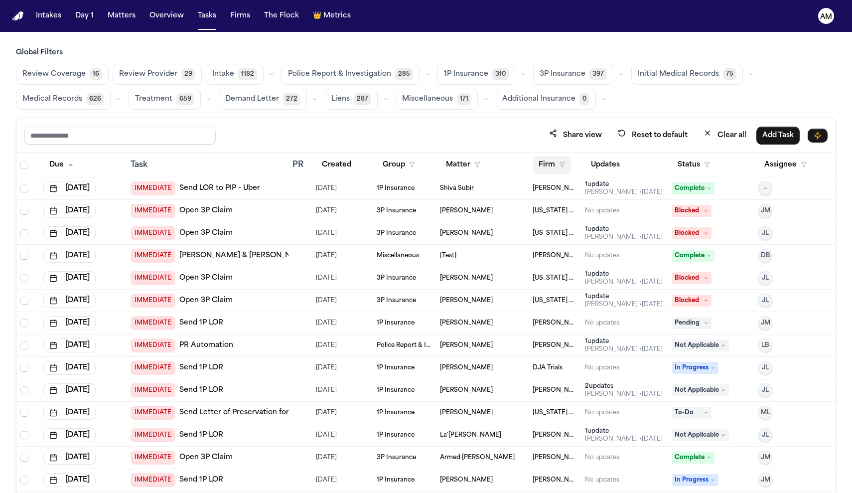
click at [541, 168] on button "Firm" at bounding box center [552, 165] width 38 height 18
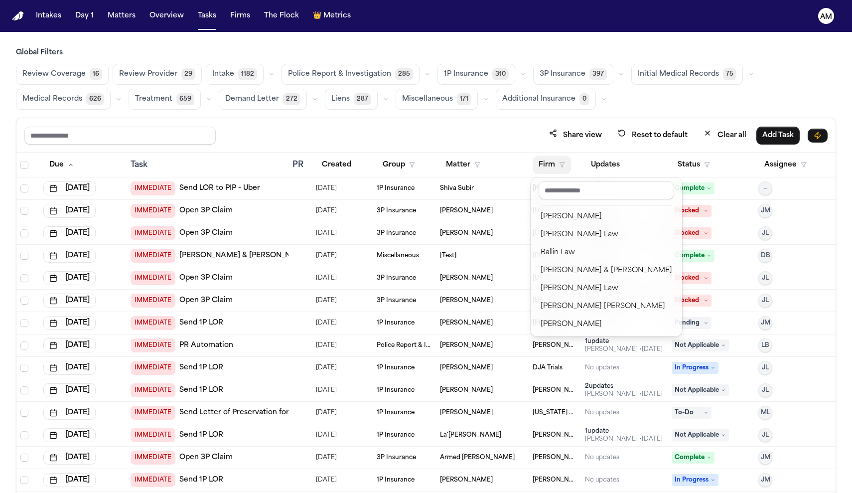
click at [541, 168] on button "Firm" at bounding box center [552, 165] width 38 height 18
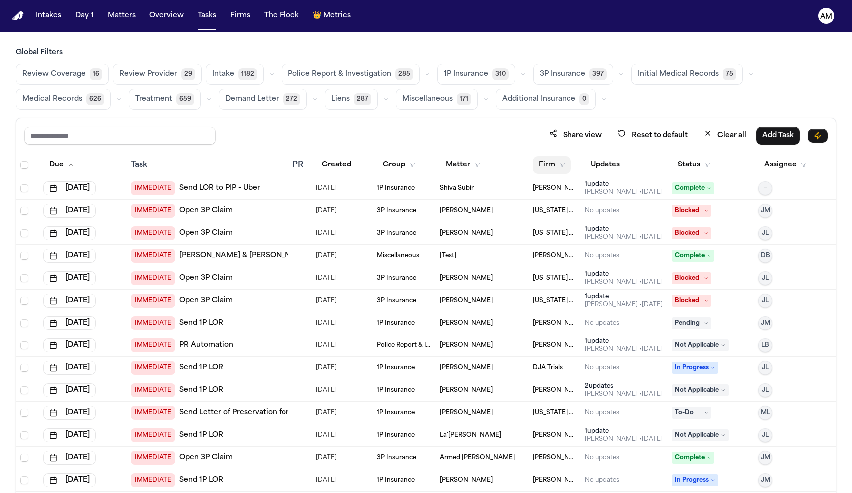
click at [541, 168] on button "Firm" at bounding box center [552, 165] width 38 height 18
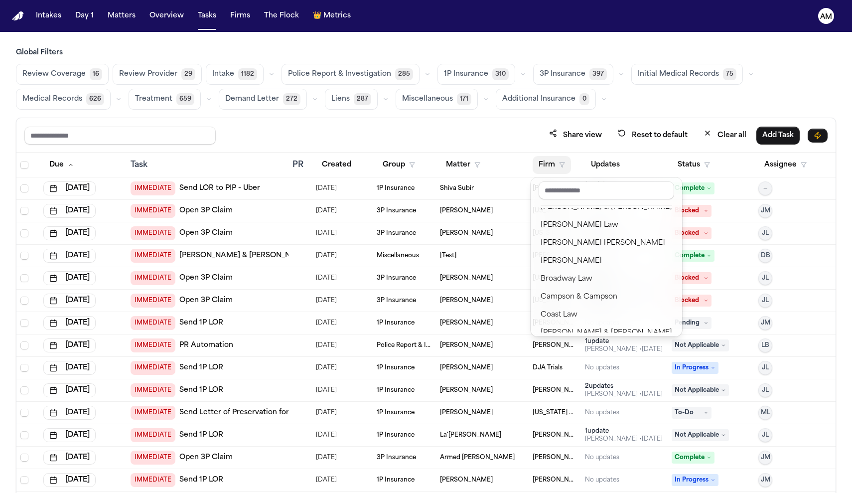
scroll to position [103, 0]
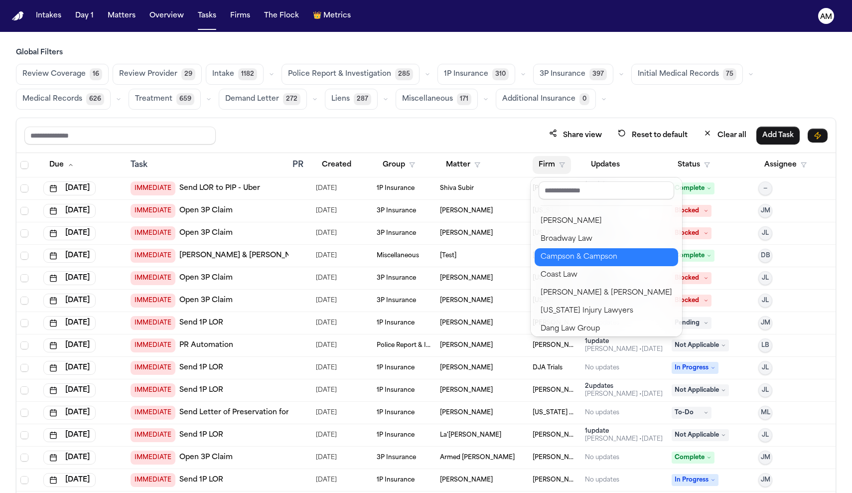
click at [571, 252] on div "Campson & Campson" at bounding box center [607, 257] width 132 height 12
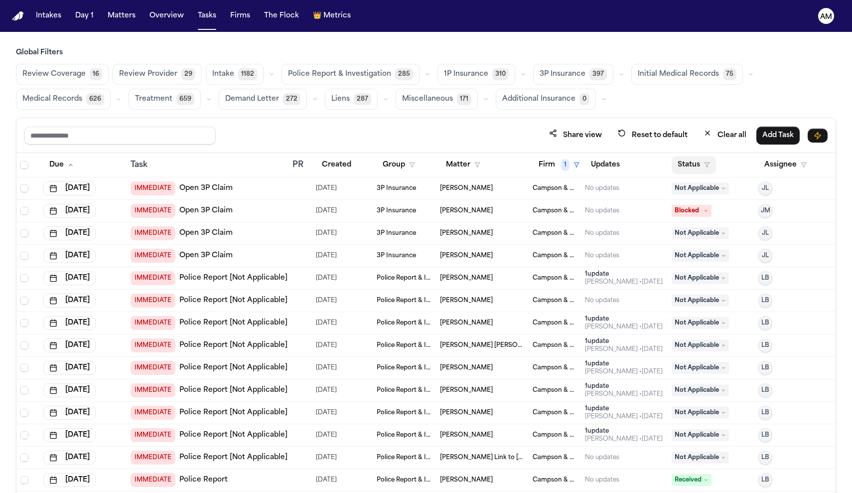
click at [700, 164] on button "Status" at bounding box center [694, 165] width 44 height 18
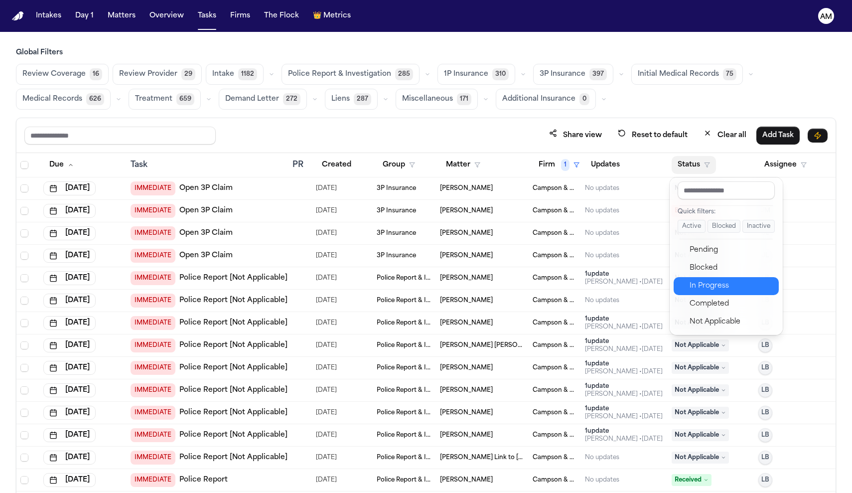
click at [713, 289] on div "In Progress" at bounding box center [731, 286] width 83 height 12
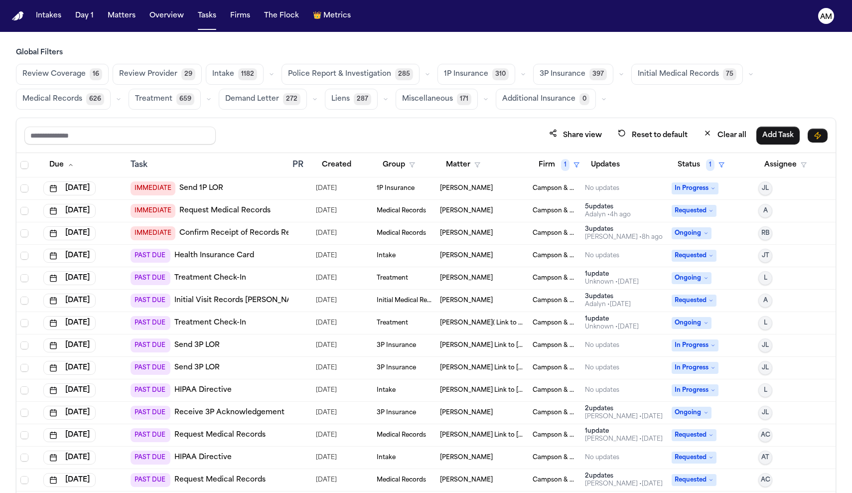
click at [720, 159] on button "Status 1" at bounding box center [701, 165] width 59 height 18
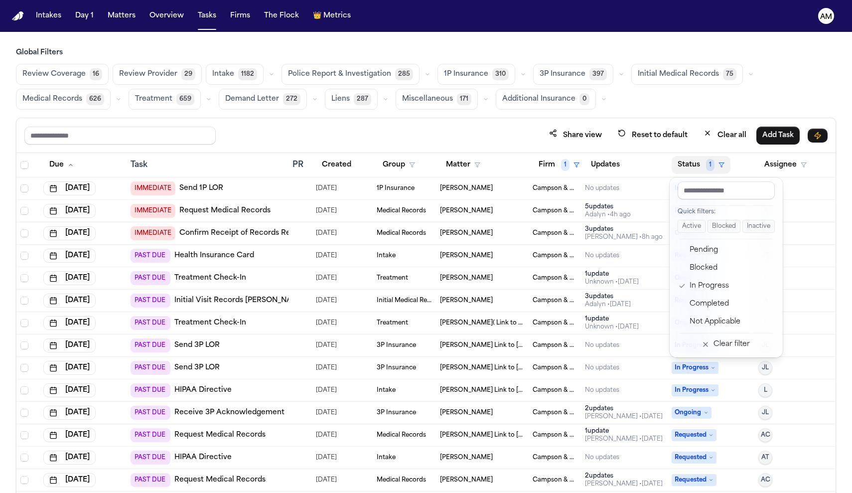
click at [355, 130] on div "Share view Reset to default Clear all Add Task Due Task PR Created Group Matter…" at bounding box center [426, 327] width 820 height 419
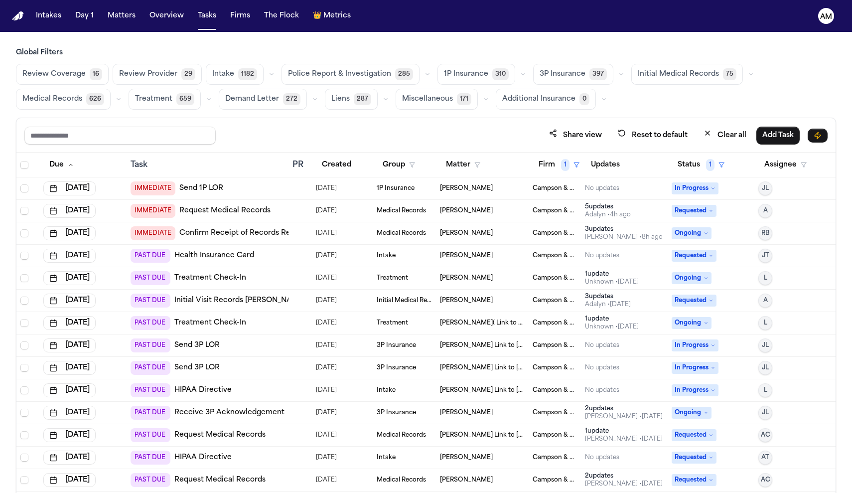
click at [52, 101] on span "Medical Records" at bounding box center [52, 99] width 60 height 10
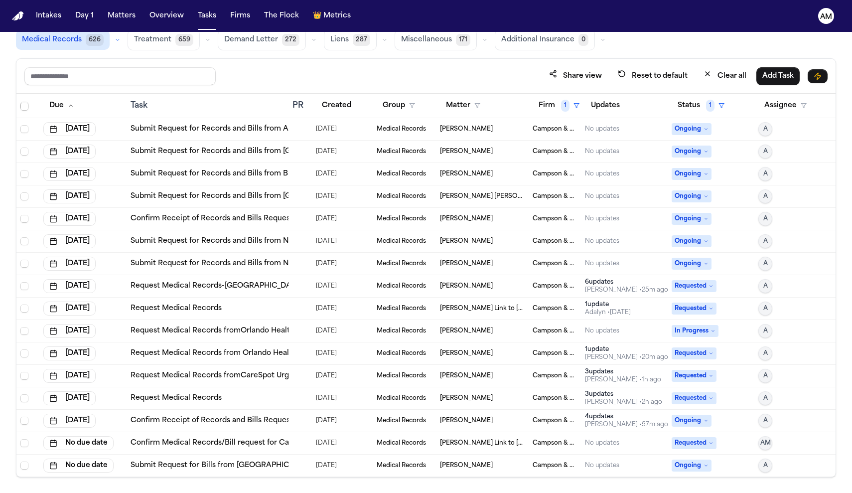
scroll to position [340, 0]
click at [230, 260] on link "Submit Request for Records and Bills from NCH Healthcare System" at bounding box center [250, 264] width 239 height 10
click at [506, 237] on div "[PERSON_NAME]" at bounding box center [482, 241] width 85 height 8
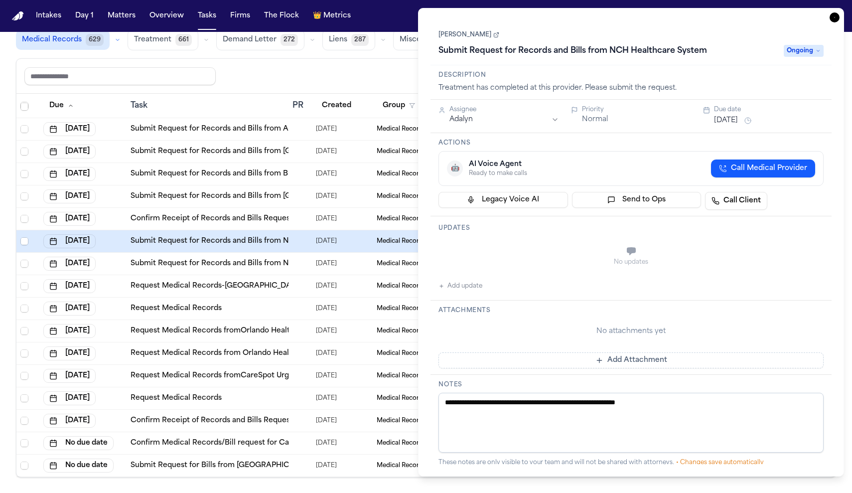
click at [810, 56] on span "Ongoing" at bounding box center [804, 51] width 40 height 12
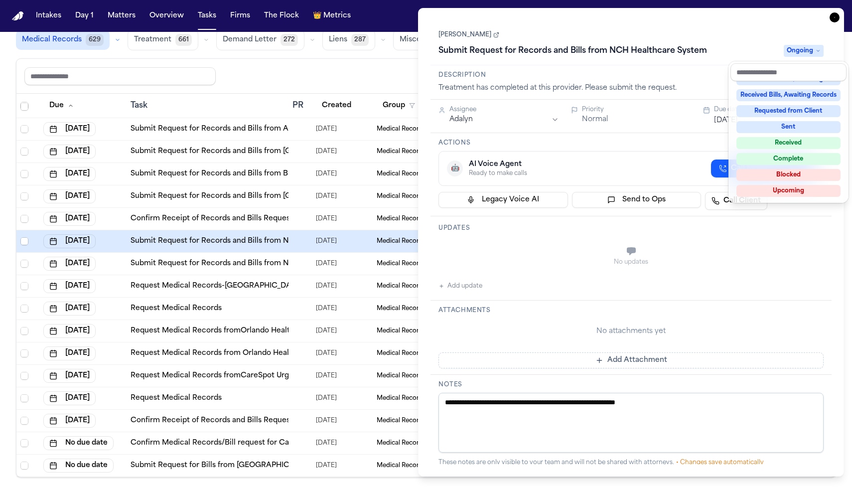
scroll to position [152, 0]
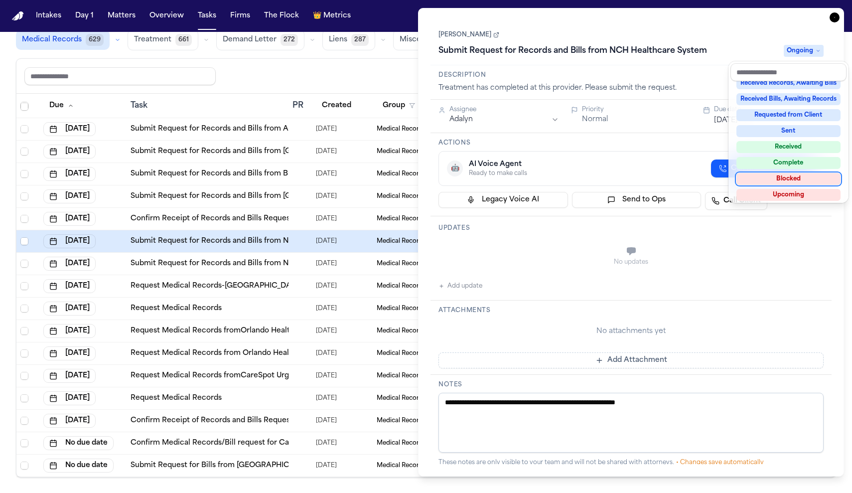
click at [787, 182] on div "Blocked" at bounding box center [789, 179] width 104 height 12
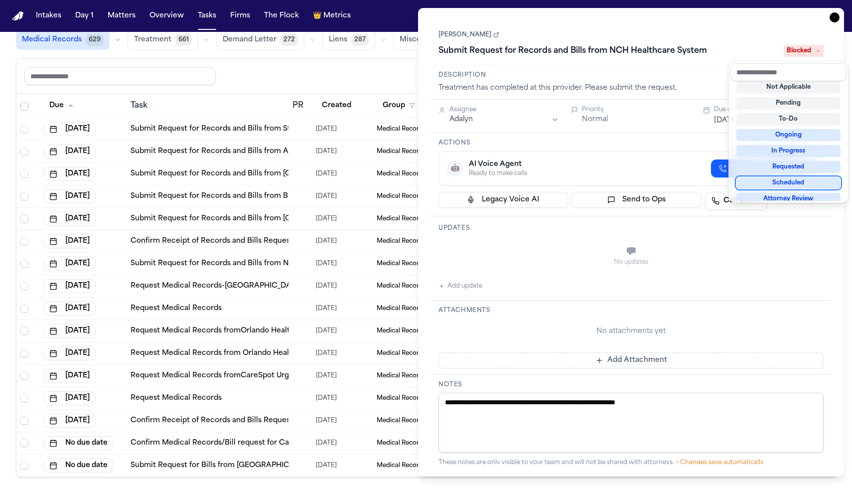
scroll to position [318, 0]
click at [481, 281] on div "**********" at bounding box center [631, 242] width 401 height 444
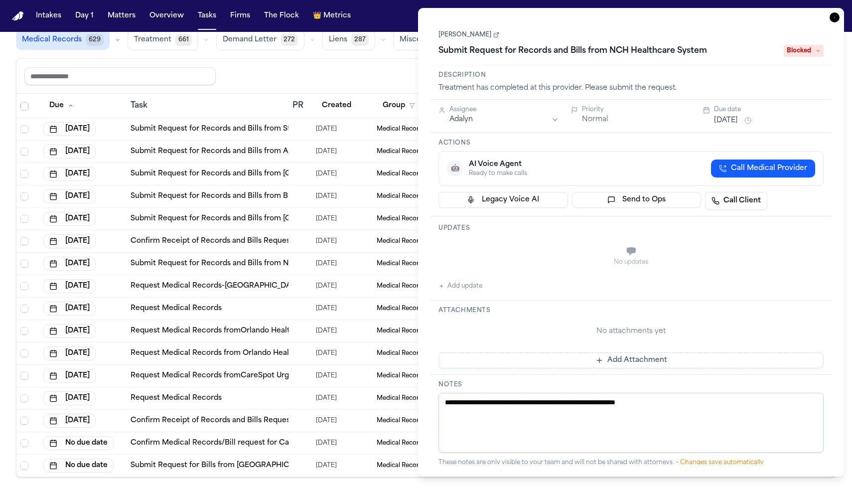
click at [481, 281] on button "Add update" at bounding box center [461, 286] width 44 height 12
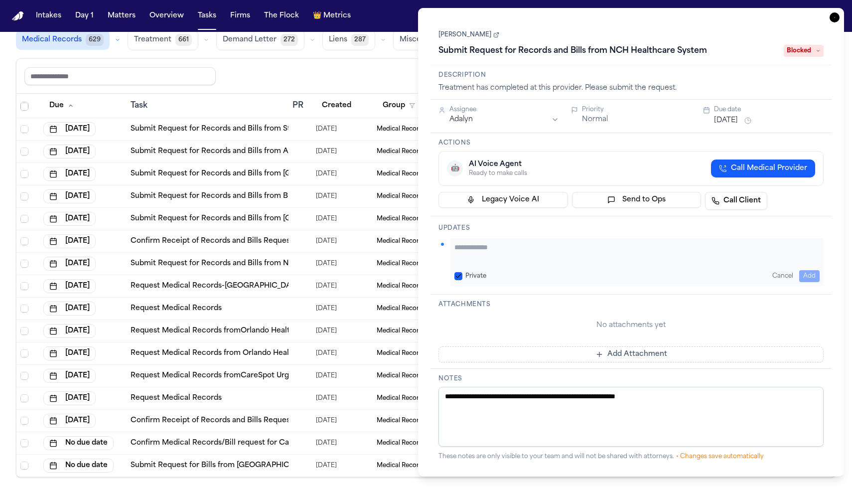
click at [496, 252] on textarea "Add your update" at bounding box center [637, 252] width 365 height 20
click at [454, 272] on div "Private Cancel Add" at bounding box center [637, 262] width 373 height 48
click at [460, 272] on button "Private" at bounding box center [459, 276] width 8 height 8
click at [493, 252] on textarea "Add your update" at bounding box center [637, 252] width 365 height 20
type textarea "**********"
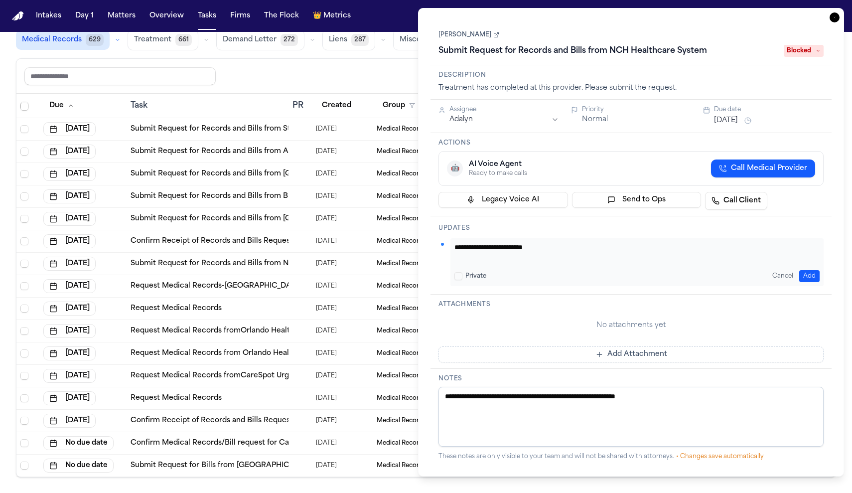
click at [802, 276] on button "Add" at bounding box center [809, 276] width 20 height 12
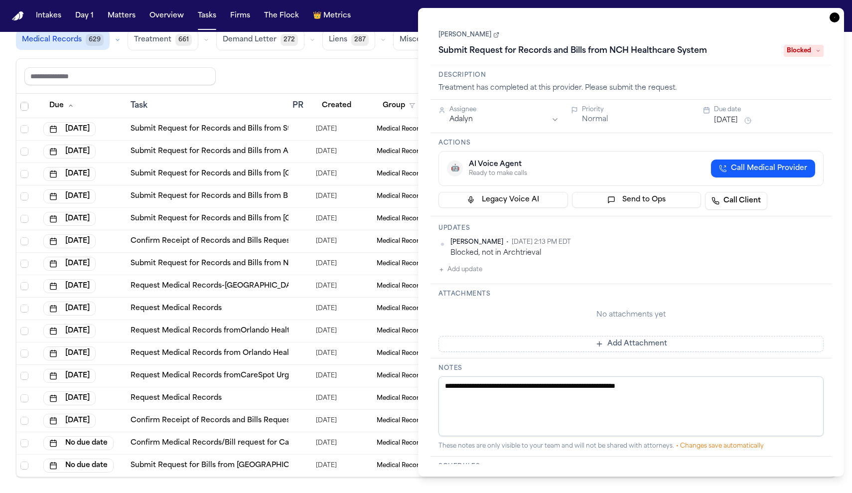
click at [329, 95] on th "Created" at bounding box center [342, 106] width 61 height 24
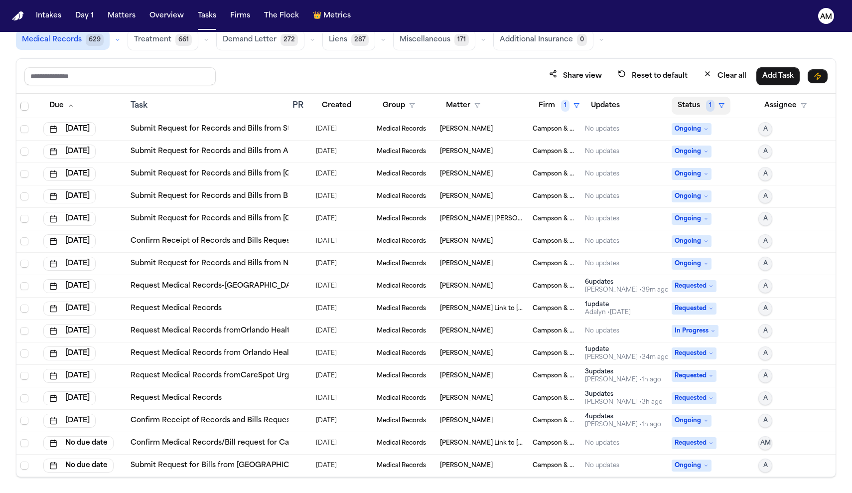
click at [707, 98] on button "Status 1" at bounding box center [701, 106] width 59 height 18
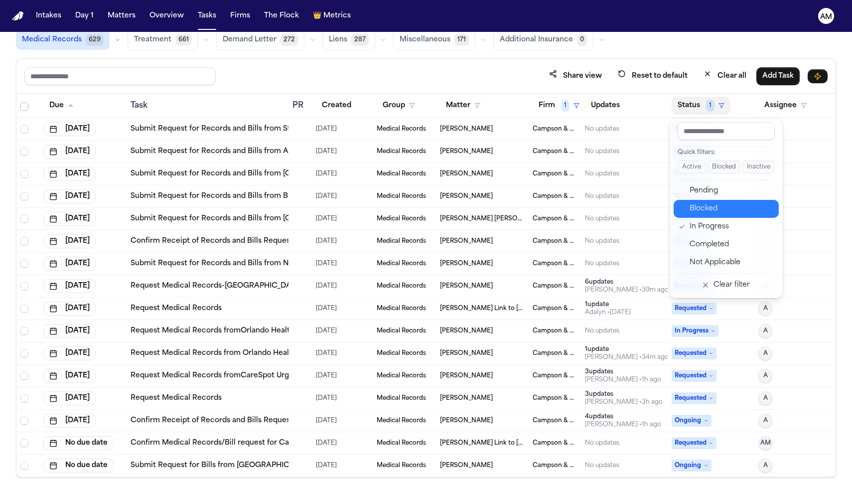
click at [706, 210] on div "Blocked" at bounding box center [731, 209] width 83 height 12
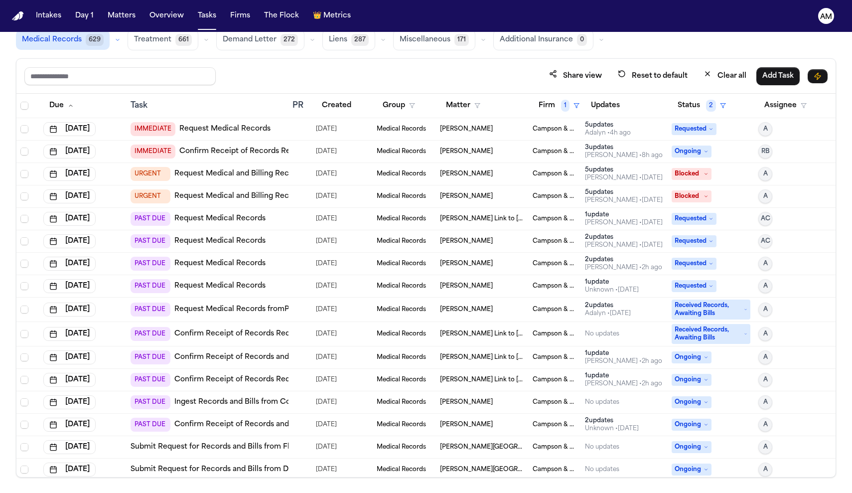
click at [637, 177] on div "Anna Contreras • 2d ago" at bounding box center [624, 178] width 78 height 8
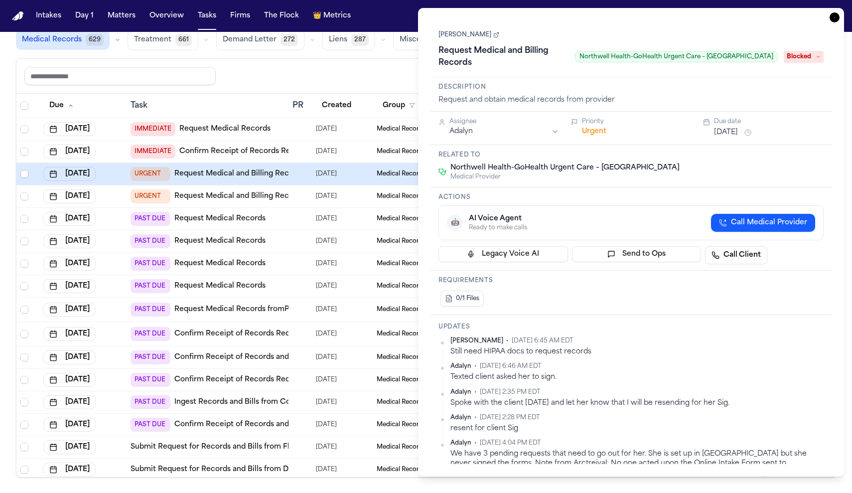
click at [846, 7] on nav "Intakes Day 1 Matters Overview Tasks Firms The Flock 👑 Metrics AM" at bounding box center [426, 16] width 852 height 32
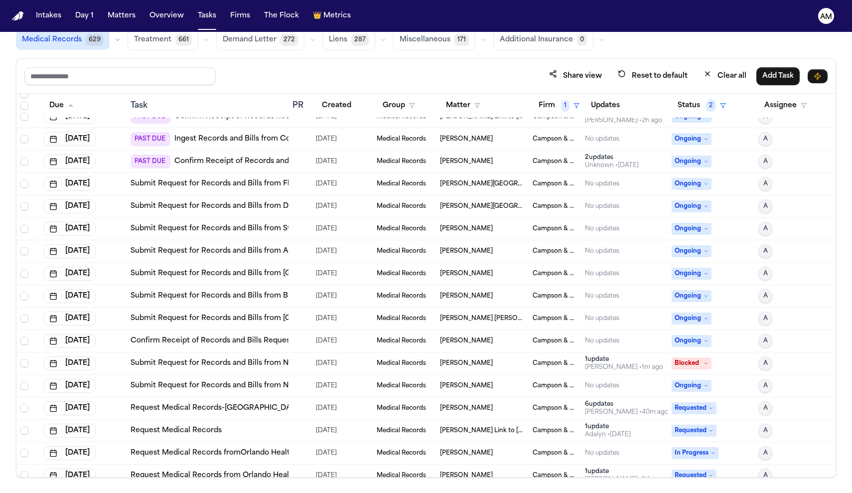
scroll to position [254, 0]
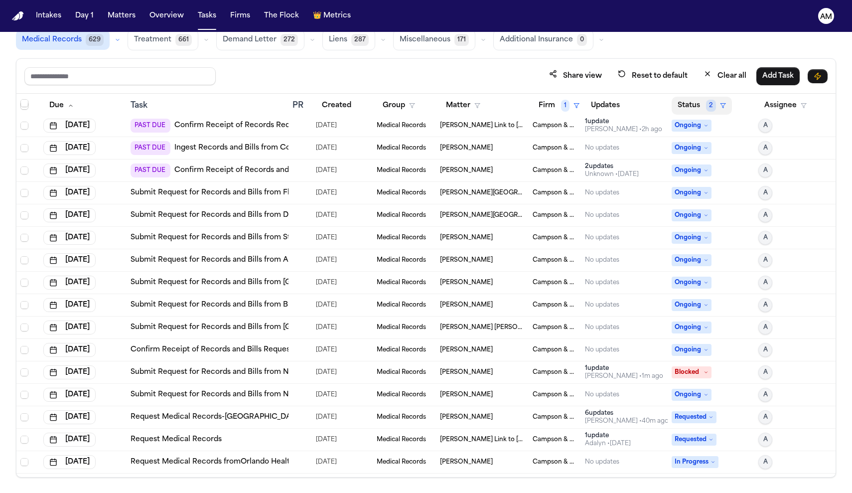
click at [686, 100] on button "Status 2" at bounding box center [702, 106] width 60 height 18
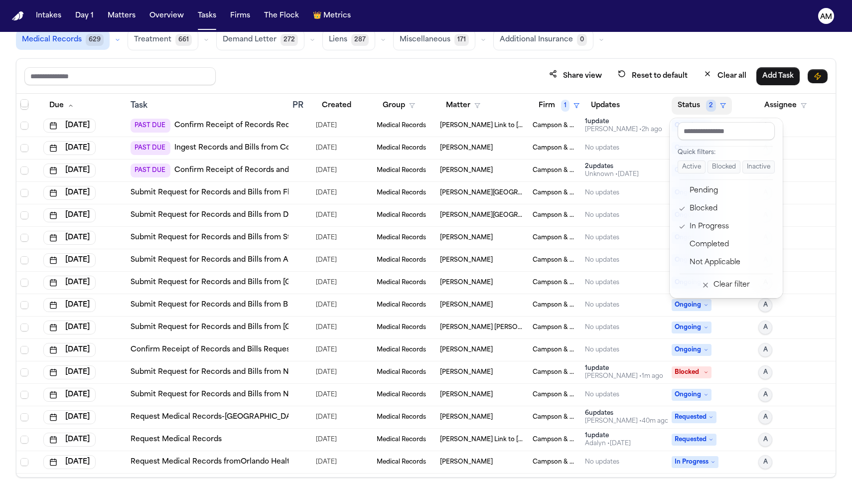
click at [560, 109] on table "Due Task PR Created Group Matter Firm 1 Updates Status 2 Assignee Sep 26, 2025 …" at bounding box center [425, 224] width 819 height 769
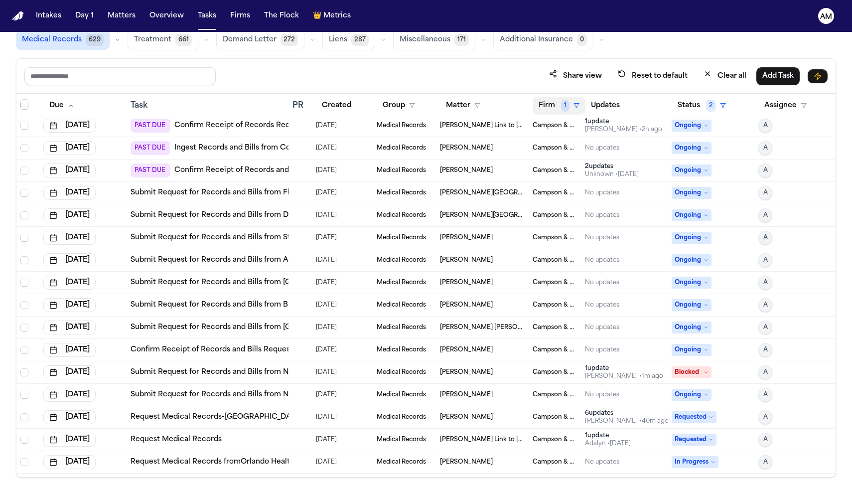
click at [581, 105] on button "Firm 1" at bounding box center [559, 106] width 53 height 18
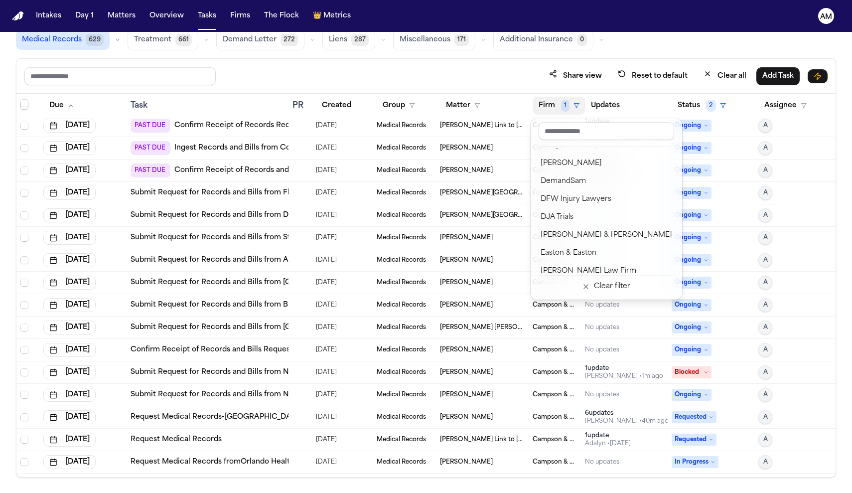
scroll to position [271, 0]
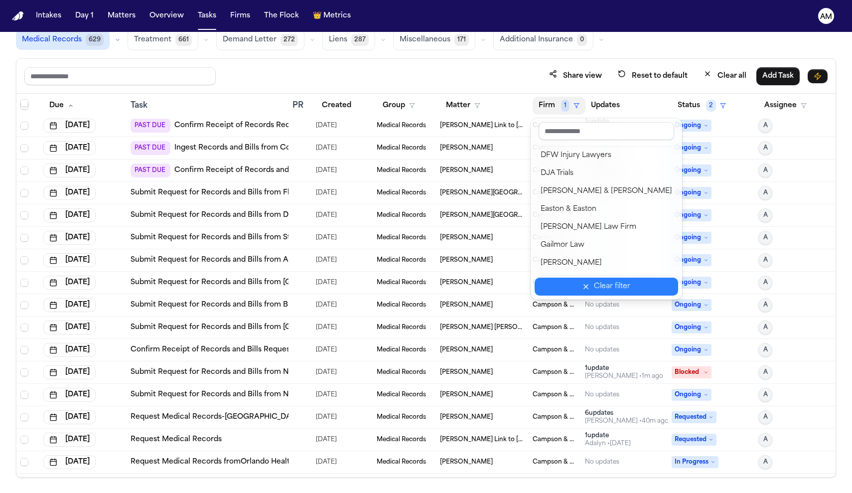
click at [582, 284] on icon "button" at bounding box center [586, 287] width 8 height 8
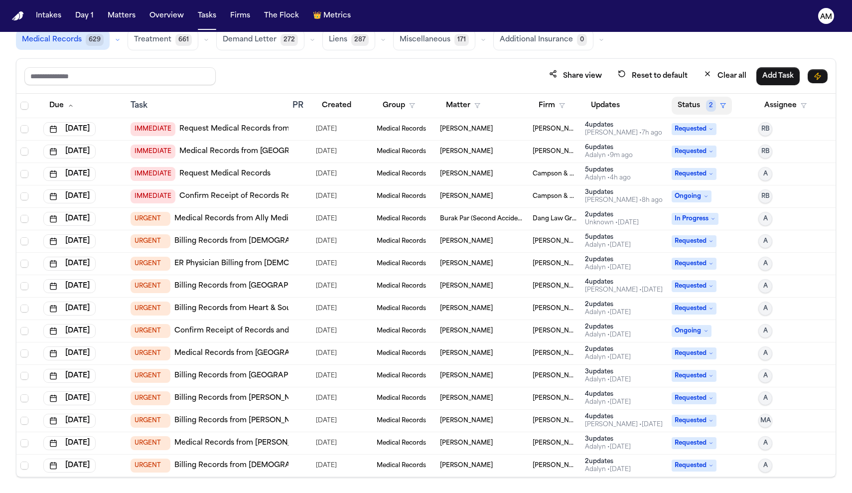
click at [697, 99] on button "Status 2" at bounding box center [702, 106] width 60 height 18
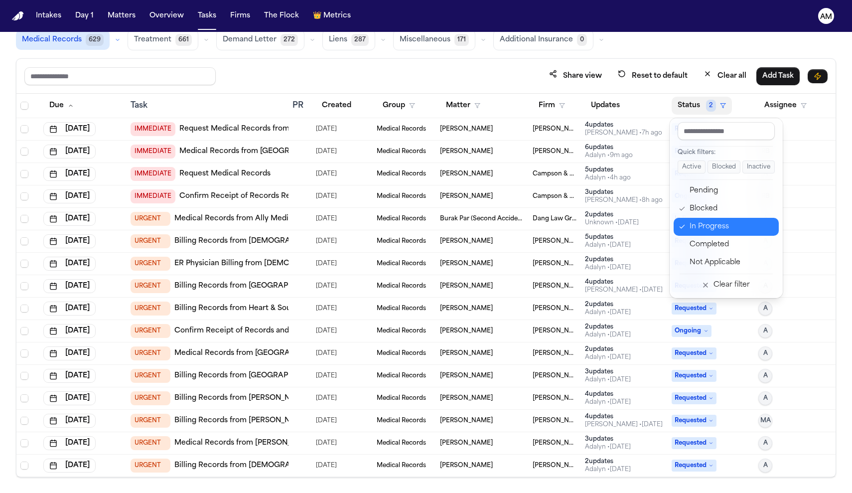
click at [724, 218] on button "In Progress" at bounding box center [726, 227] width 105 height 18
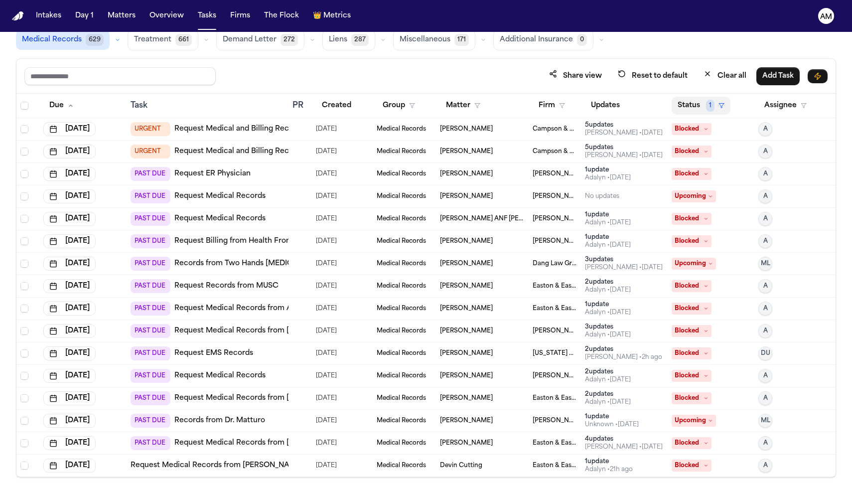
click at [728, 99] on button "Status 1" at bounding box center [701, 106] width 59 height 18
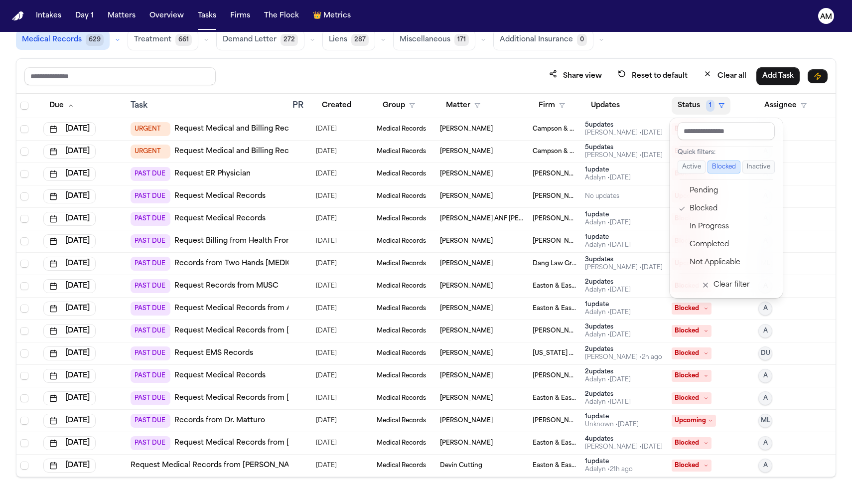
click at [501, 76] on div "Share view Reset to default Clear all Add Task Due Task PR Created Group Matter…" at bounding box center [426, 267] width 820 height 419
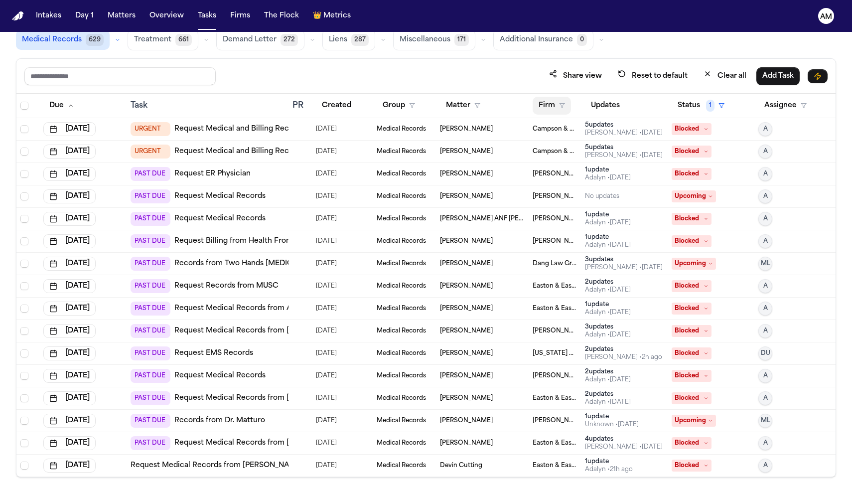
click at [563, 105] on polygon "button" at bounding box center [562, 106] width 5 height 4
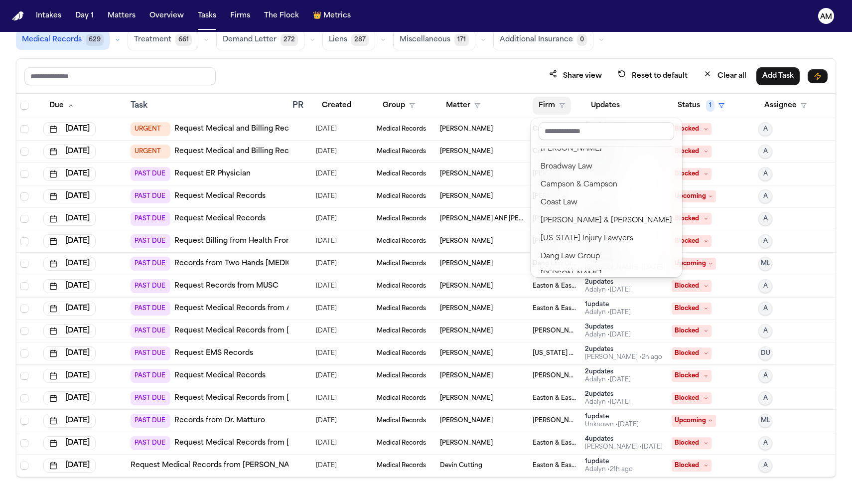
scroll to position [117, 0]
click at [583, 186] on div "Campson & Campson" at bounding box center [607, 184] width 132 height 12
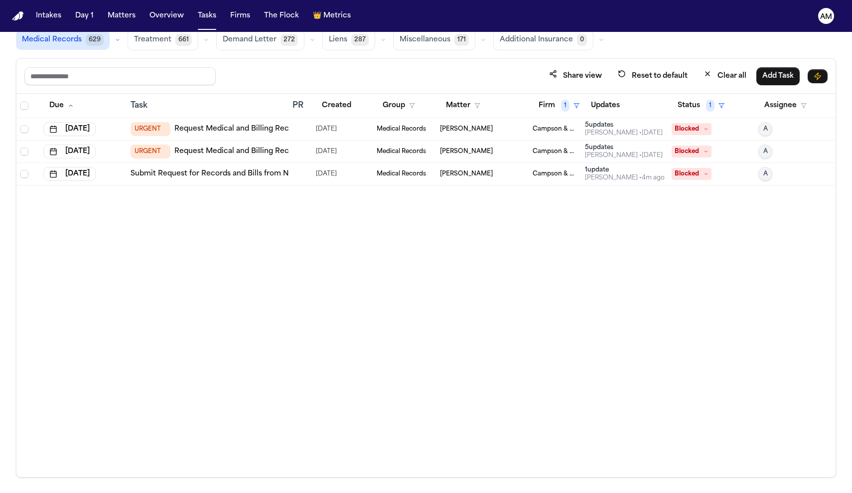
click at [624, 147] on div "5 update s" at bounding box center [624, 148] width 78 height 8
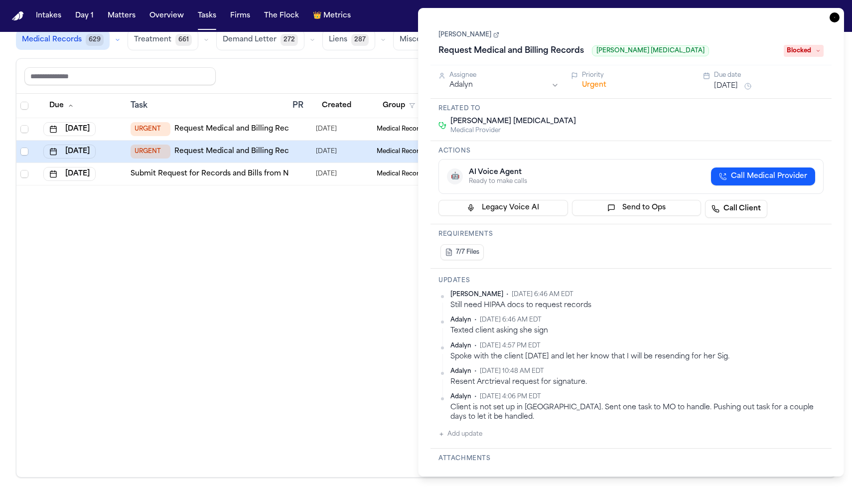
click at [352, 317] on div "Due Task PR Created Group Matter Firm 1 Updates Status 1 Assignee Sep 15, 2025 …" at bounding box center [425, 285] width 819 height 383
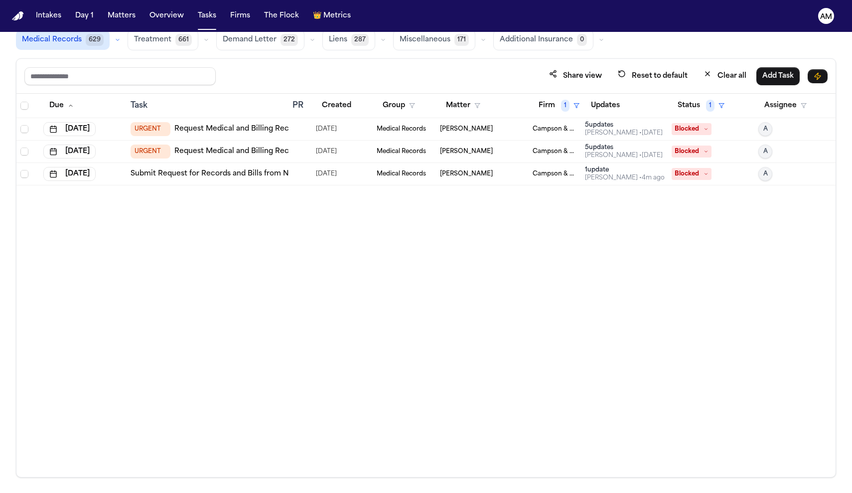
click at [604, 126] on div "5 update s" at bounding box center [624, 125] width 78 height 8
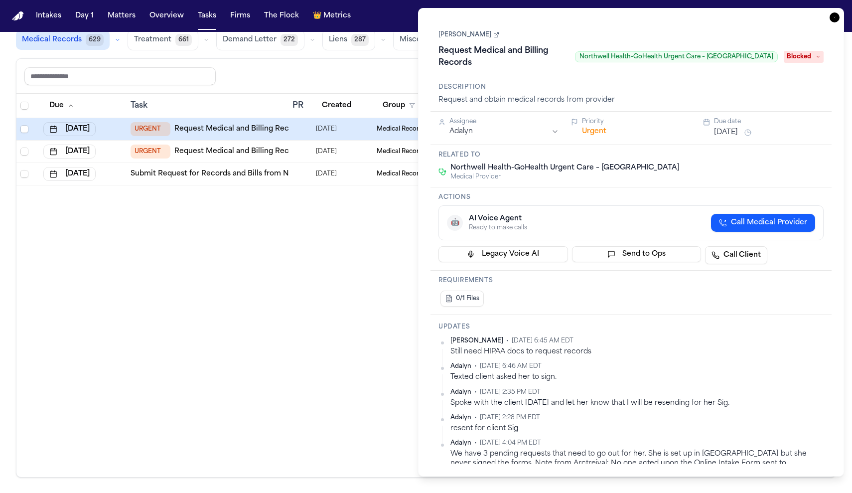
click at [310, 381] on div "Due Task PR Created Group Matter Firm 1 Updates Status 1 Assignee Sep 15, 2025 …" at bounding box center [425, 285] width 819 height 383
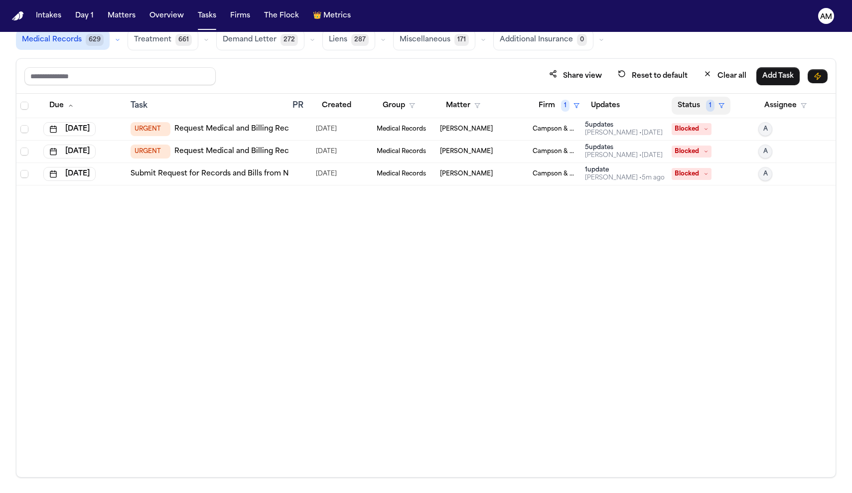
click at [691, 111] on button "Status 1" at bounding box center [701, 106] width 59 height 18
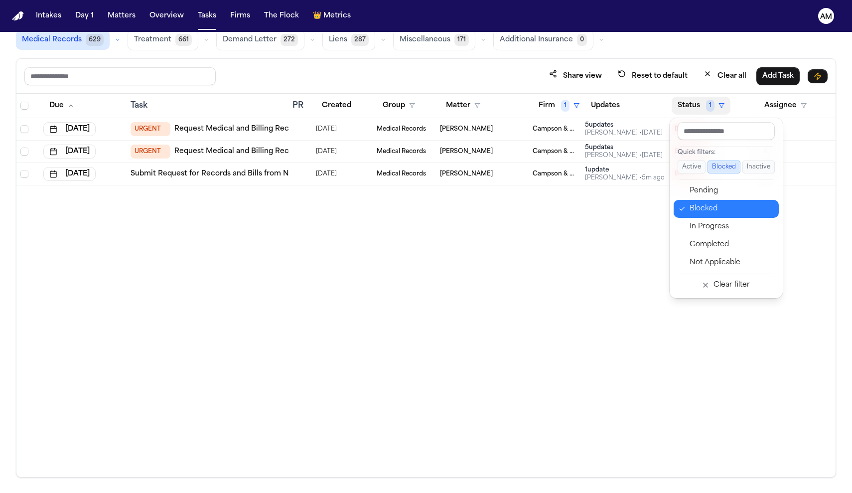
click at [697, 216] on button "Blocked" at bounding box center [726, 209] width 105 height 18
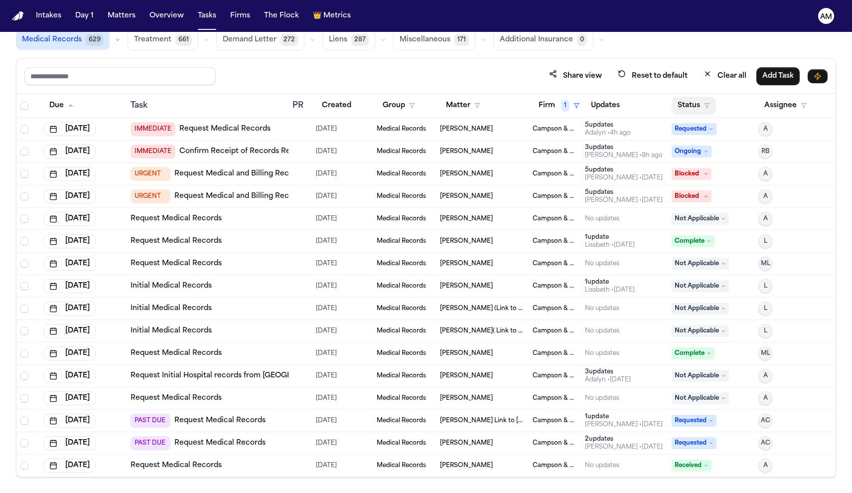
click at [696, 105] on button "Status" at bounding box center [694, 106] width 44 height 18
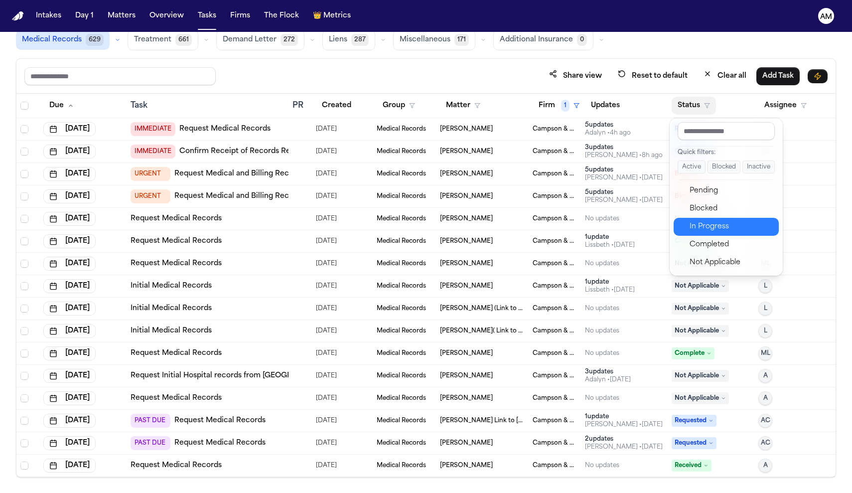
click at [712, 234] on button "In Progress" at bounding box center [726, 227] width 105 height 18
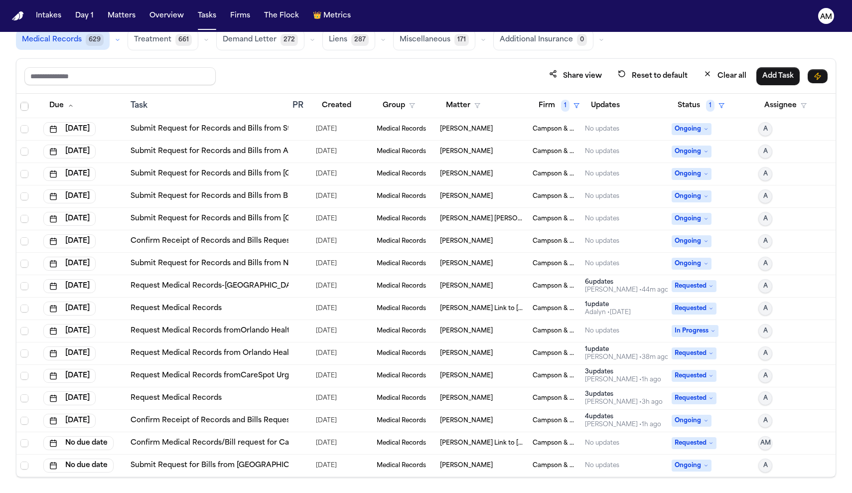
scroll to position [318, 0]
click at [294, 244] on div at bounding box center [297, 241] width 8 height 8
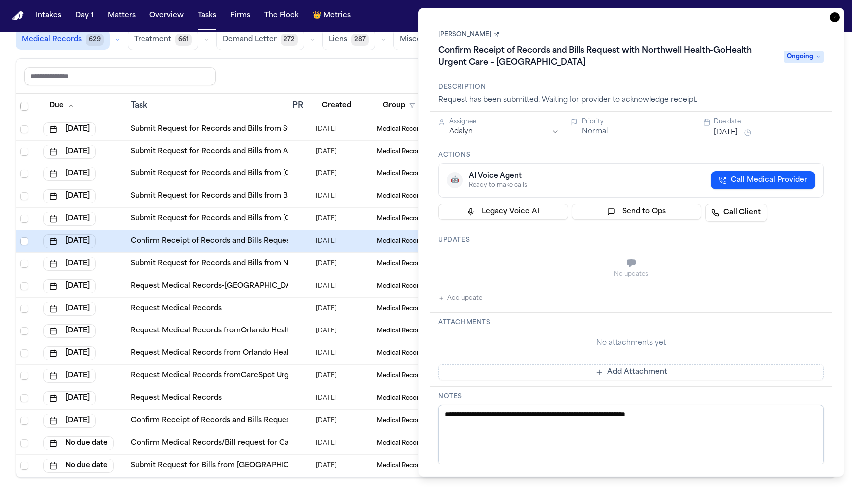
click at [396, 58] on div "Share view Reset to default Clear all Add Task Due Task PR Created Group Matter…" at bounding box center [426, 267] width 820 height 419
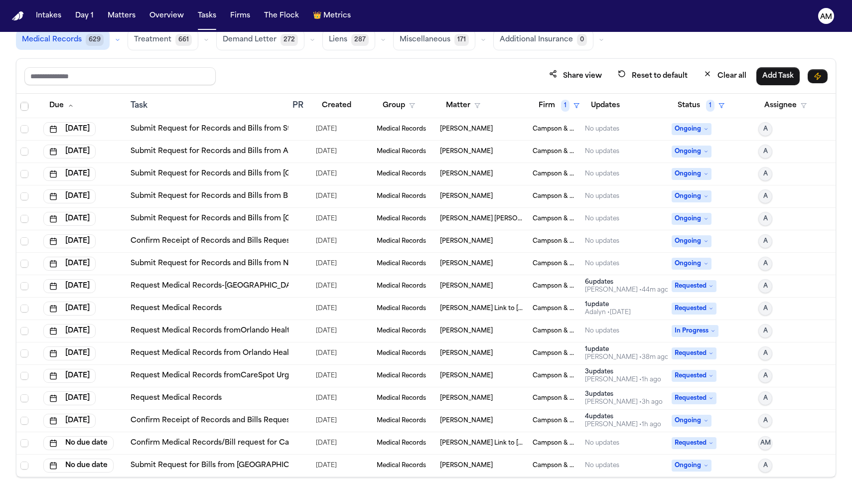
click at [497, 237] on div "[PERSON_NAME]" at bounding box center [482, 241] width 85 height 8
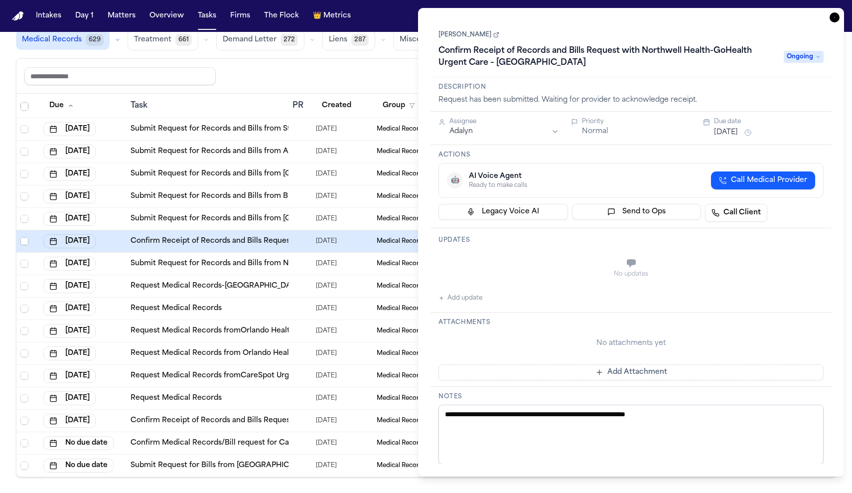
click at [187, 243] on link "Confirm Receipt of Records and Bills Request with Northwell Health-GoHealth Urg…" at bounding box center [337, 241] width 412 height 10
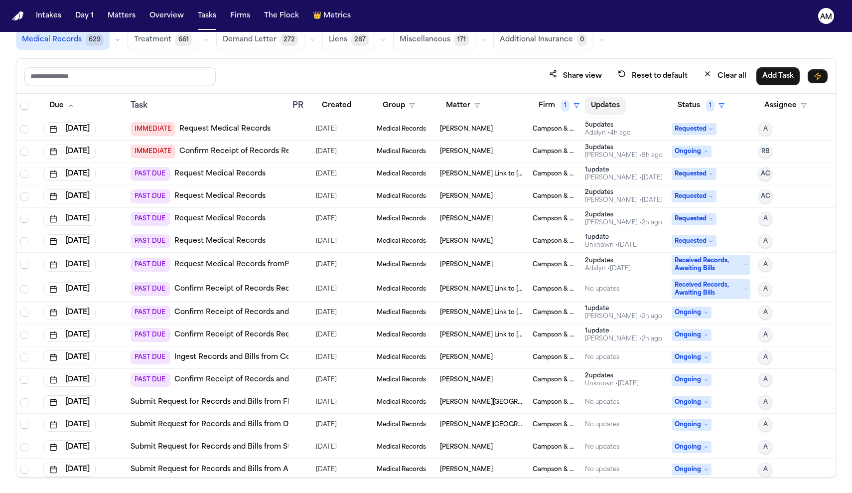
click at [618, 106] on button "Updates" at bounding box center [605, 106] width 41 height 18
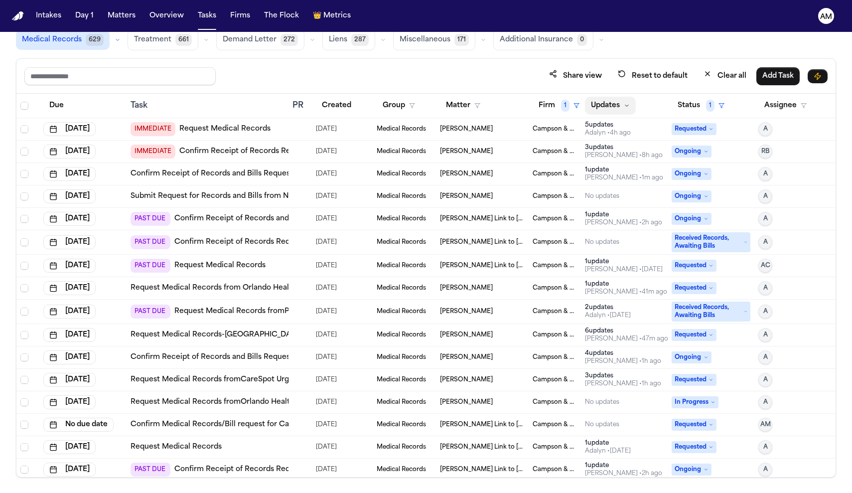
click at [628, 107] on icon "button" at bounding box center [627, 106] width 6 height 6
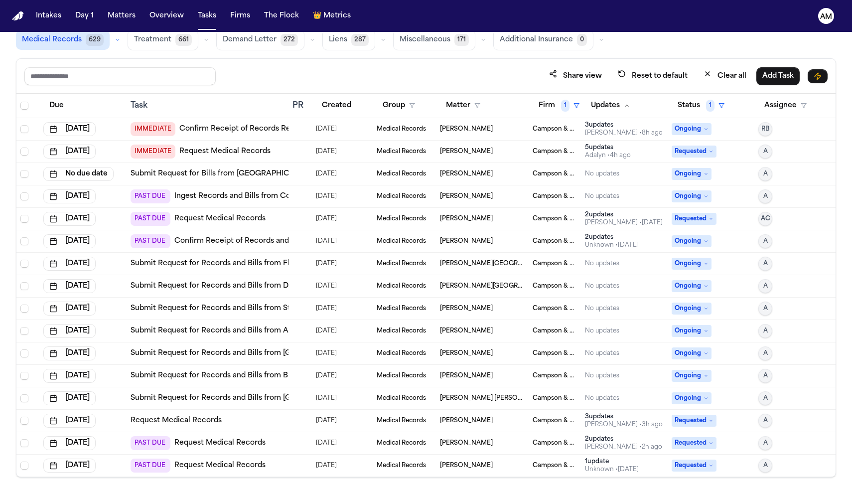
click at [628, 107] on icon "button" at bounding box center [627, 106] width 6 height 6
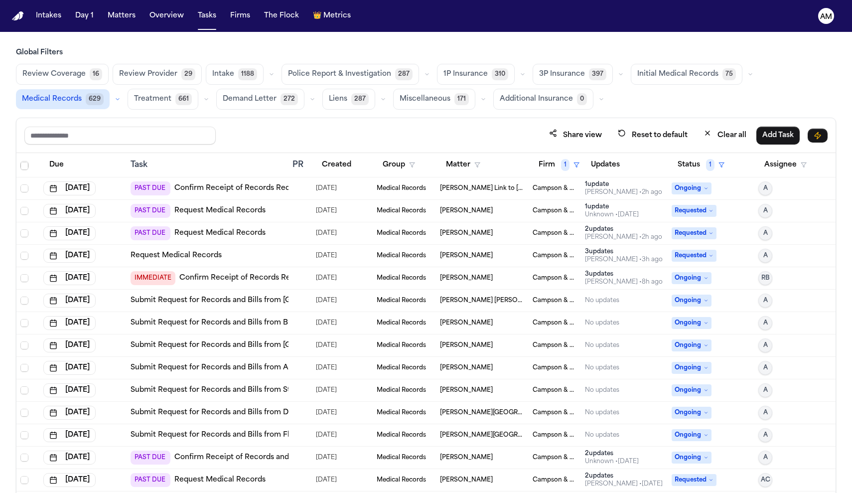
scroll to position [318, 0]
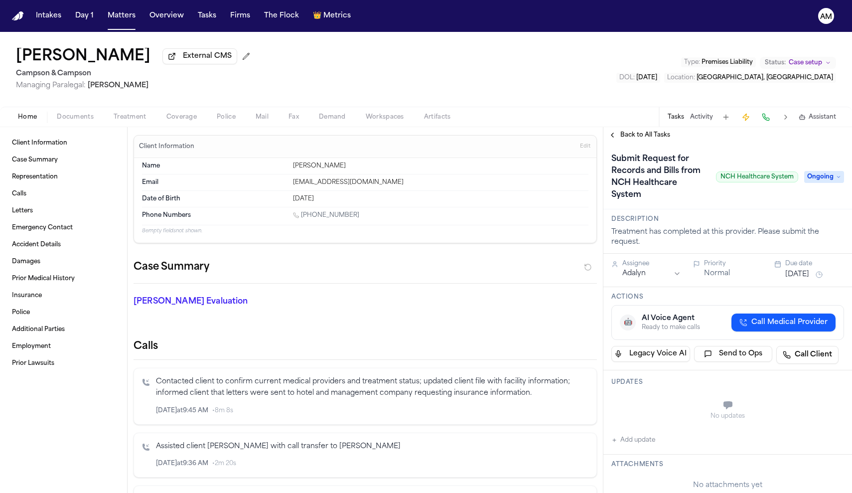
click at [534, 0] on nav "Intakes Day 1 Matters Overview Tasks Firms The Flock 👑 Metrics AM" at bounding box center [426, 16] width 852 height 32
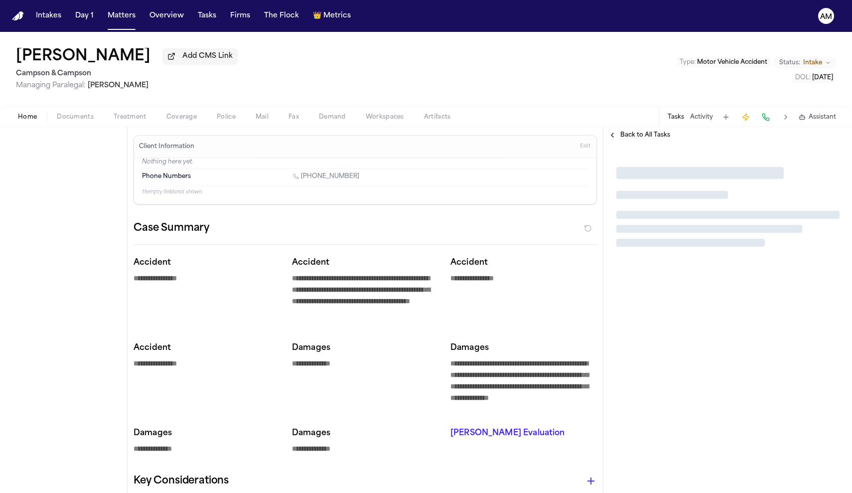
type textarea "*"
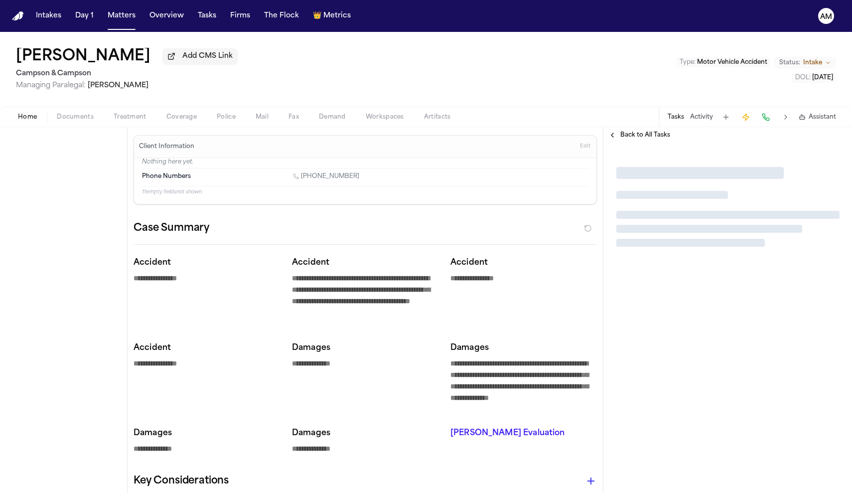
type textarea "*"
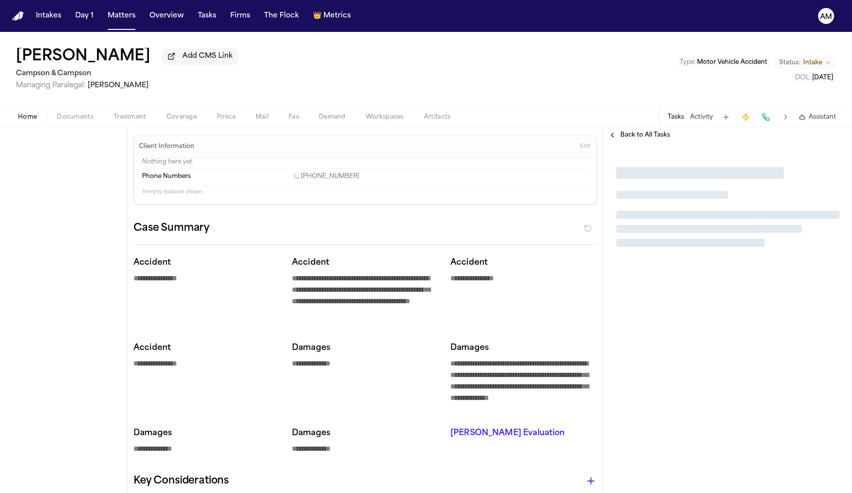
type textarea "*"
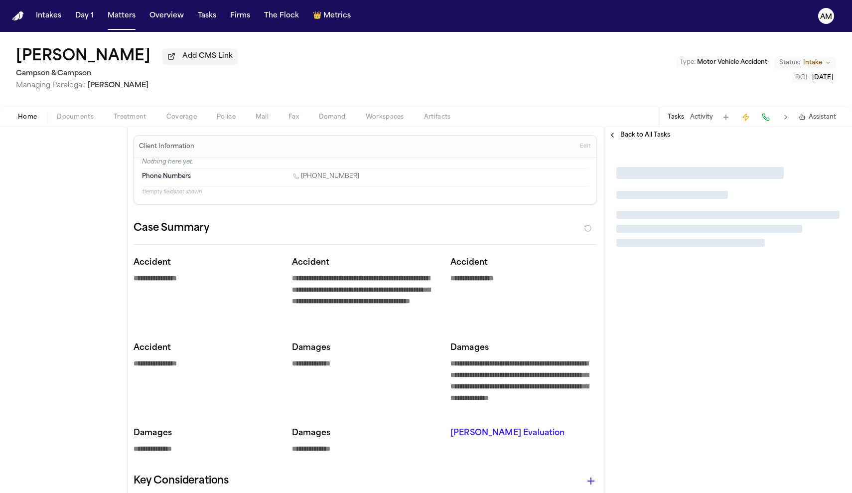
type textarea "*"
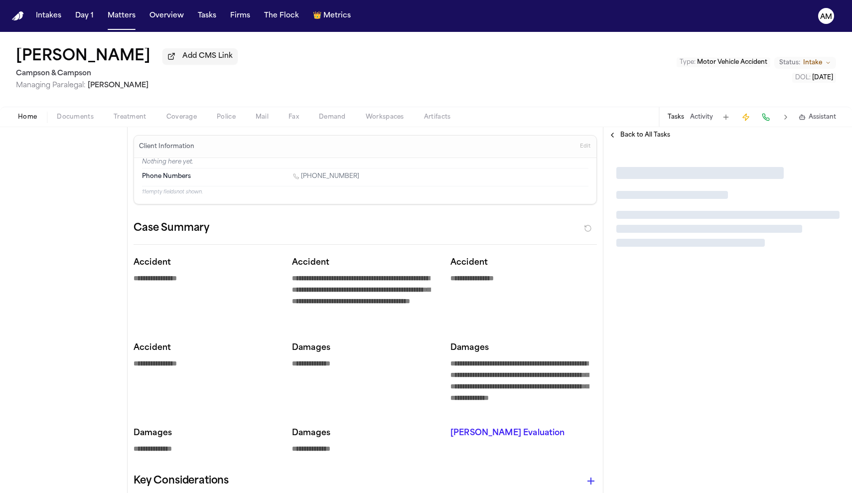
type textarea "*"
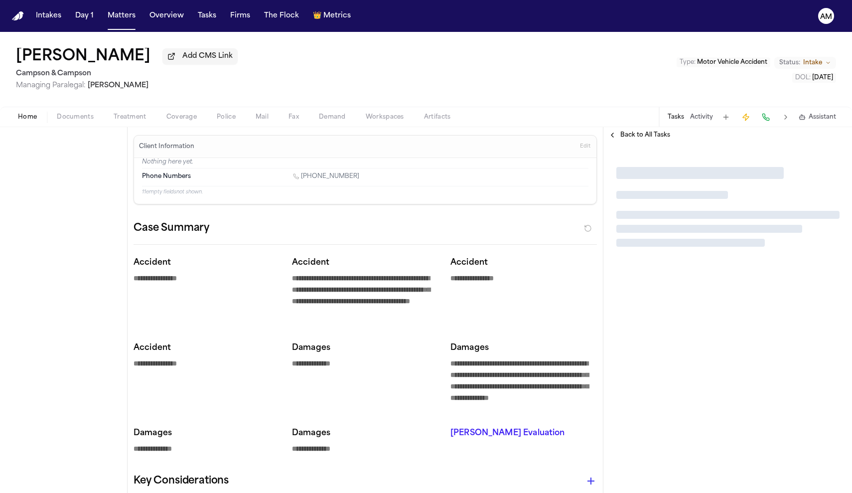
type textarea "*"
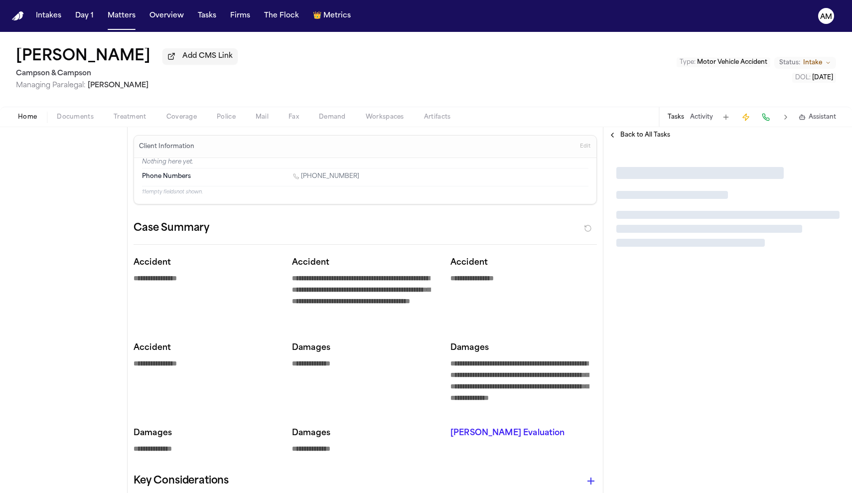
type textarea "*"
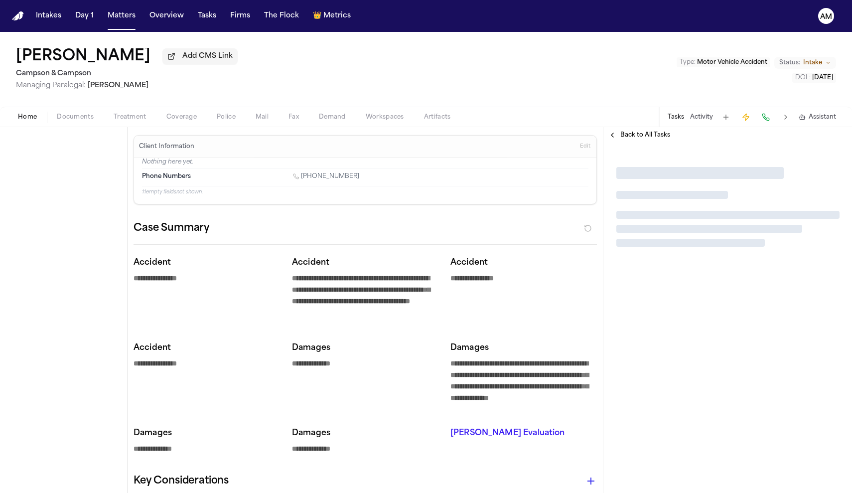
type textarea "*"
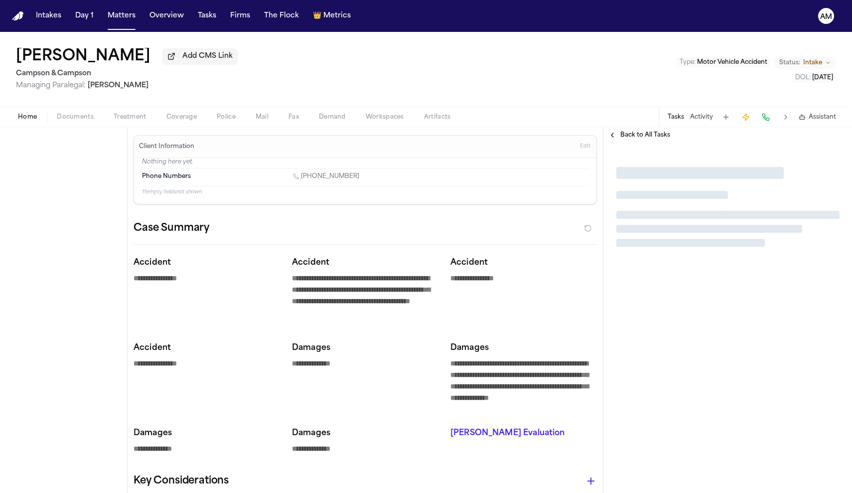
type textarea "*"
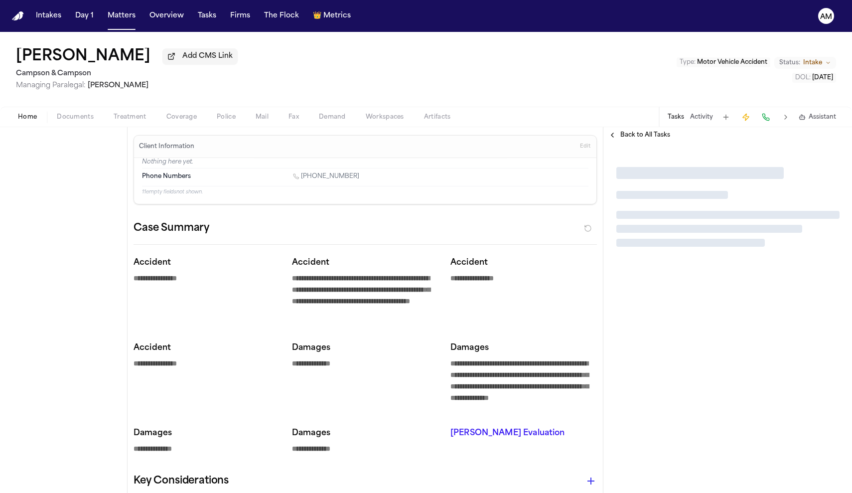
type textarea "*"
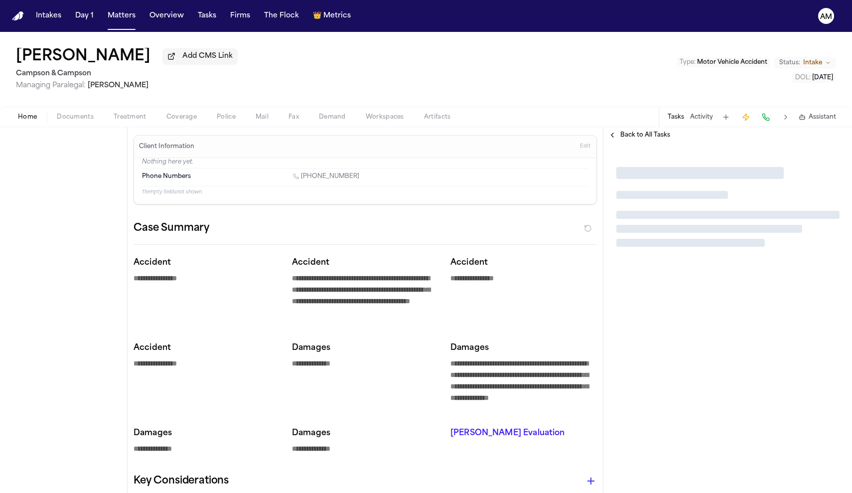
type textarea "*"
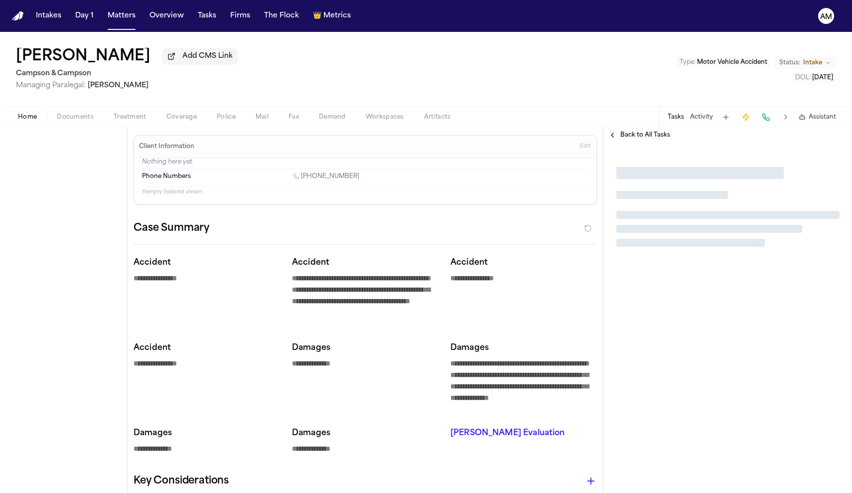
type textarea "*"
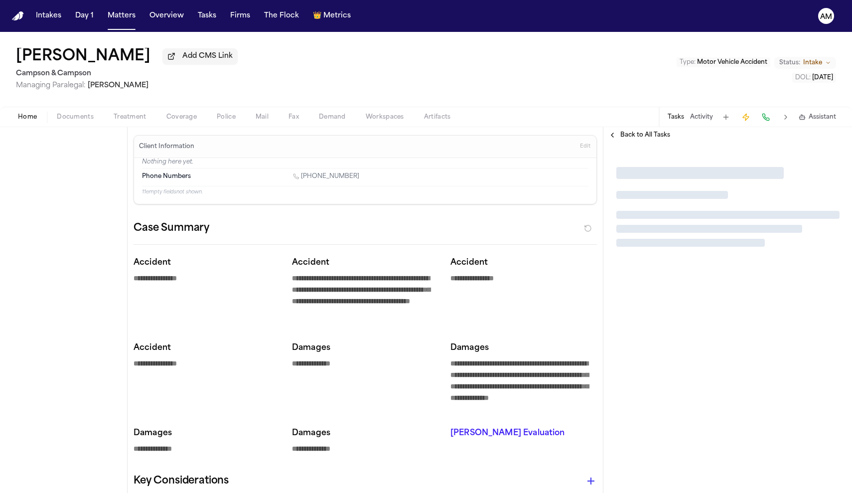
type textarea "*"
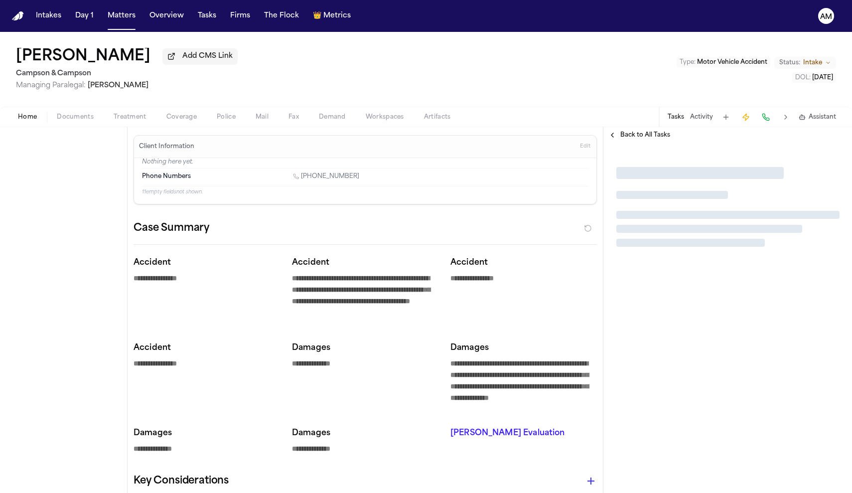
type textarea "*"
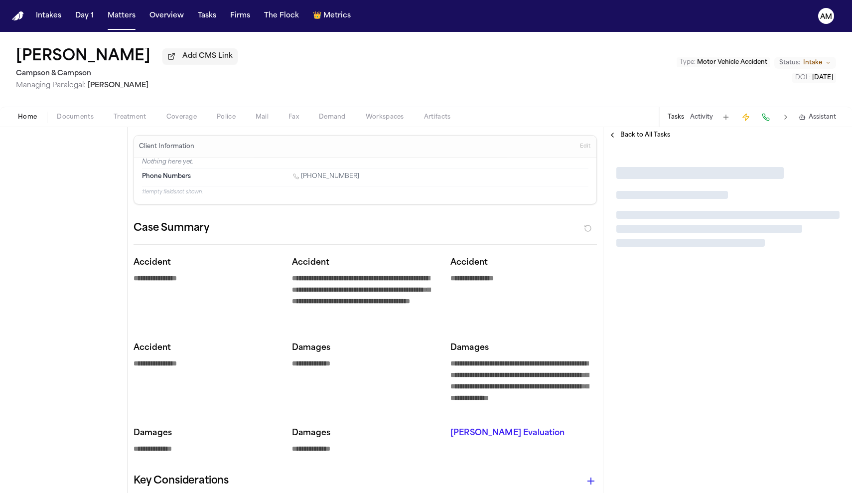
type textarea "*"
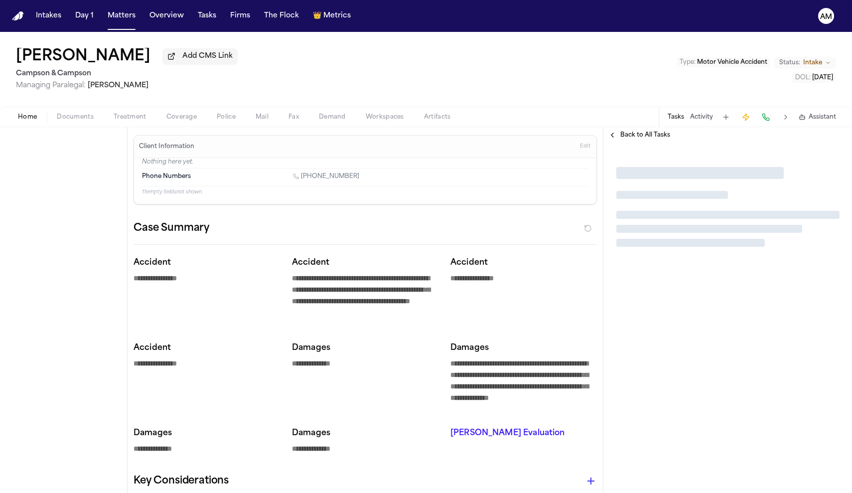
type textarea "*"
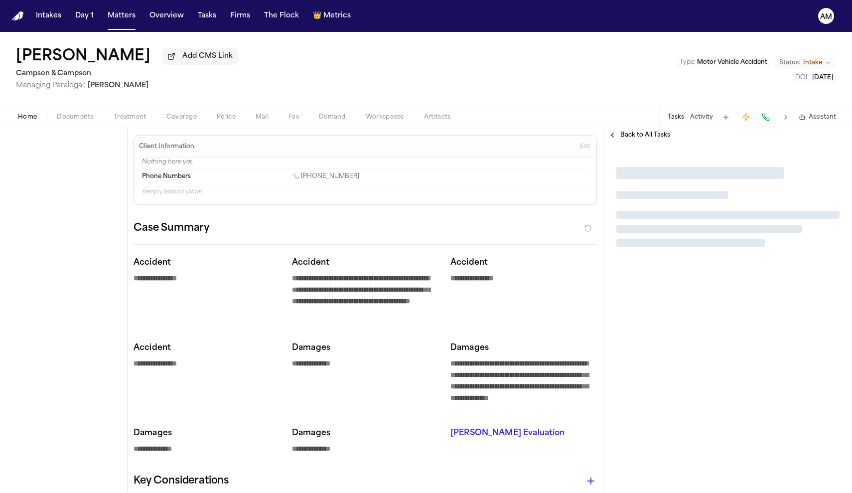
type textarea "*"
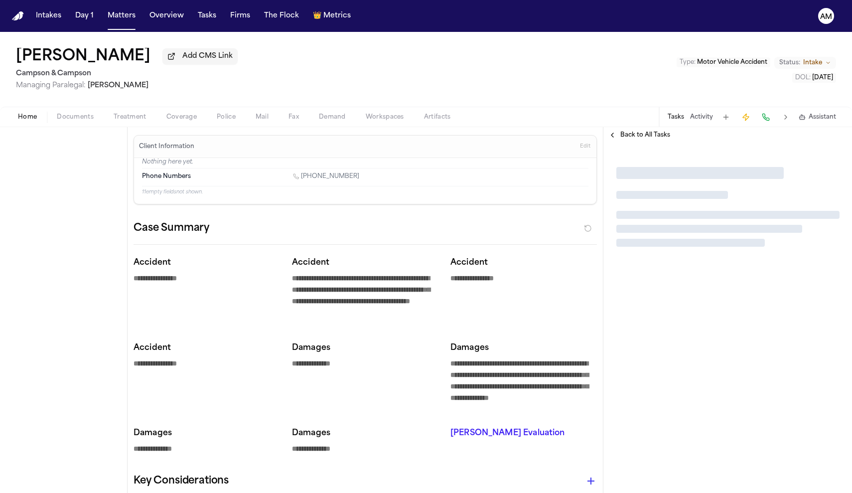
type textarea "*"
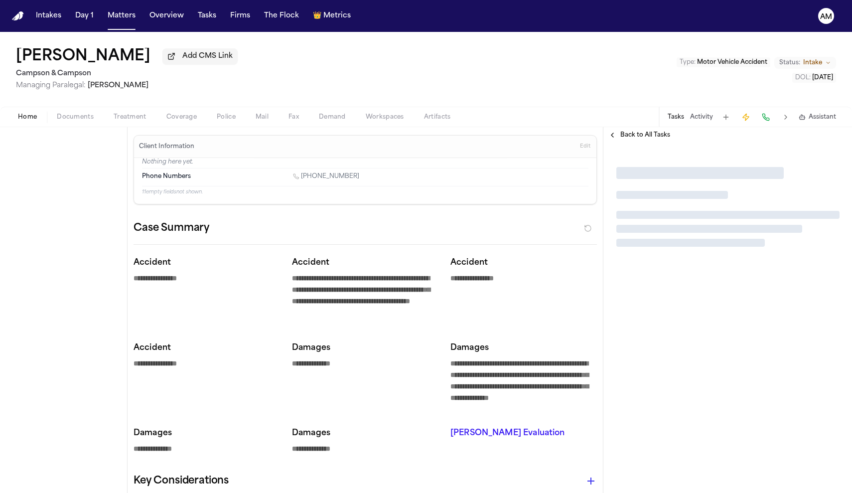
type textarea "*"
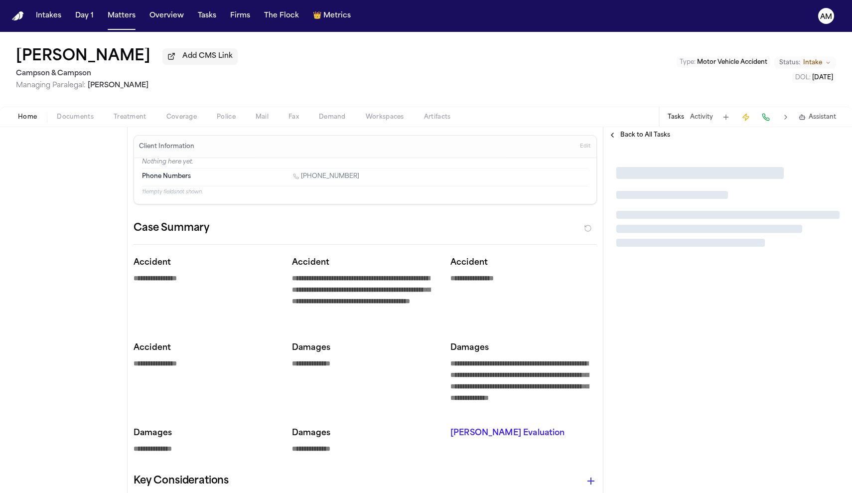
type textarea "*"
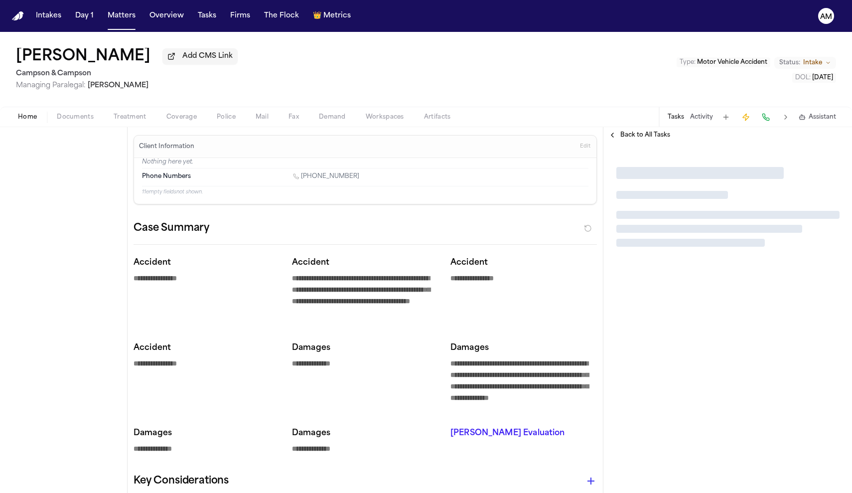
type textarea "*"
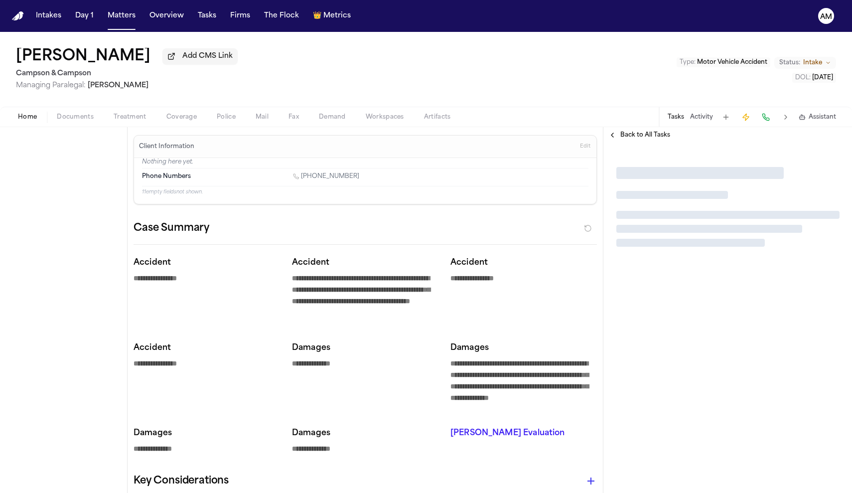
type textarea "*"
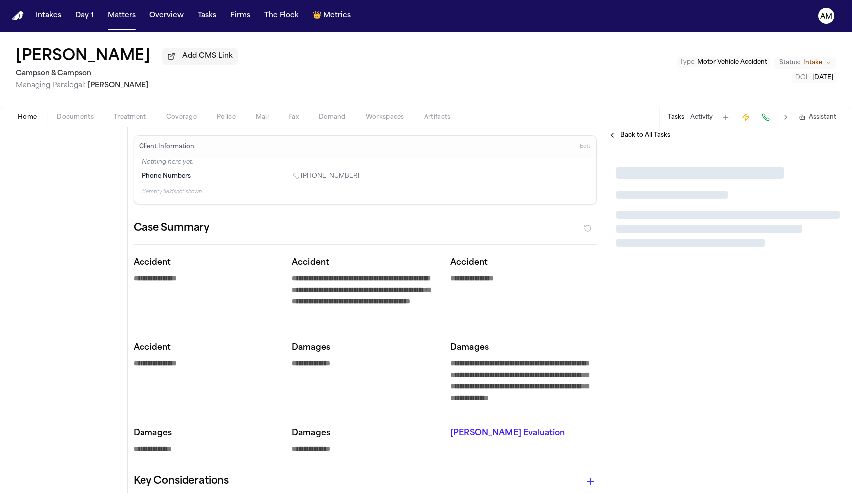
type textarea "*"
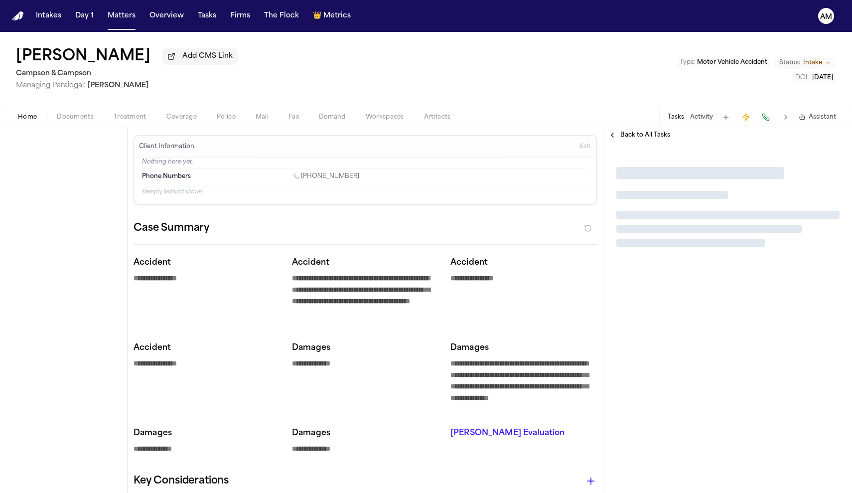
type textarea "*"
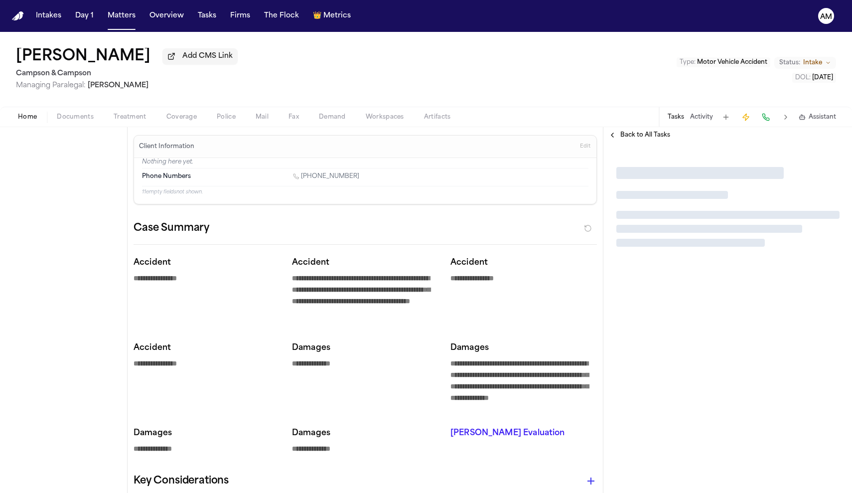
type textarea "*"
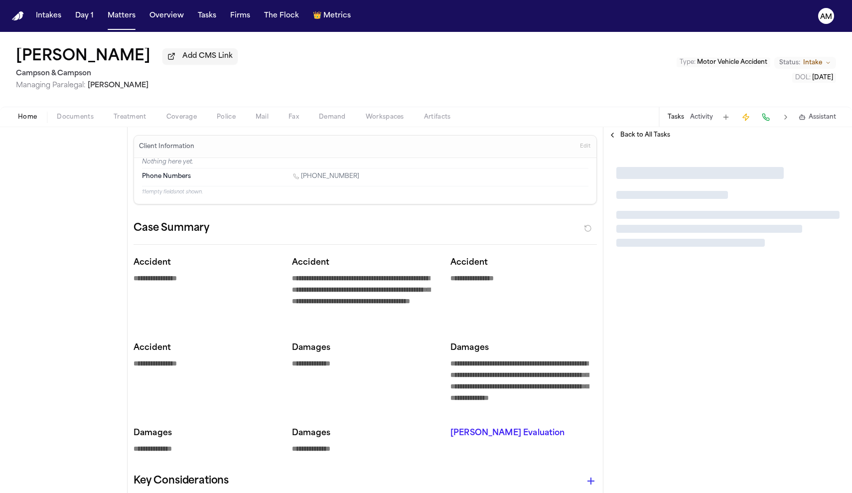
type textarea "*"
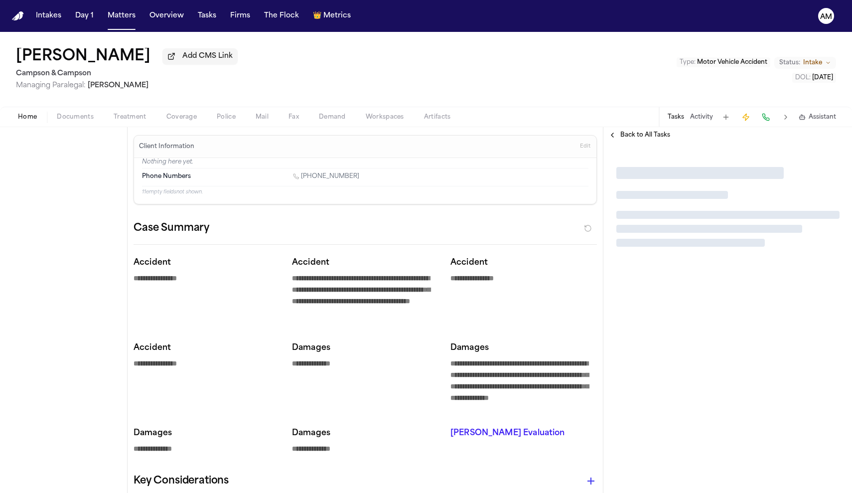
type textarea "*"
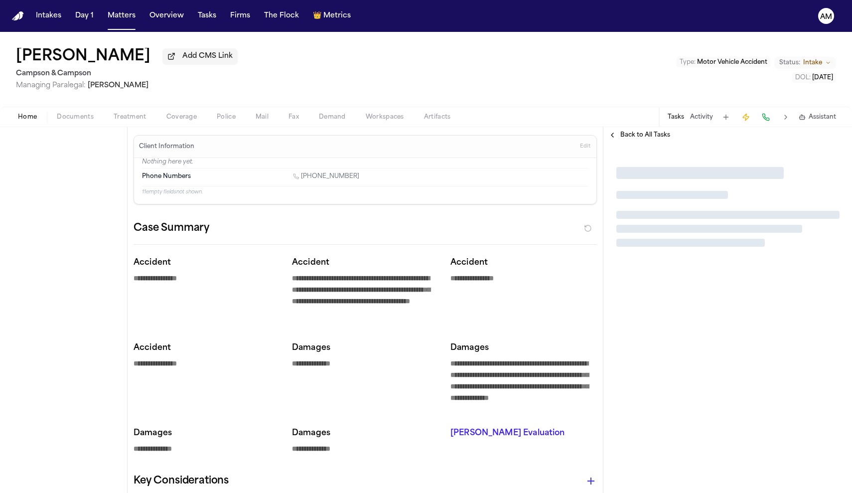
type textarea "*"
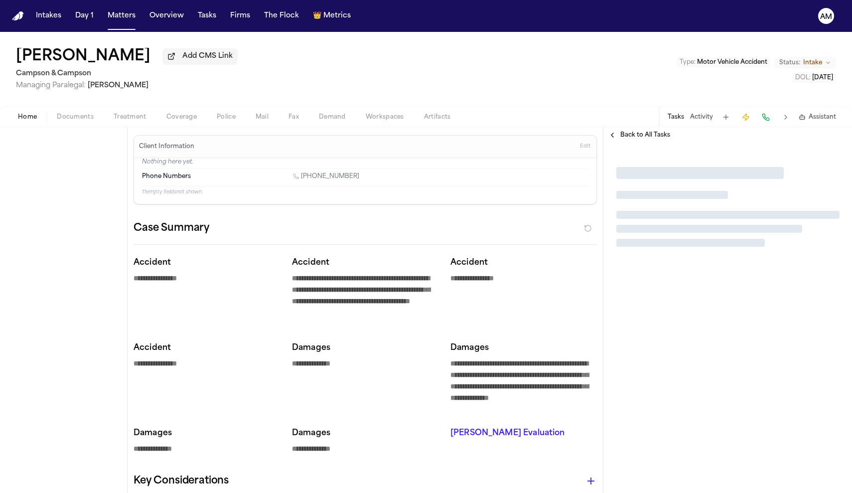
type textarea "*"
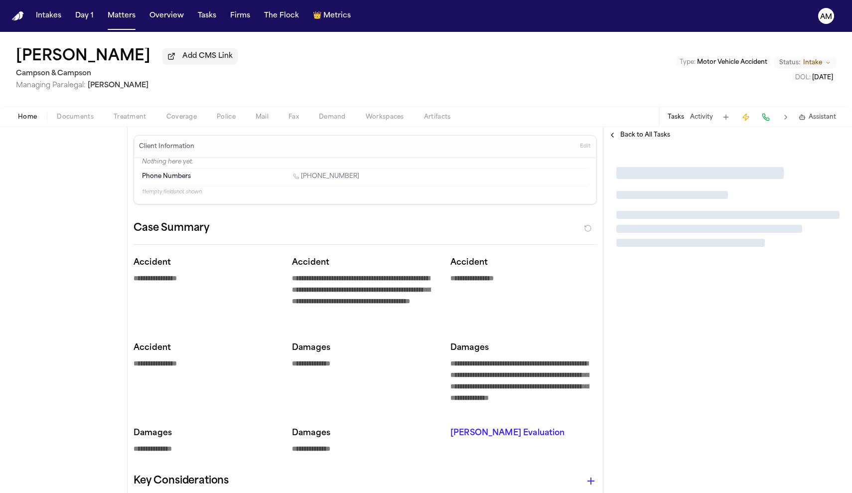
type textarea "*"
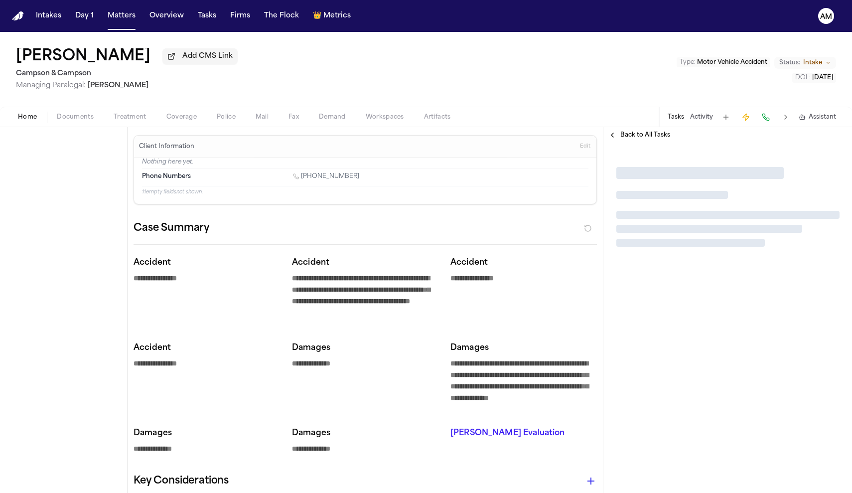
type textarea "*"
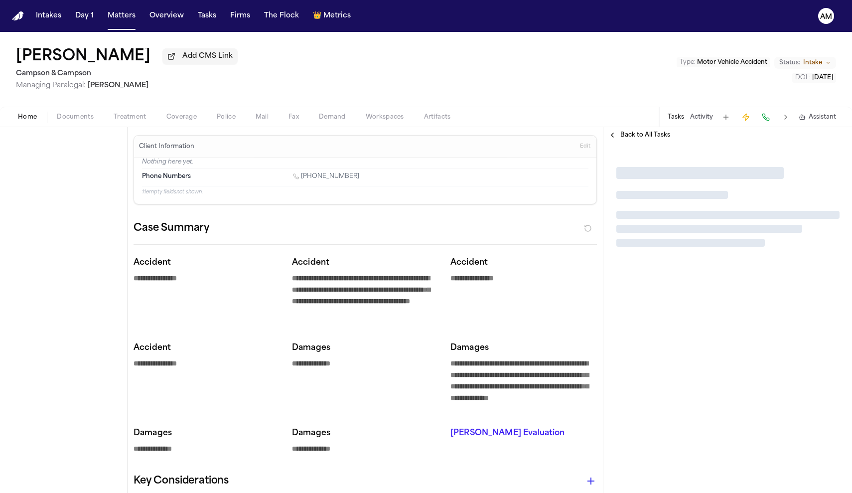
type textarea "*"
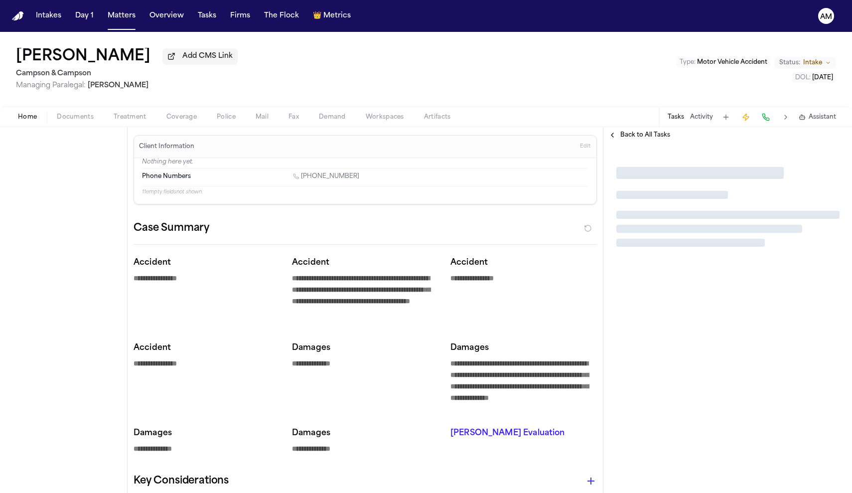
type textarea "*"
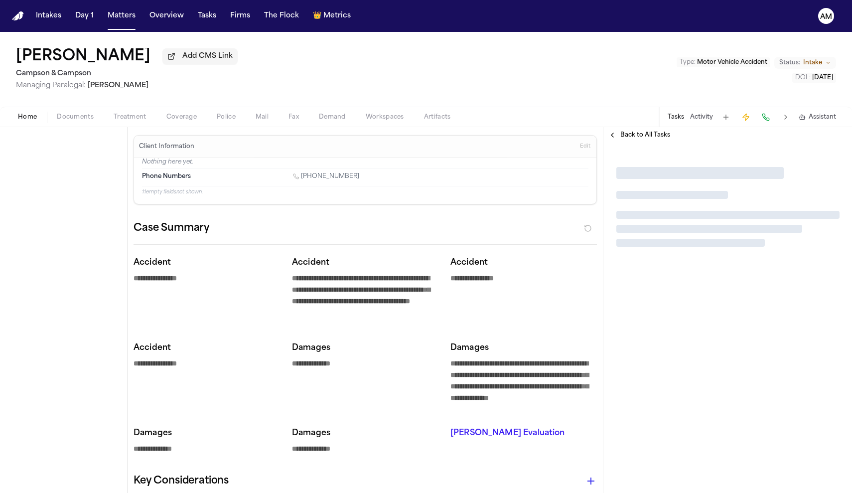
type textarea "*"
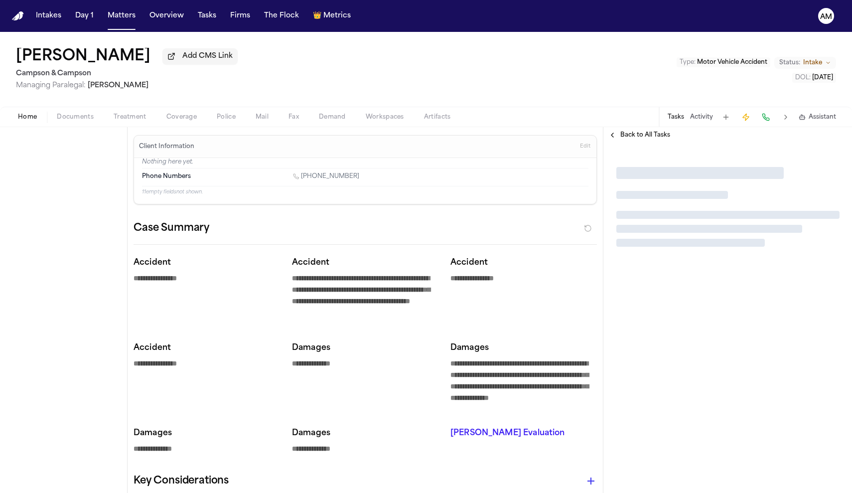
type textarea "*"
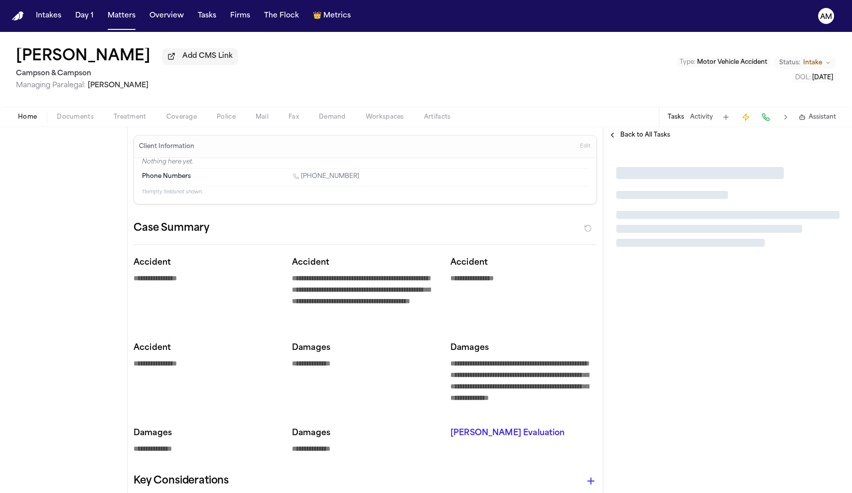
type textarea "*"
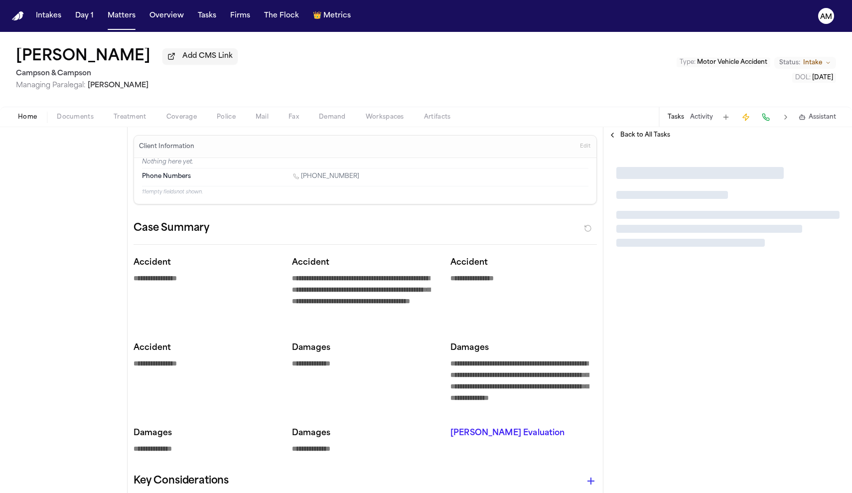
type textarea "*"
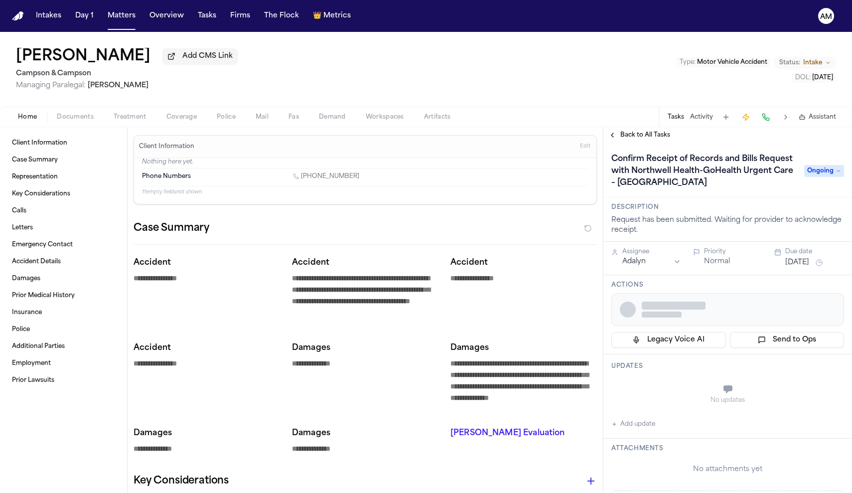
type textarea "*"
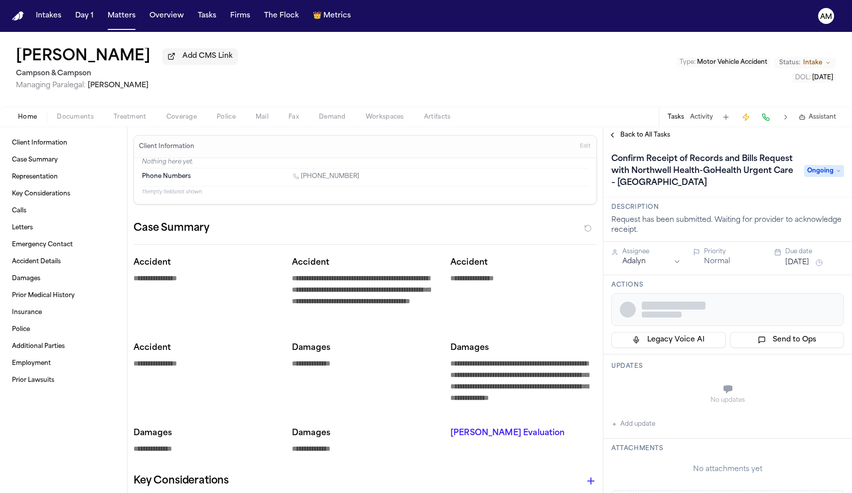
type textarea "*"
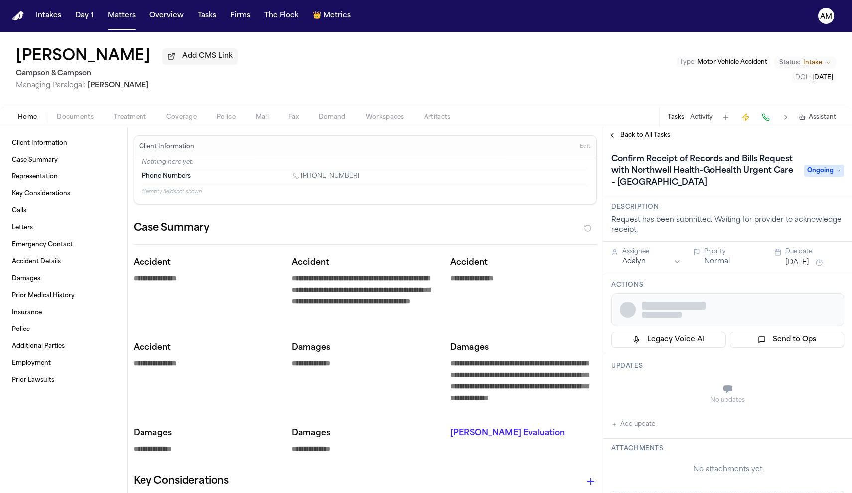
type textarea "*"
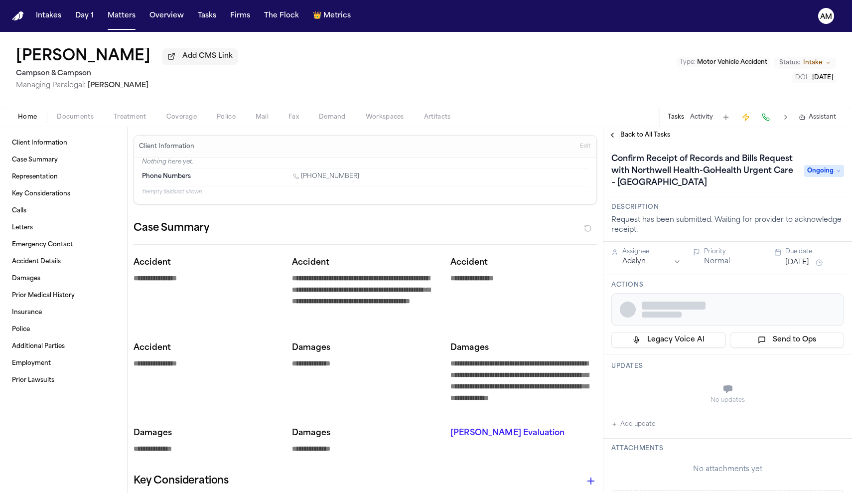
type textarea "*"
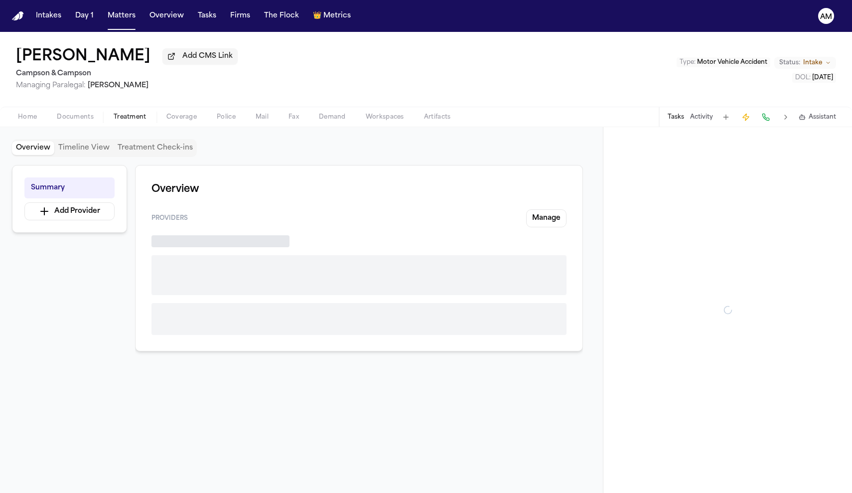
click at [137, 116] on span "Treatment" at bounding box center [130, 117] width 33 height 8
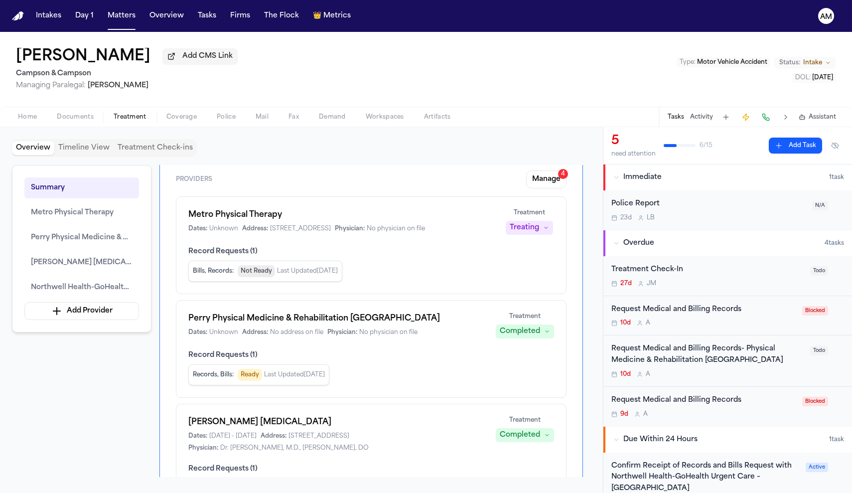
scroll to position [41, 0]
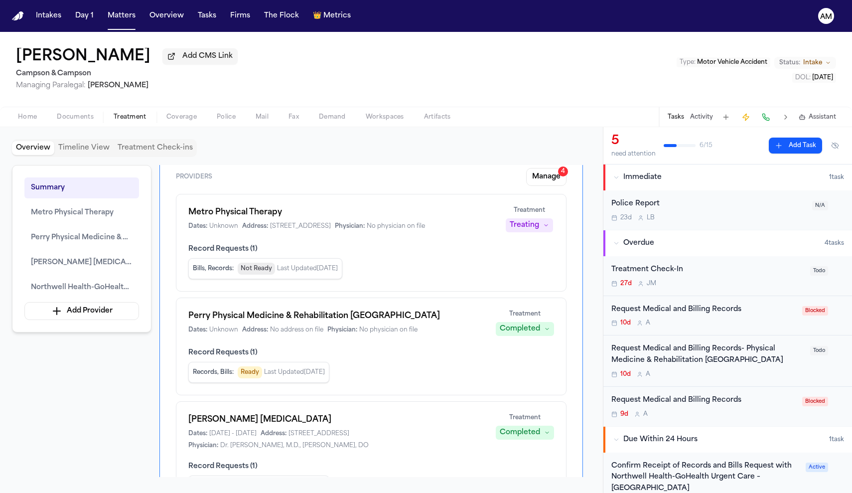
click at [430, 279] on div "Bills, Records : Not Ready Last Updated [DATE]" at bounding box center [371, 268] width 366 height 21
click at [689, 303] on div "Request Medical and Billing Records 10d A Blocked" at bounding box center [728, 316] width 249 height 40
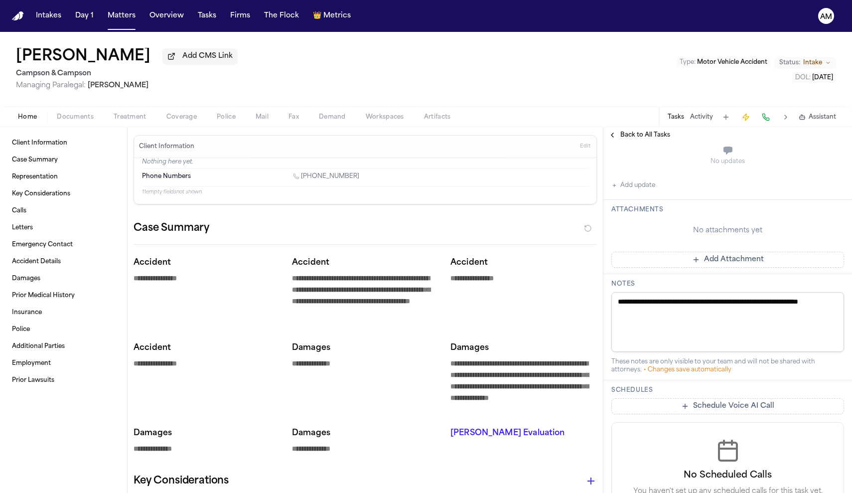
scroll to position [139, 0]
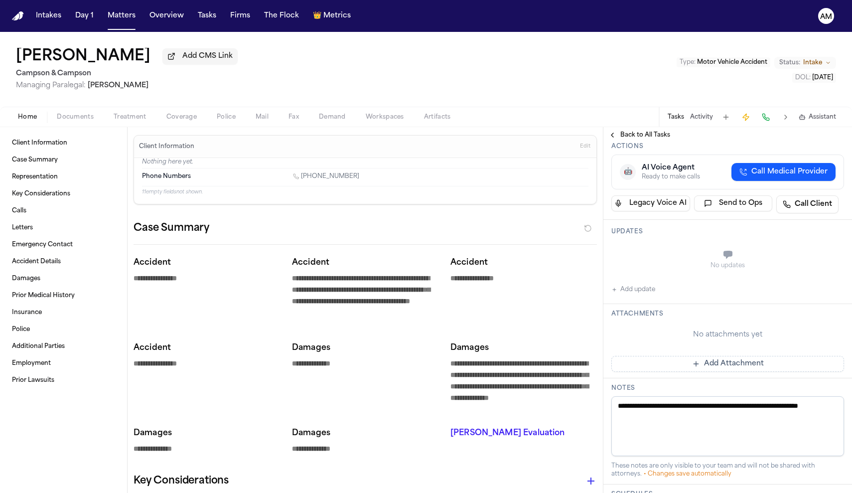
click at [633, 296] on button "Add update" at bounding box center [634, 290] width 44 height 12
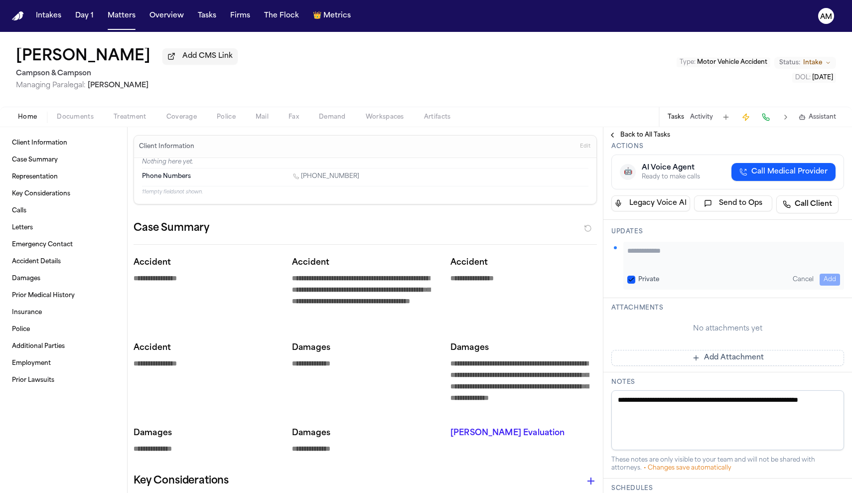
click at [646, 250] on textarea "Add your update" at bounding box center [733, 256] width 213 height 20
click at [663, 277] on div "Private Cancel Add" at bounding box center [733, 280] width 213 height 12
click at [640, 274] on div "Private Cancel Add" at bounding box center [733, 280] width 213 height 12
click at [632, 278] on button "Private" at bounding box center [631, 280] width 8 height 8
click at [835, 285] on button "Add" at bounding box center [830, 280] width 20 height 12
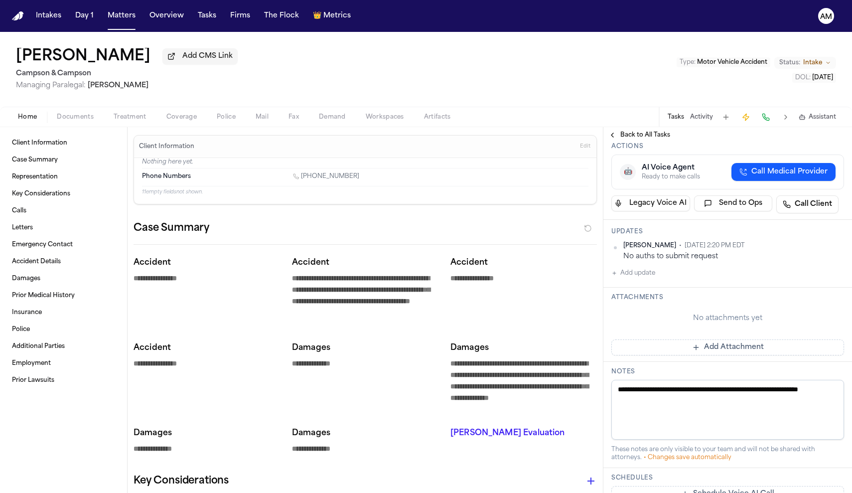
scroll to position [0, 0]
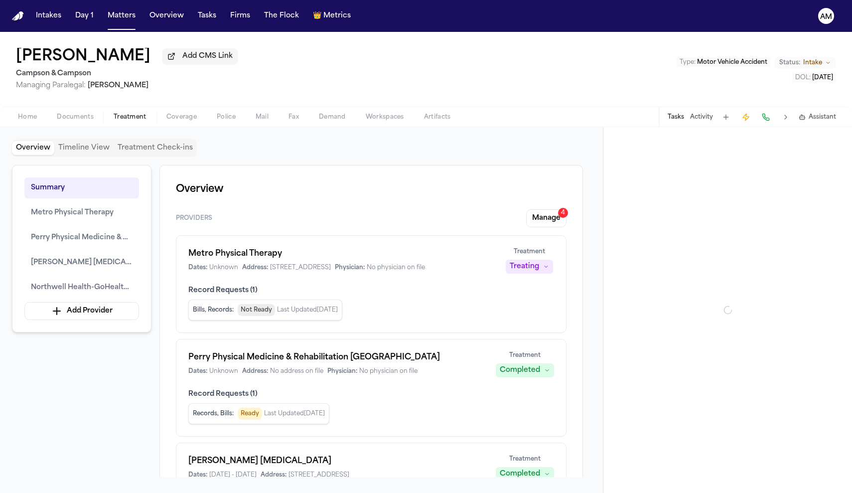
click at [135, 120] on span "Treatment" at bounding box center [130, 117] width 33 height 8
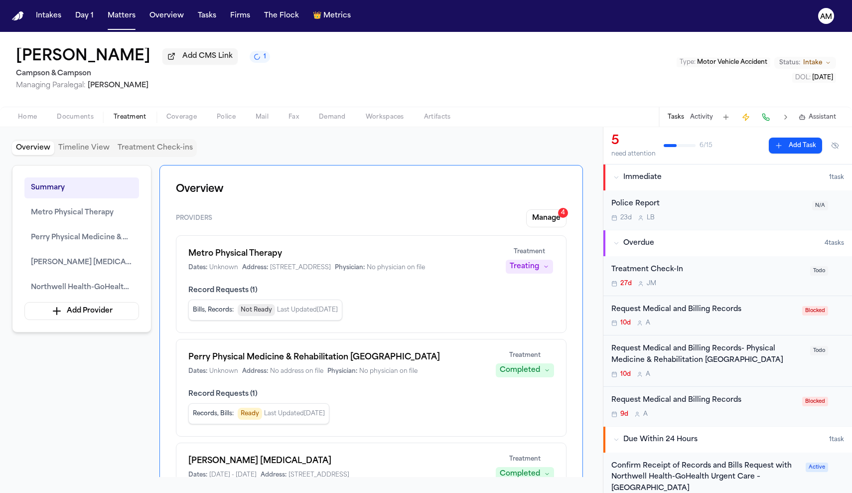
click at [190, 121] on span "Coverage" at bounding box center [181, 117] width 30 height 8
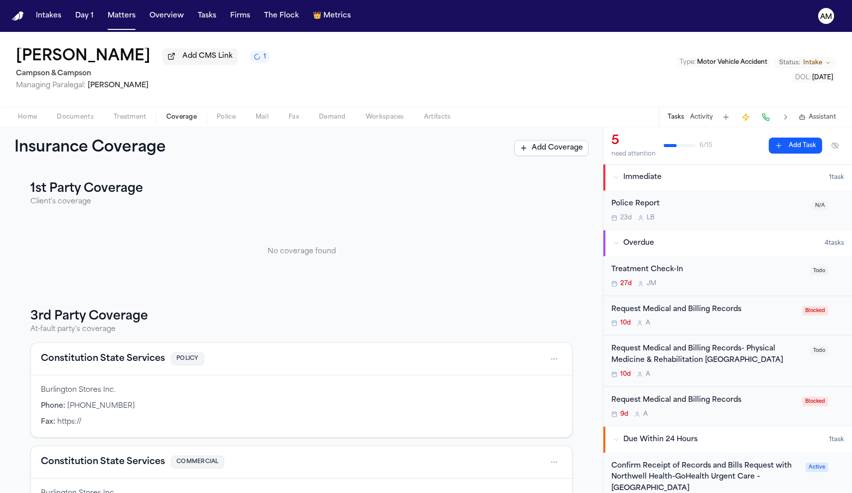
click at [57, 120] on span "Documents" at bounding box center [75, 117] width 37 height 8
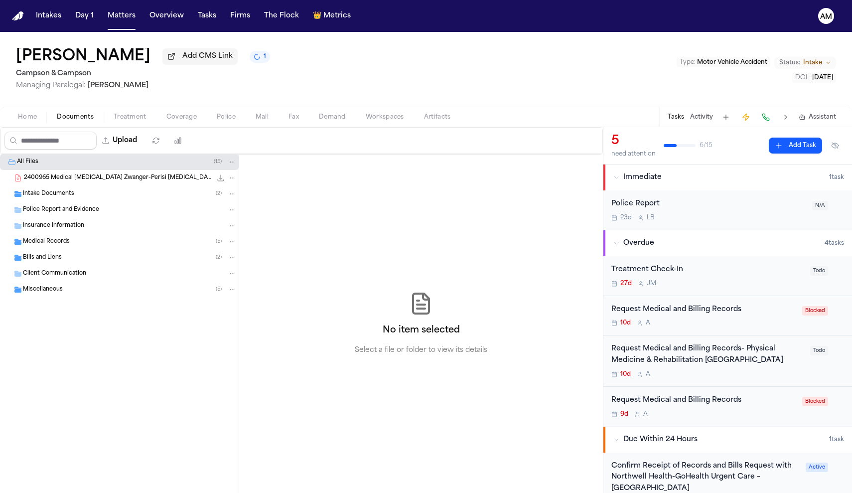
click at [70, 240] on div "Medical Records ( 5 )" at bounding box center [130, 241] width 214 height 9
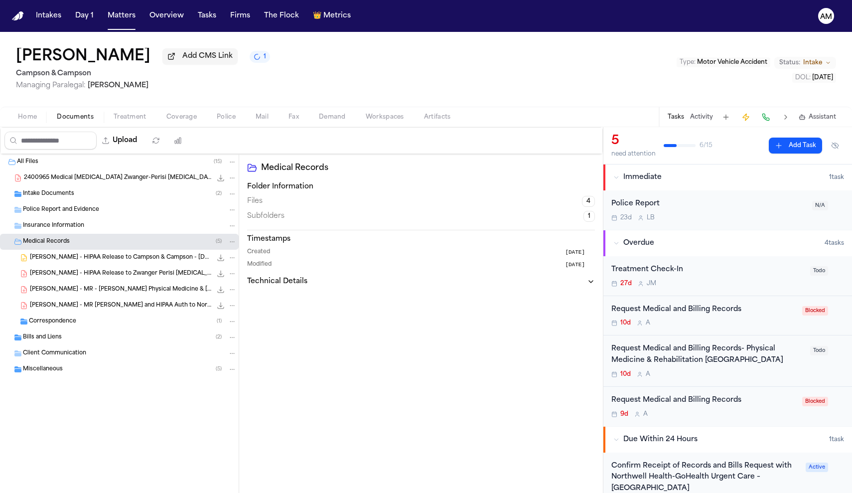
click at [90, 289] on span "[PERSON_NAME] - MR - [PERSON_NAME] Physical Medicine & [PERSON_NAME], [PERSON_N…" at bounding box center [121, 290] width 182 height 8
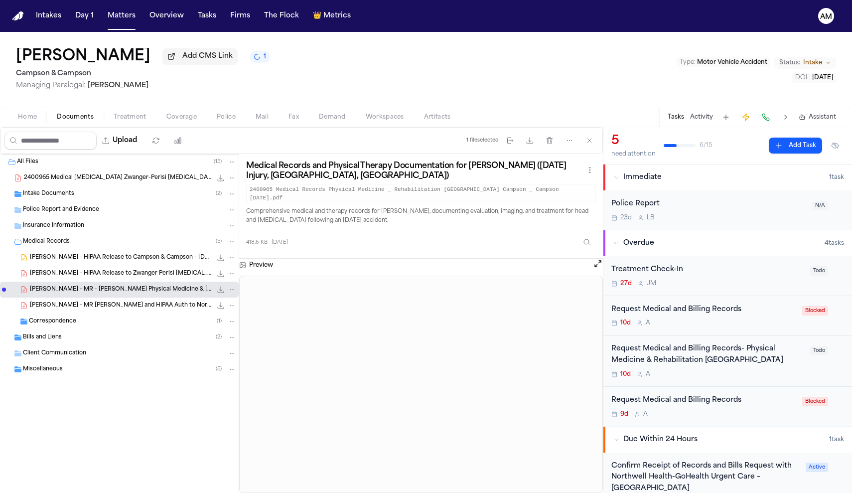
click at [102, 309] on span "[PERSON_NAME] - MR [PERSON_NAME] and HIPAA Auth to Northwell GoHealth - [DATE]" at bounding box center [121, 306] width 182 height 8
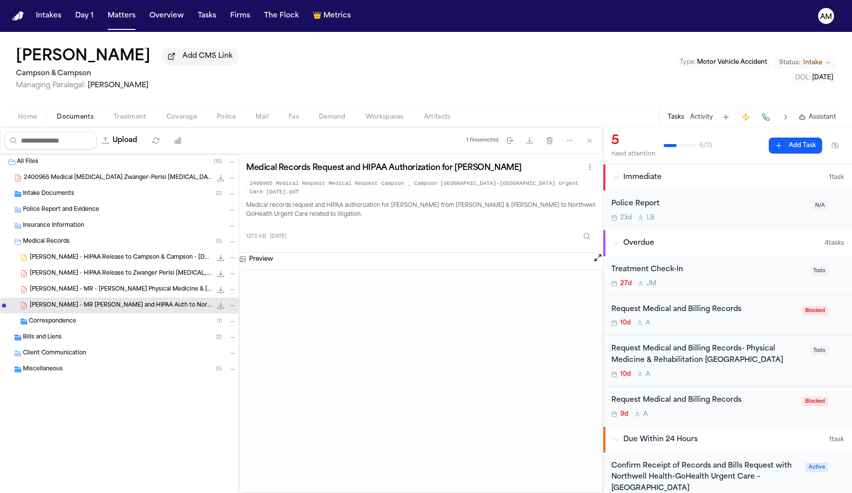
click at [101, 241] on div "Medical Records ( 5 )" at bounding box center [130, 241] width 214 height 9
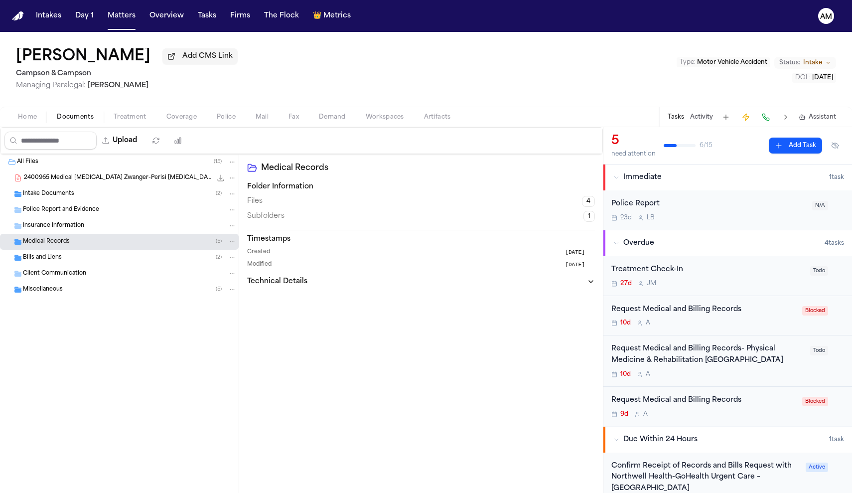
click at [92, 246] on div "Medical Records ( 5 )" at bounding box center [130, 241] width 214 height 9
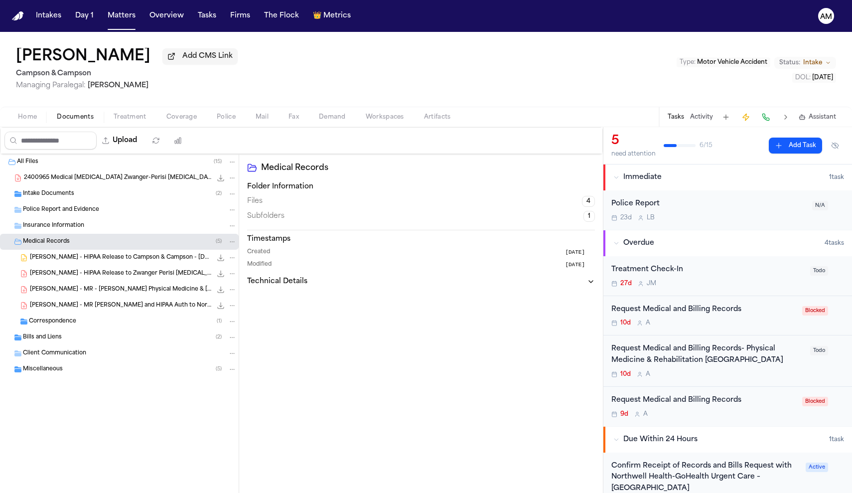
click at [72, 326] on div "Correspondence ( 1 )" at bounding box center [133, 321] width 208 height 9
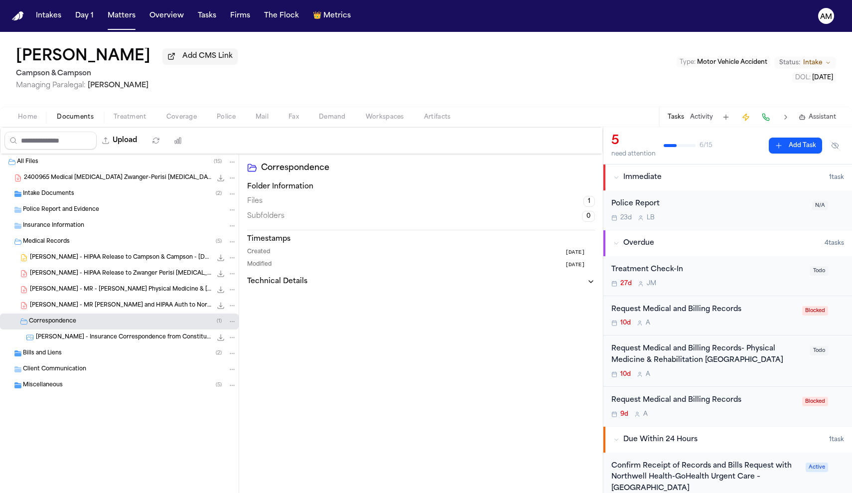
click at [76, 339] on span "[PERSON_NAME] - Insurance Correspondence from Constitution State Services - [DA…" at bounding box center [124, 337] width 176 height 8
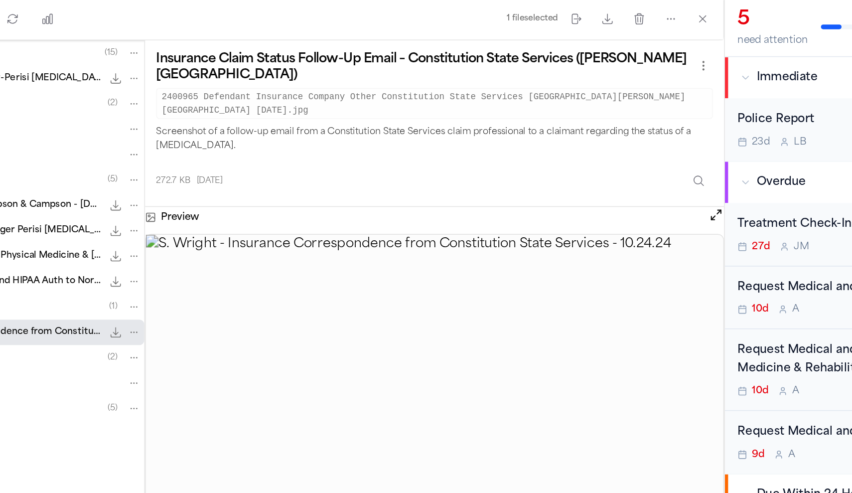
click at [250, 276] on img at bounding box center [421, 384] width 363 height 216
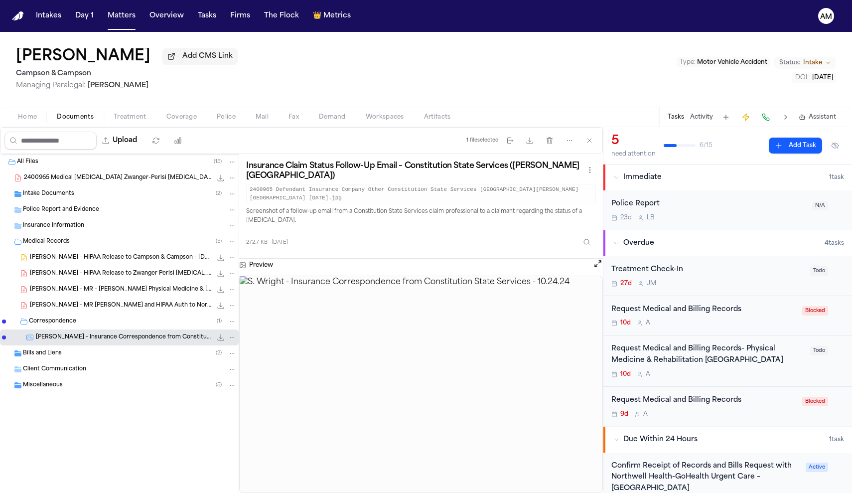
click at [90, 323] on div "Correspondence ( 1 )" at bounding box center [133, 321] width 208 height 9
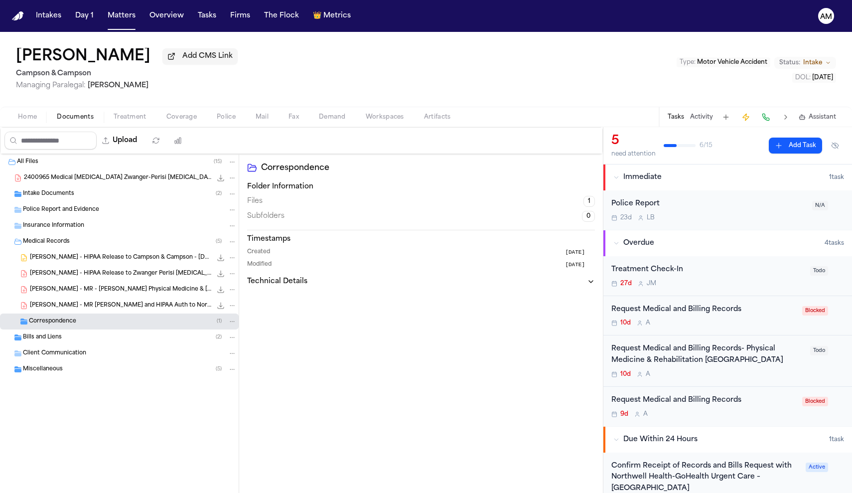
click at [81, 340] on div "Bills and Liens ( 2 )" at bounding box center [130, 337] width 214 height 9
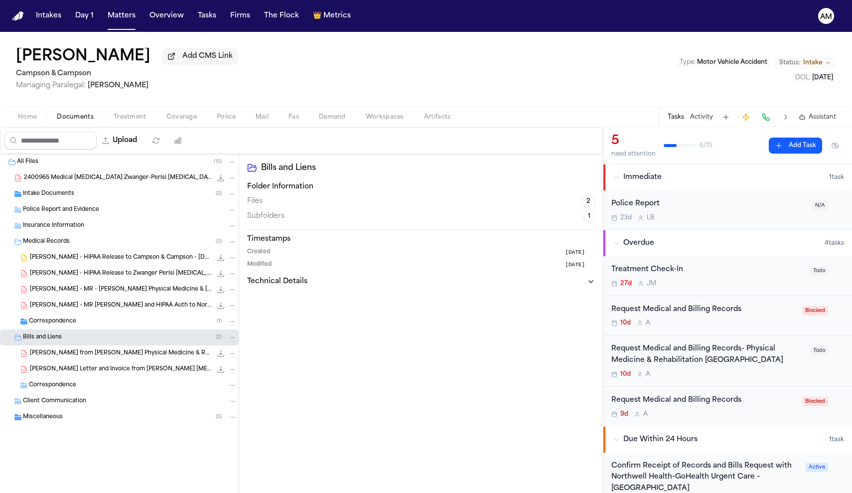
click at [92, 341] on div "Bills and Liens ( 2 )" at bounding box center [130, 337] width 214 height 9
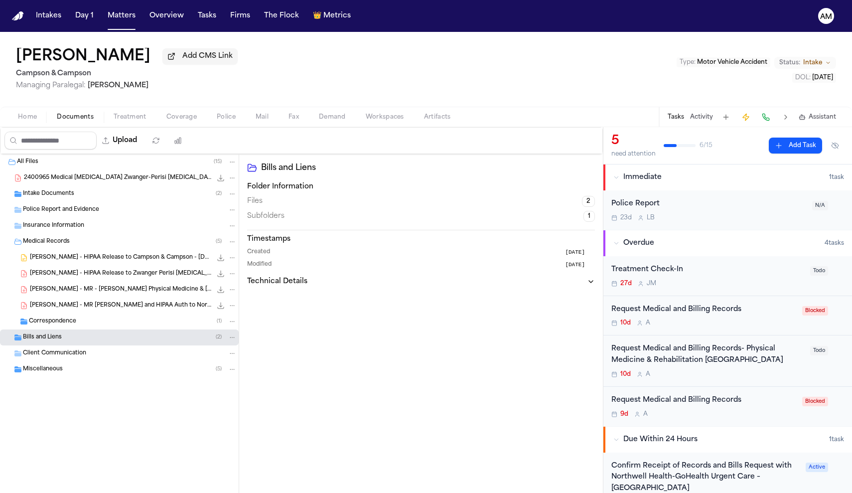
click at [120, 256] on span "[PERSON_NAME] - HIPAA Release to Campson & Campson - [DATE]" at bounding box center [121, 258] width 182 height 8
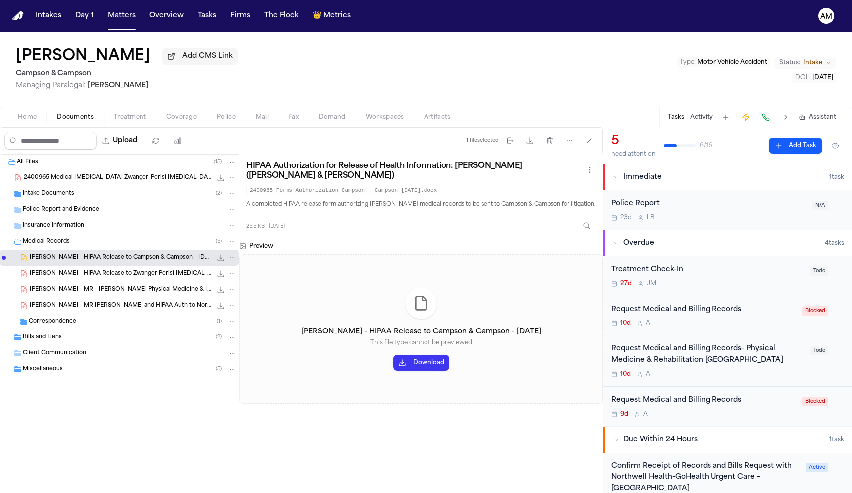
click at [159, 279] on div "[PERSON_NAME] - HIPAA Release to Zwanger Perisi [MEDICAL_DATA] - [DATE] 1.8 MB …" at bounding box center [133, 274] width 207 height 10
